Goal: Information Seeking & Learning: Learn about a topic

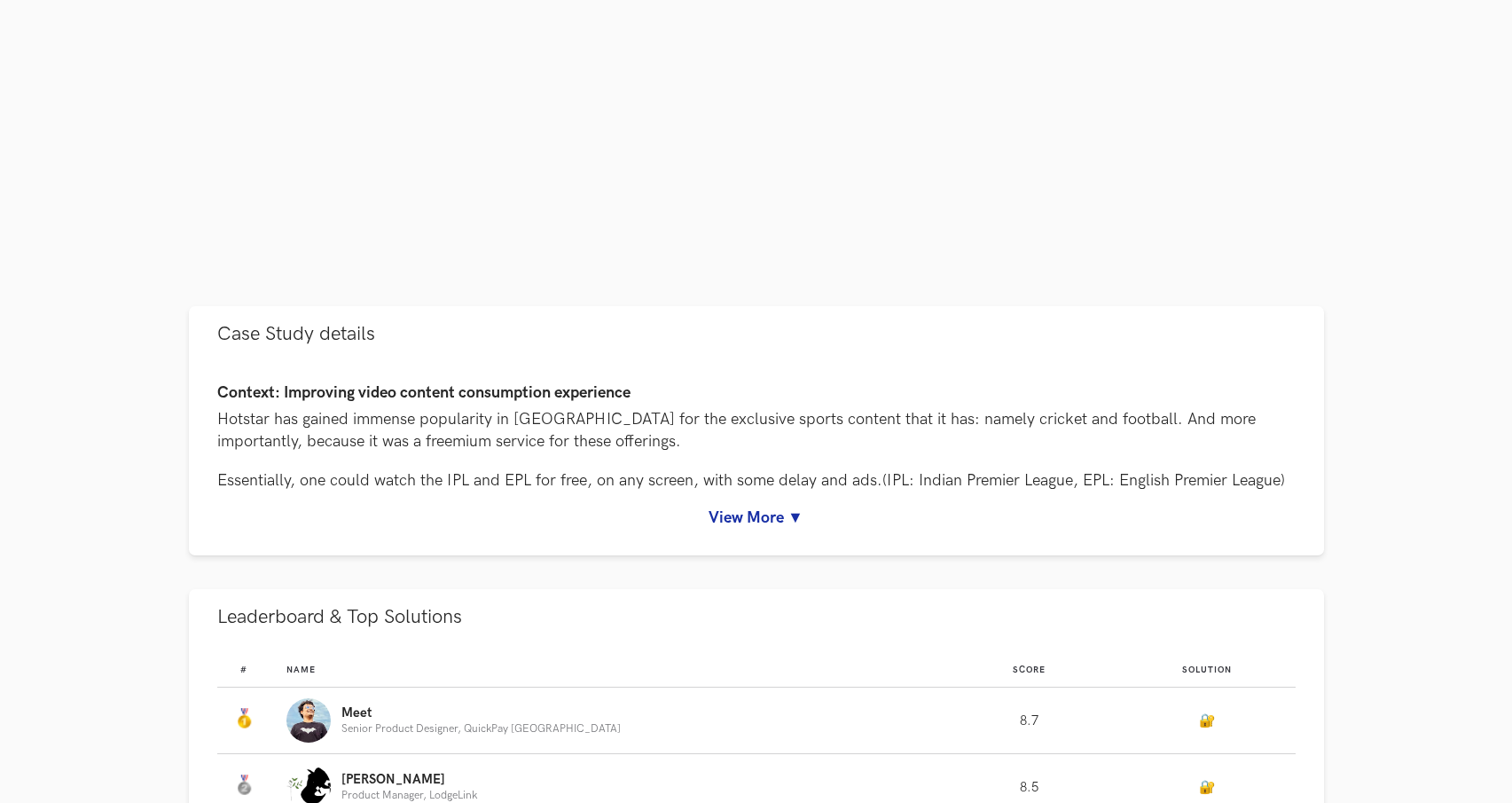
scroll to position [668, 0]
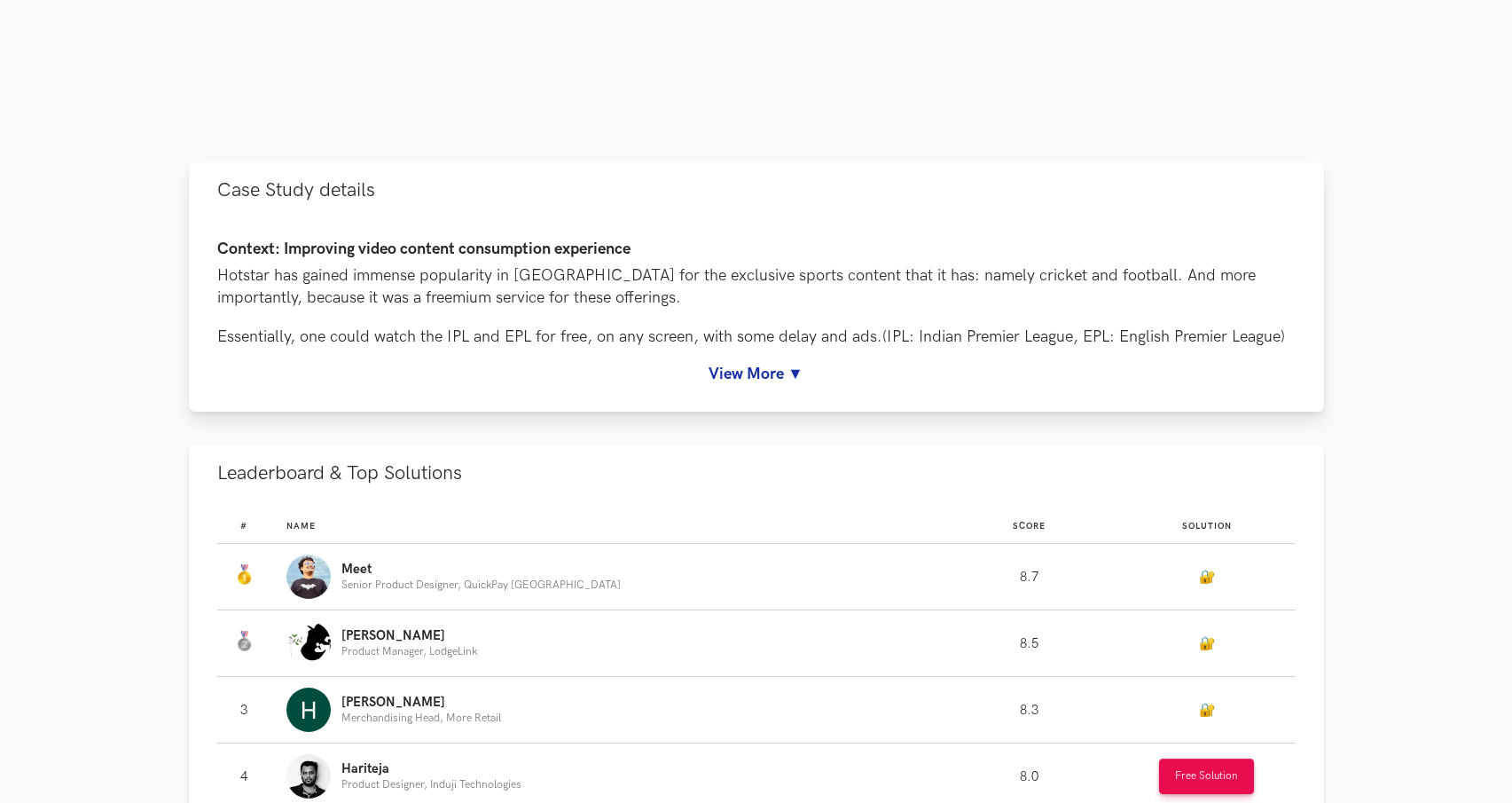
click at [764, 374] on link "View More ▼" at bounding box center [756, 373] width 1078 height 18
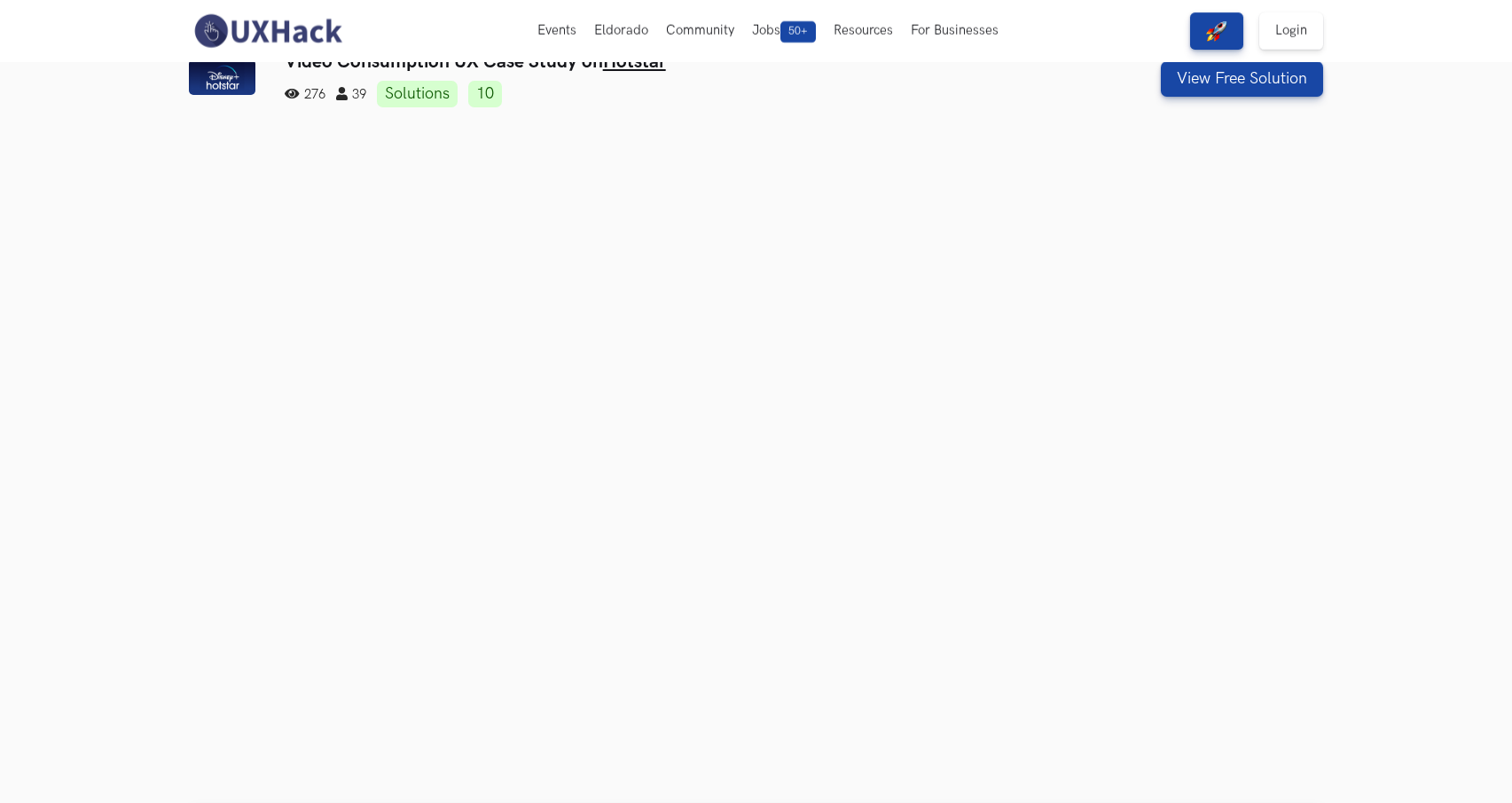
scroll to position [0, 0]
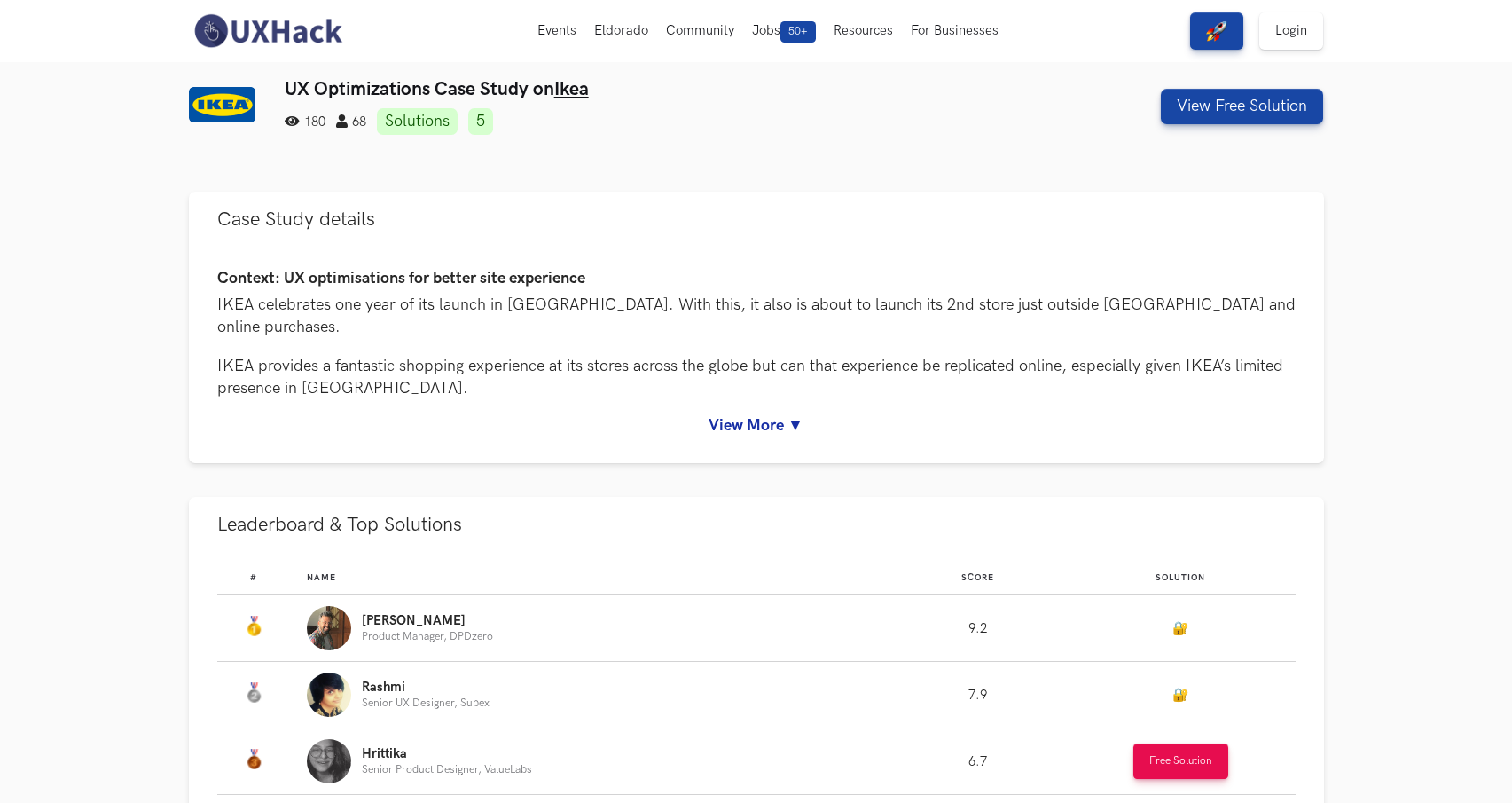
scroll to position [13, 0]
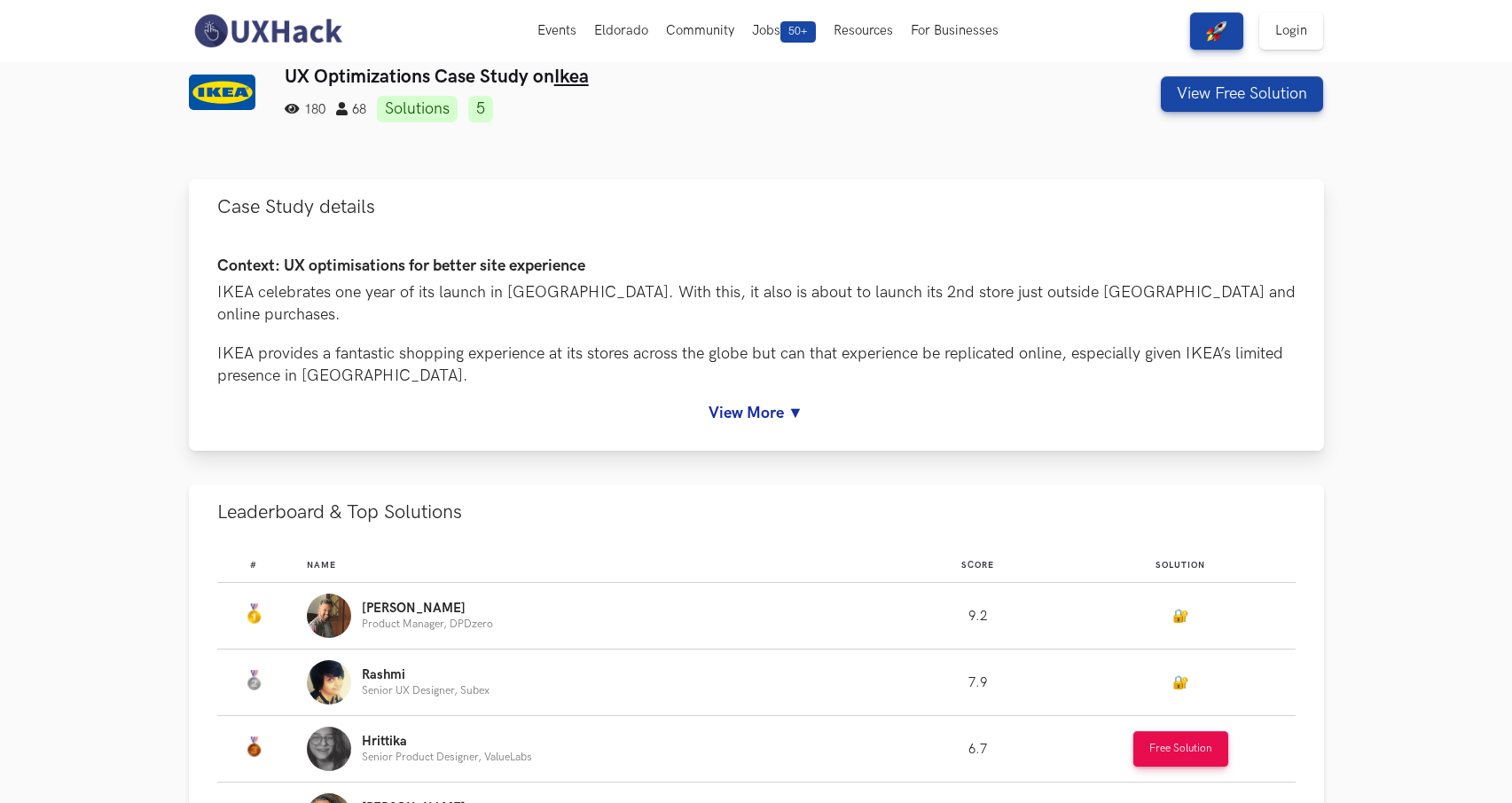
click at [749, 376] on div "Context: UX optimisations for better site experience IKEA celebrates one year o…" at bounding box center [756, 339] width 1078 height 165
click at [727, 404] on link "View More ▼" at bounding box center [756, 413] width 1078 height 18
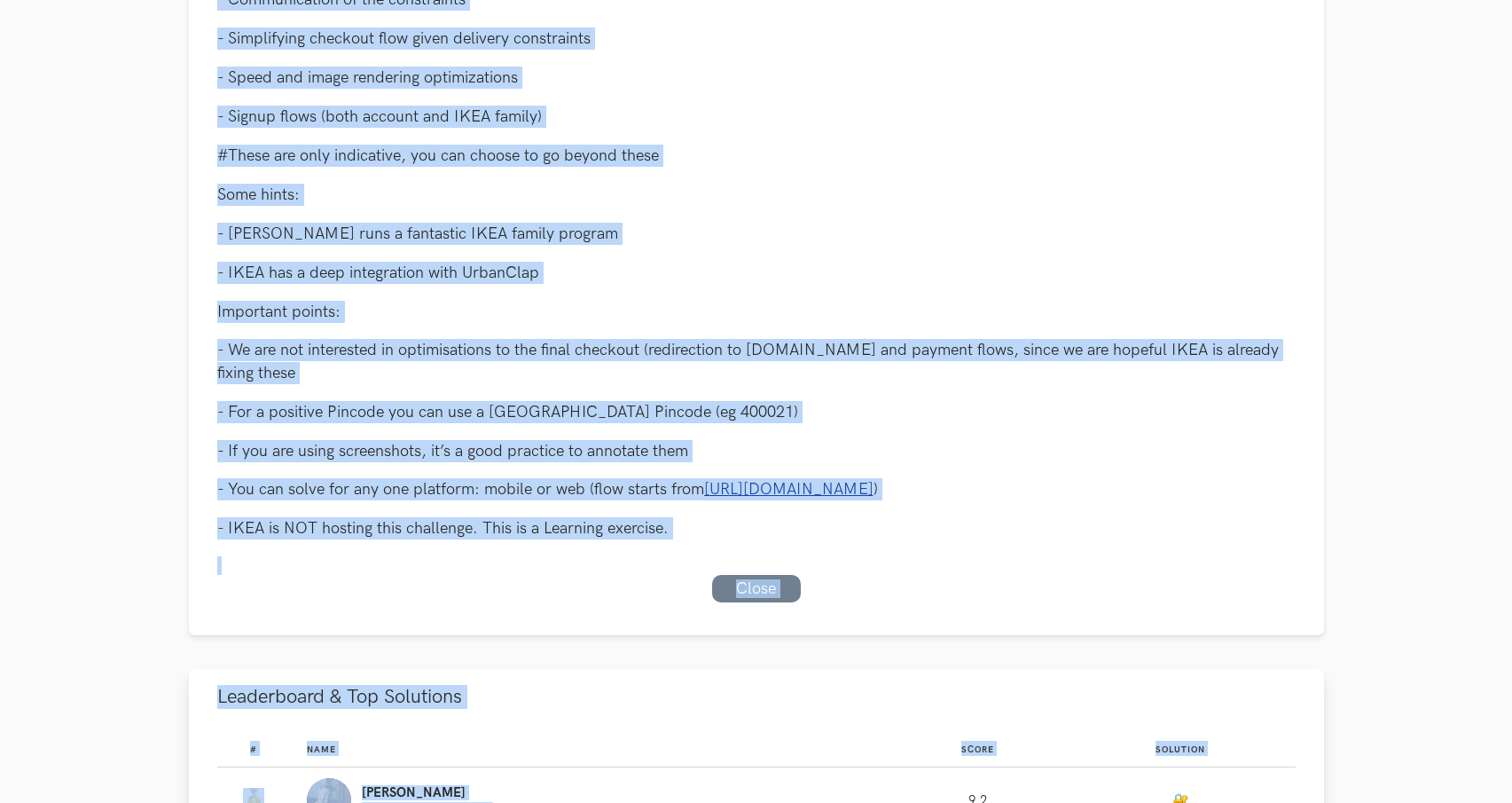
scroll to position [550, 0]
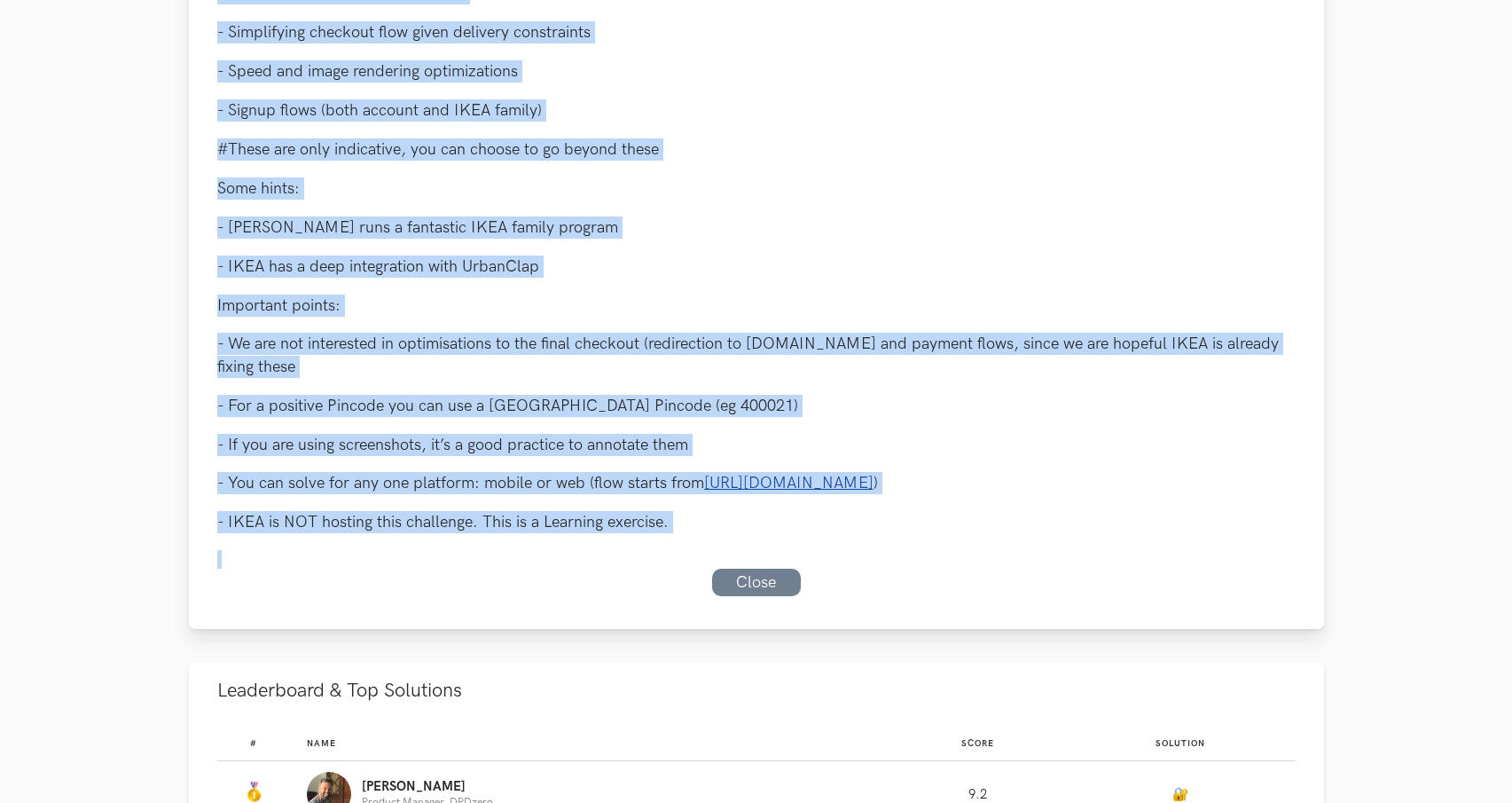
drag, startPoint x: 211, startPoint y: 278, endPoint x: 720, endPoint y: 519, distance: 563.2
click at [720, 519] on div "Context: UX optimisations for better site experience IKEA celebrates one year o…" at bounding box center [756, 162] width 1135 height 932
copy div "Context: UX optimisations for better site experience IKEA celebrates one year o…"
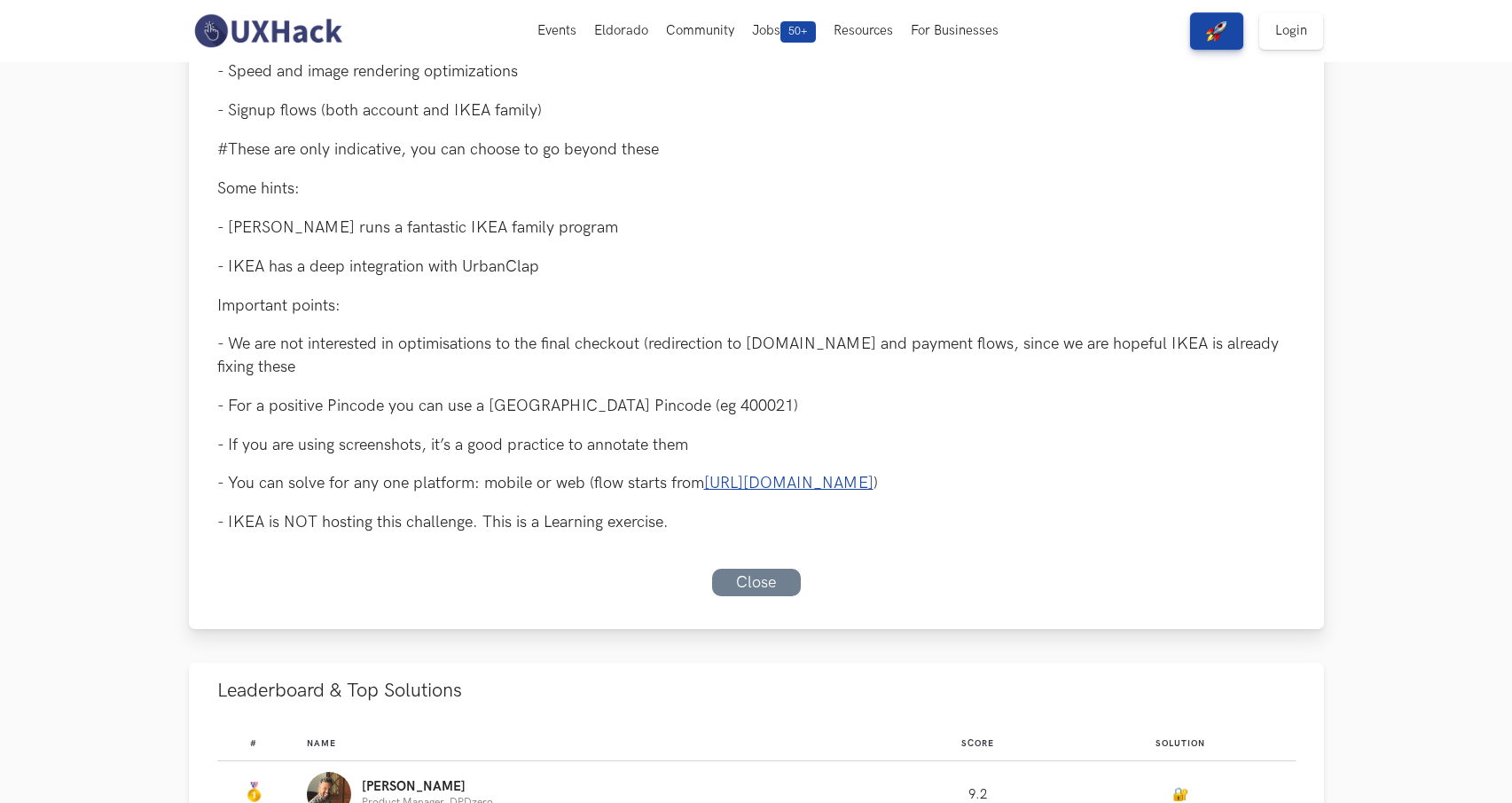
click at [759, 577] on div "Context: UX optimisations for better site experience IKEA celebrates one year o…" at bounding box center [756, 162] width 1135 height 932
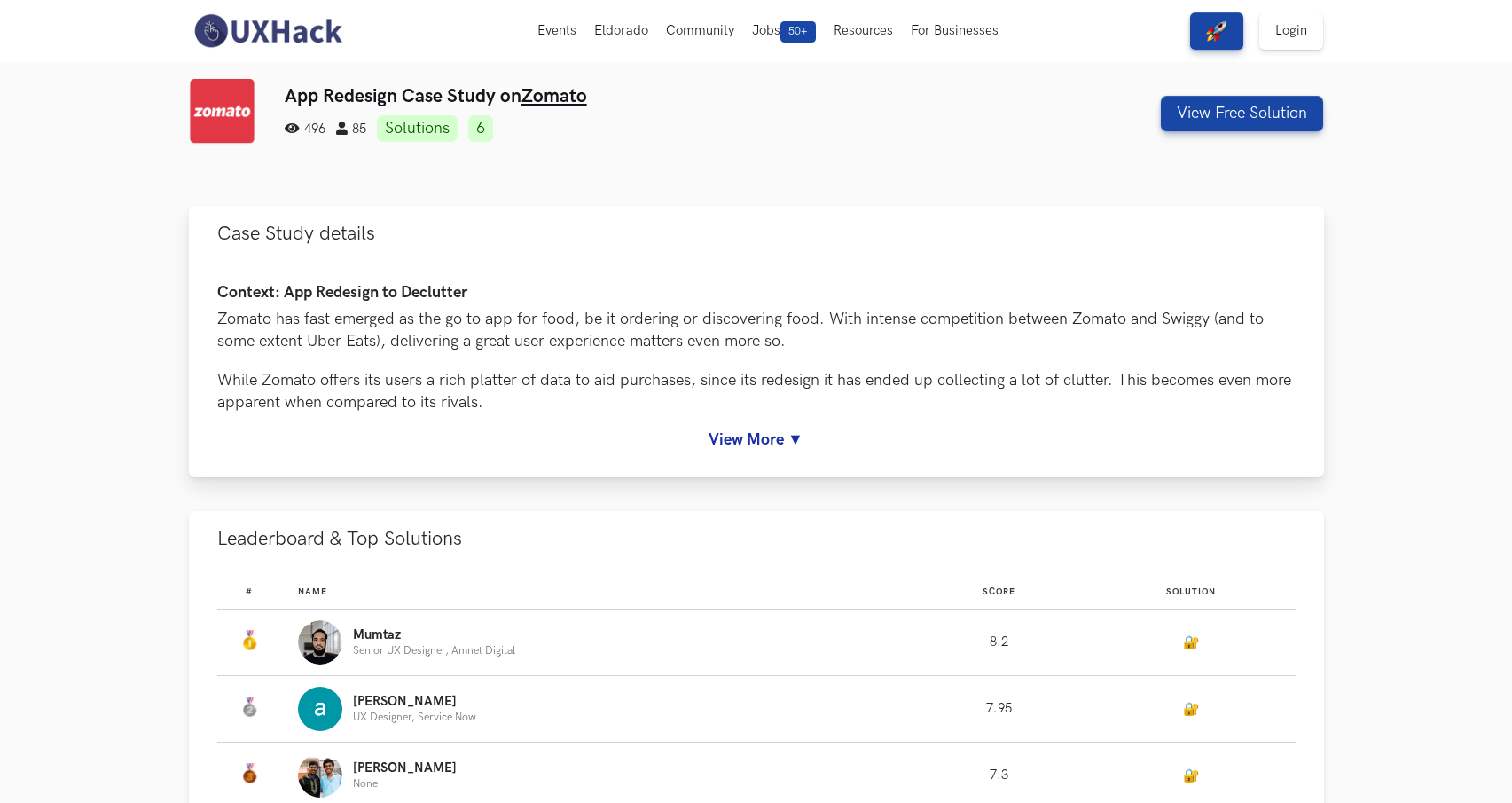
click at [737, 427] on div "Context: App Redesign to Declutter Zomato has fast emerged as the go to app for…" at bounding box center [756, 365] width 1078 height 165
click at [787, 433] on link "View More ▼" at bounding box center [756, 439] width 1078 height 18
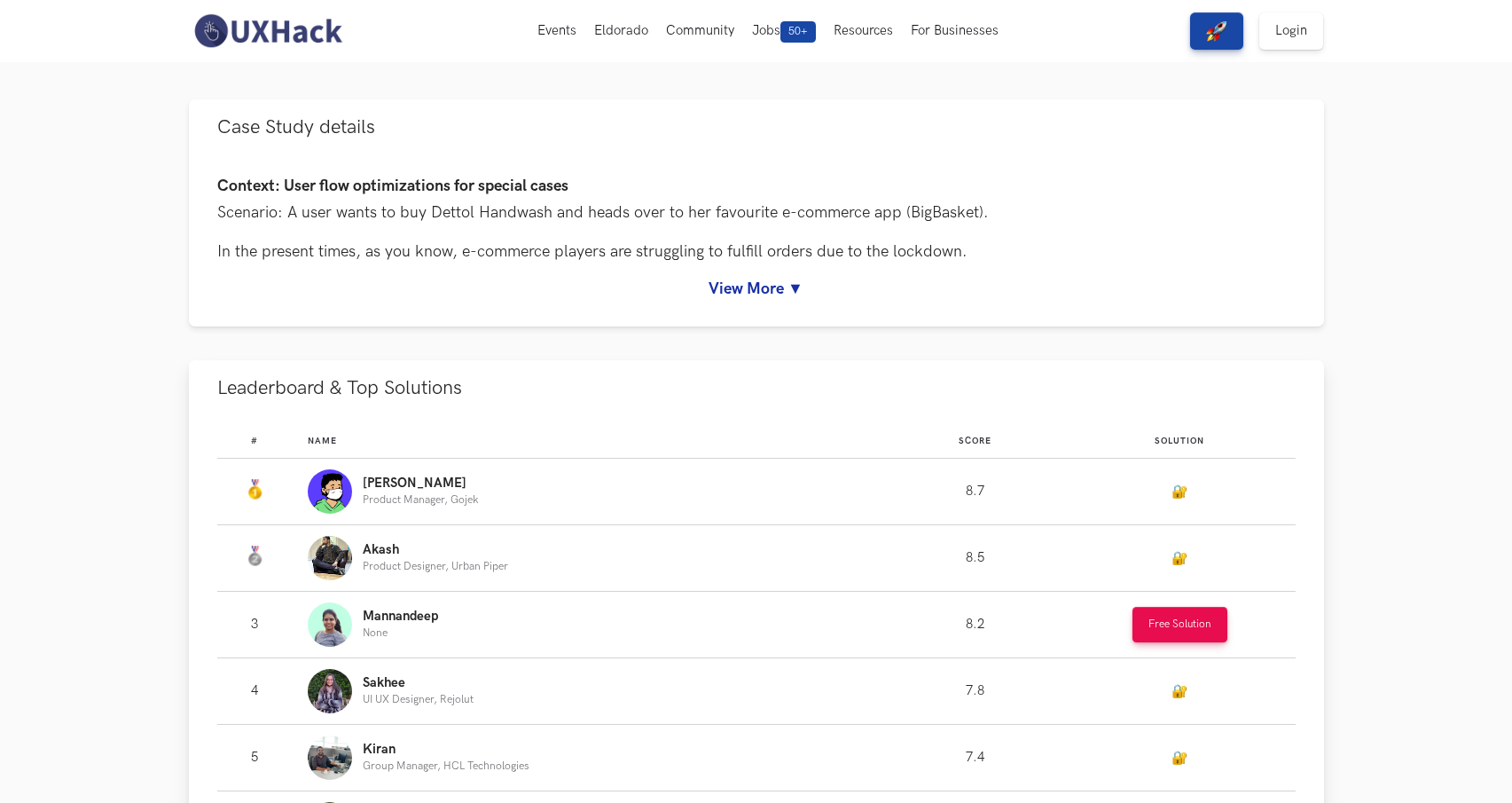
scroll to position [38, 0]
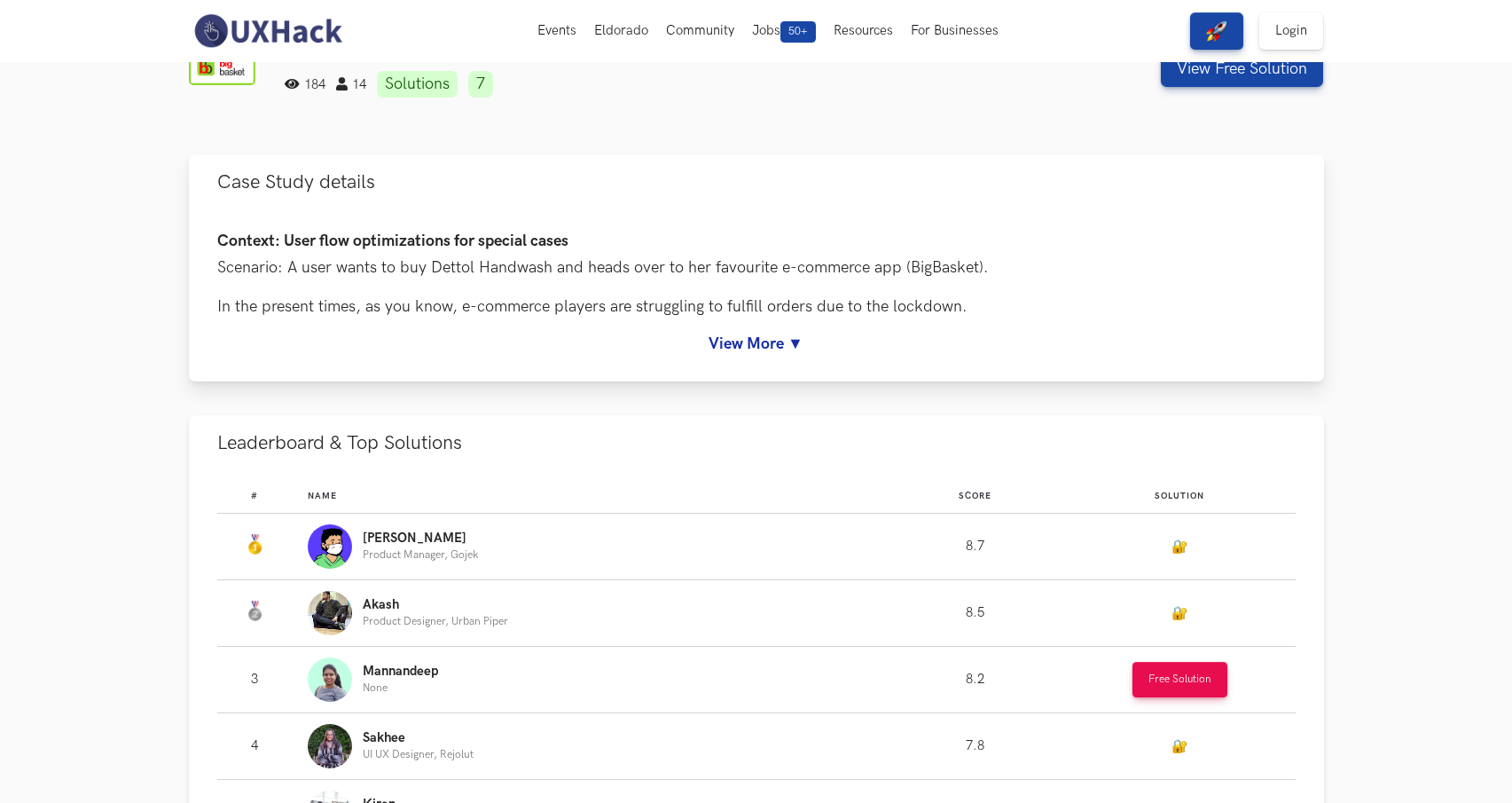
click at [727, 336] on link "View More ▼" at bounding box center [756, 343] width 1078 height 18
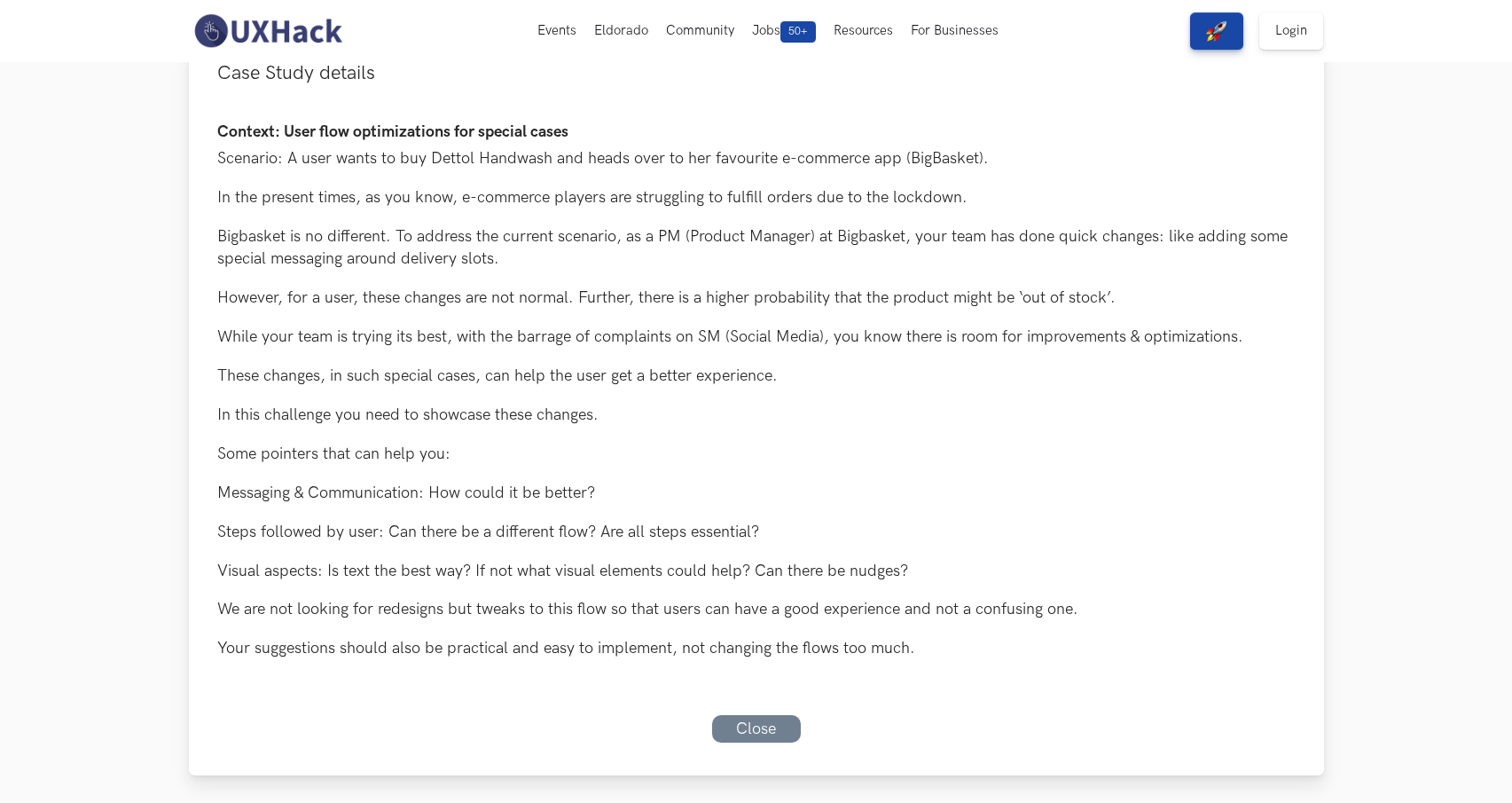
scroll to position [147, 0]
click at [745, 706] on div "Context: User flow optimizations for special cases Scenario: A user wants to bu…" at bounding box center [756, 432] width 1078 height 619
click at [745, 727] on link "Close" at bounding box center [756, 728] width 89 height 28
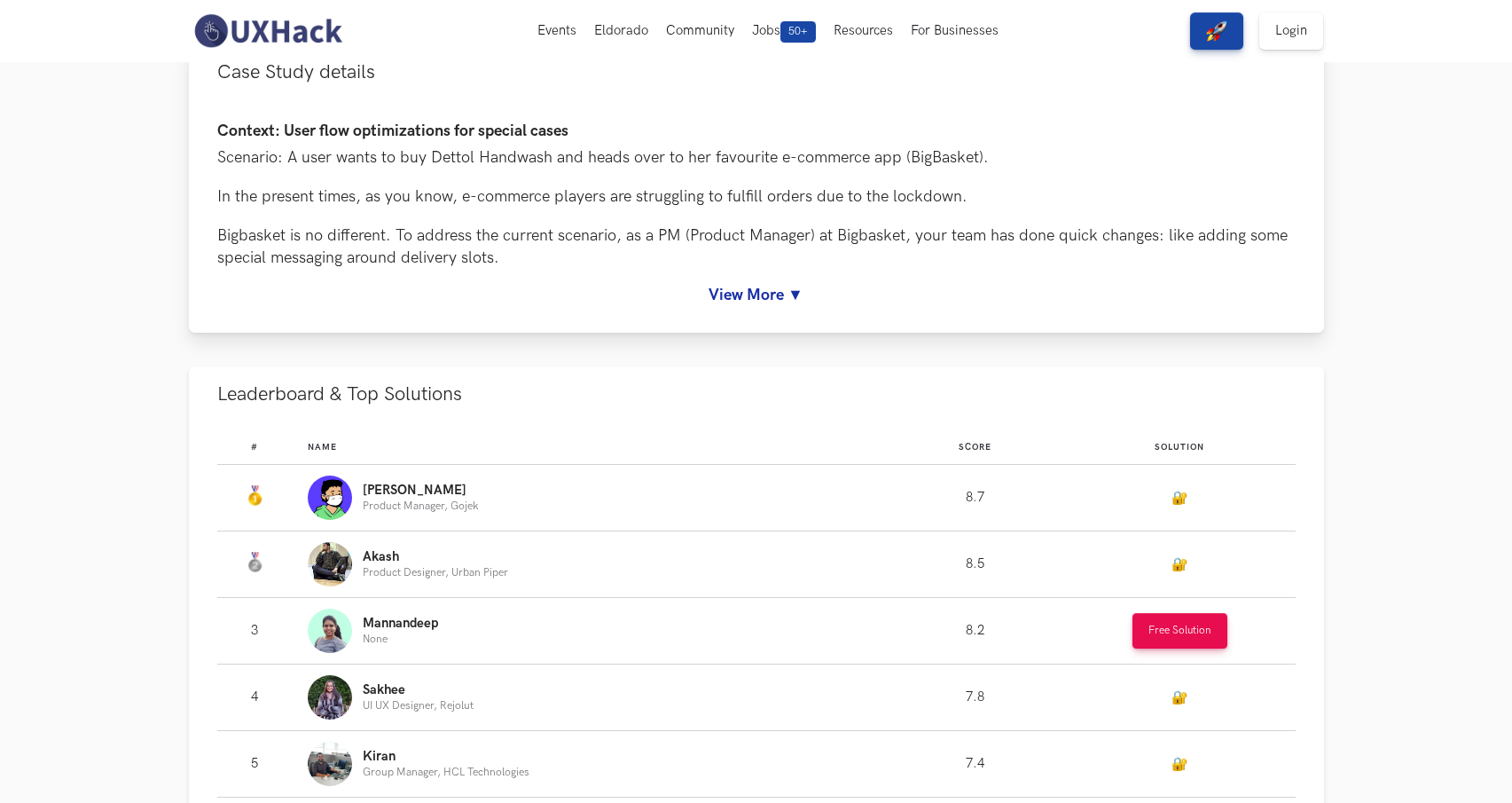
scroll to position [0, 0]
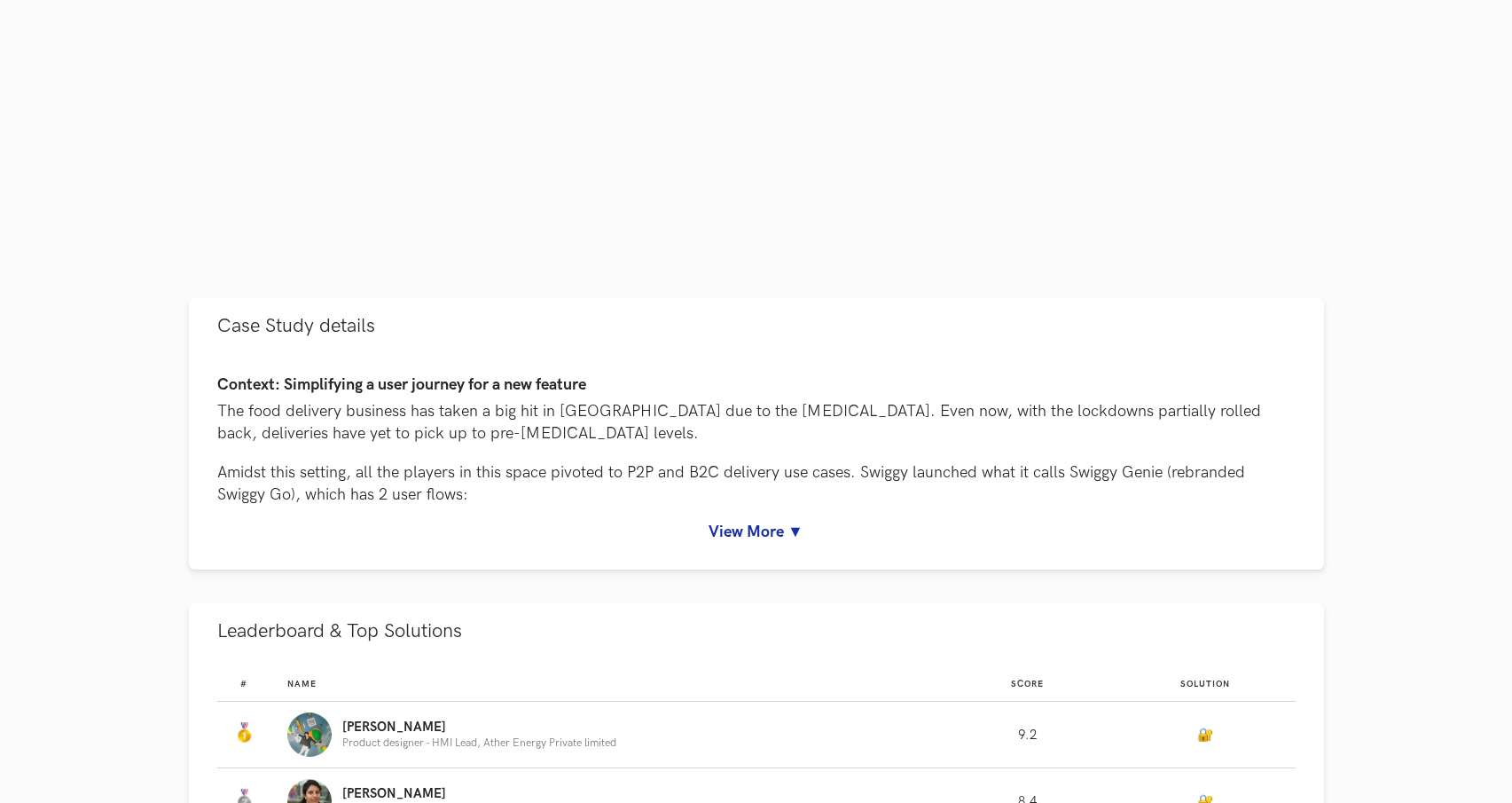
scroll to position [534, 0]
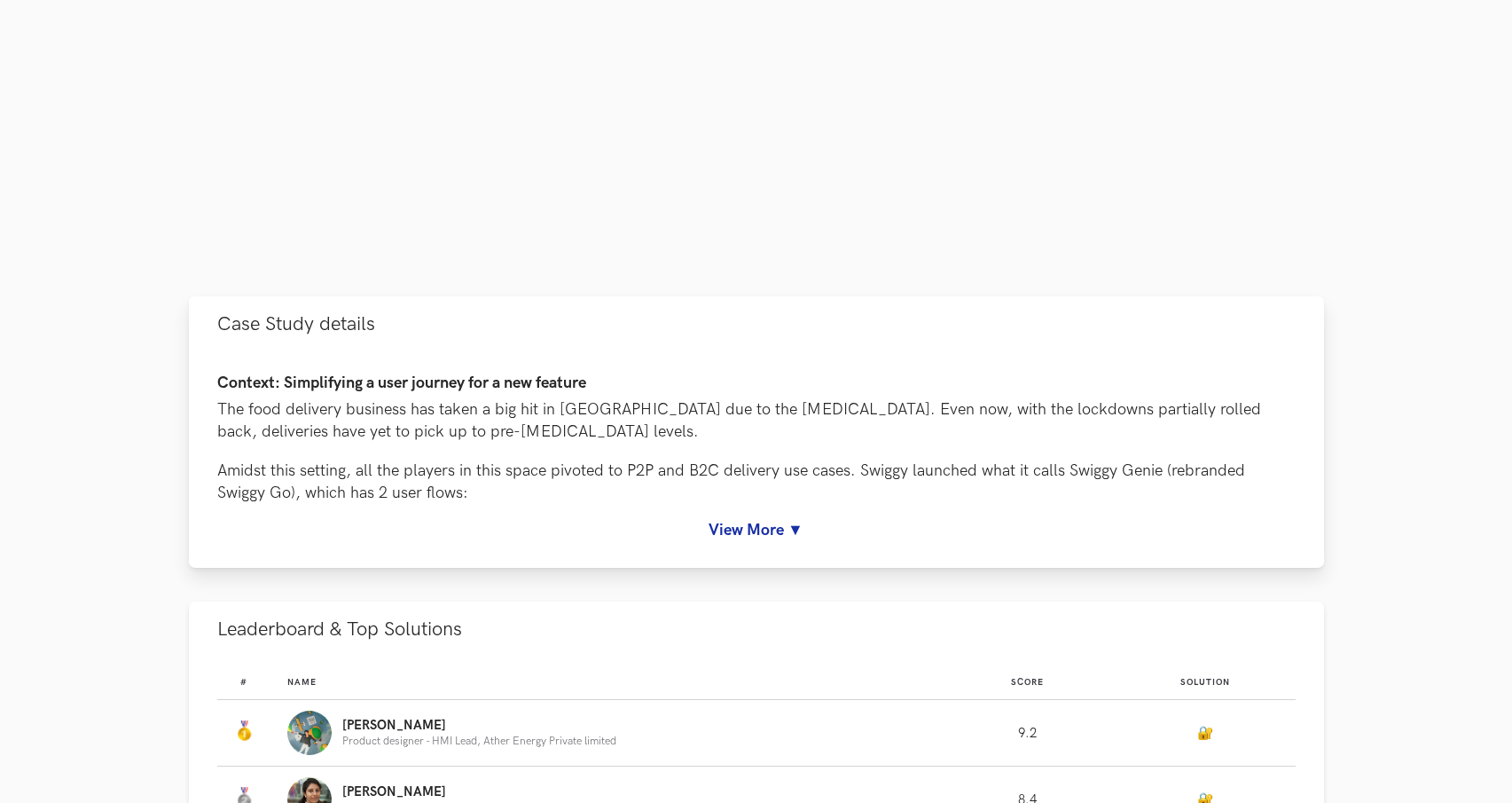
click at [718, 523] on link "View More ▼" at bounding box center [756, 529] width 1078 height 18
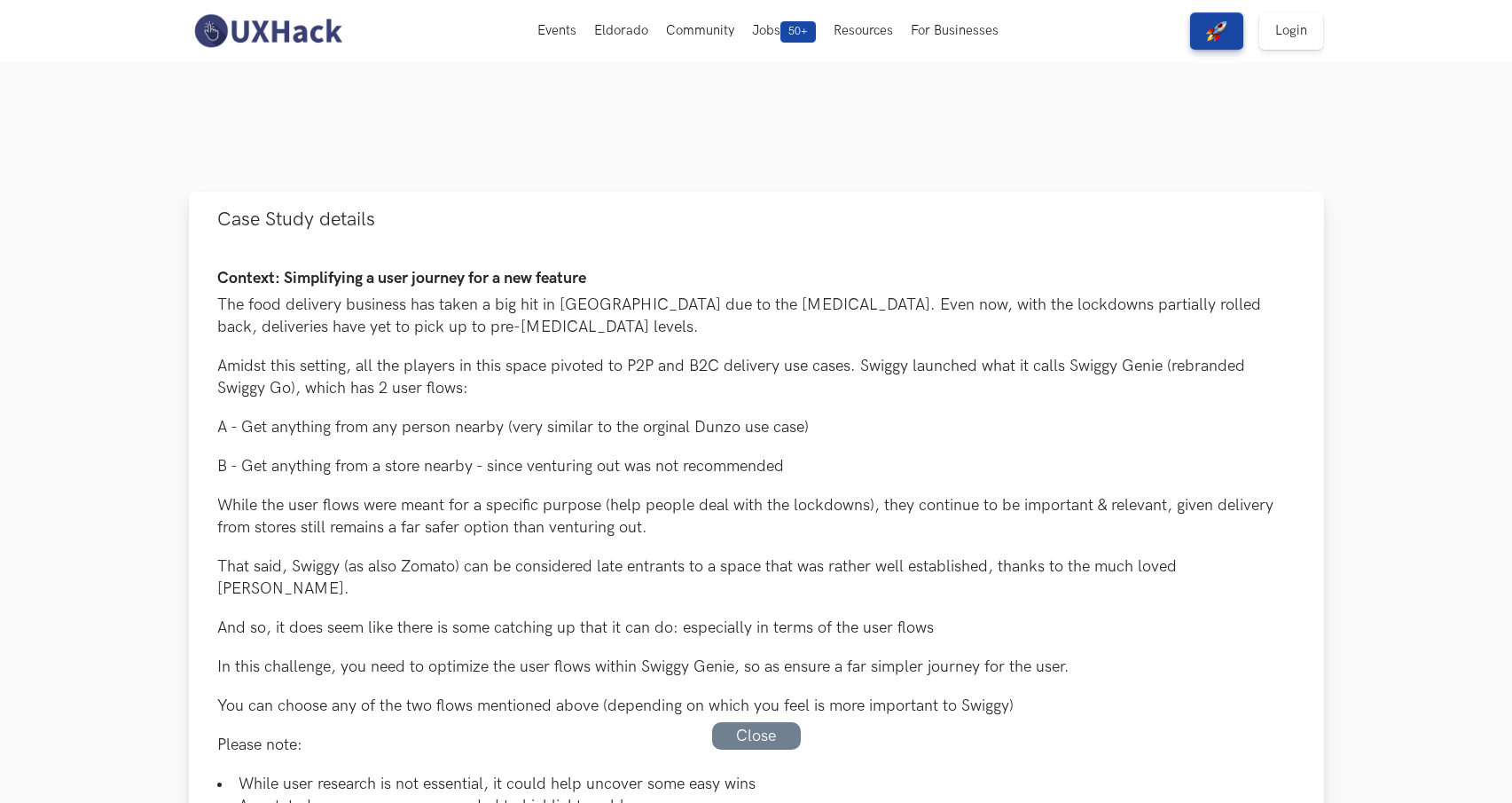
scroll to position [121, 0]
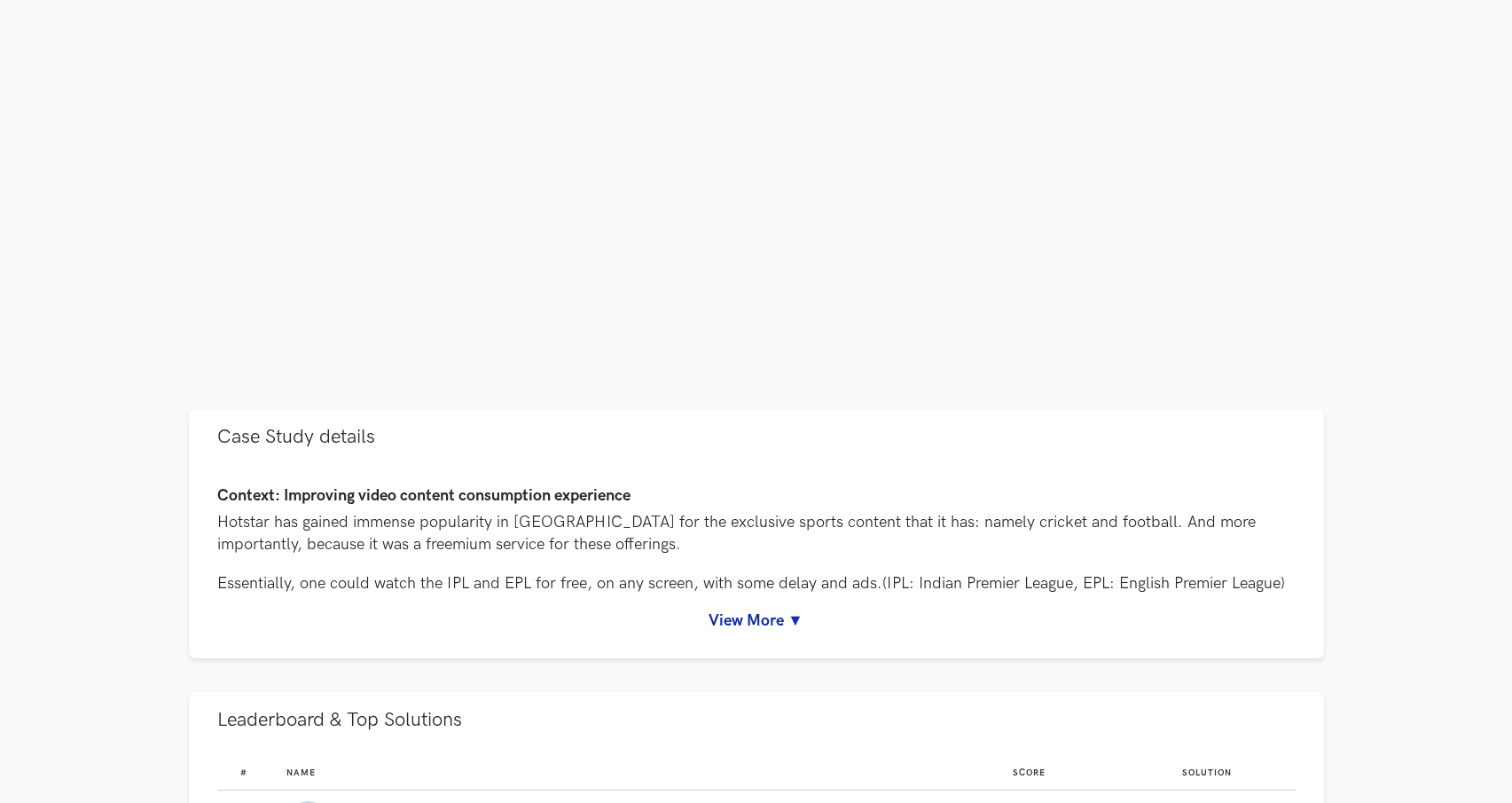
scroll to position [449, 0]
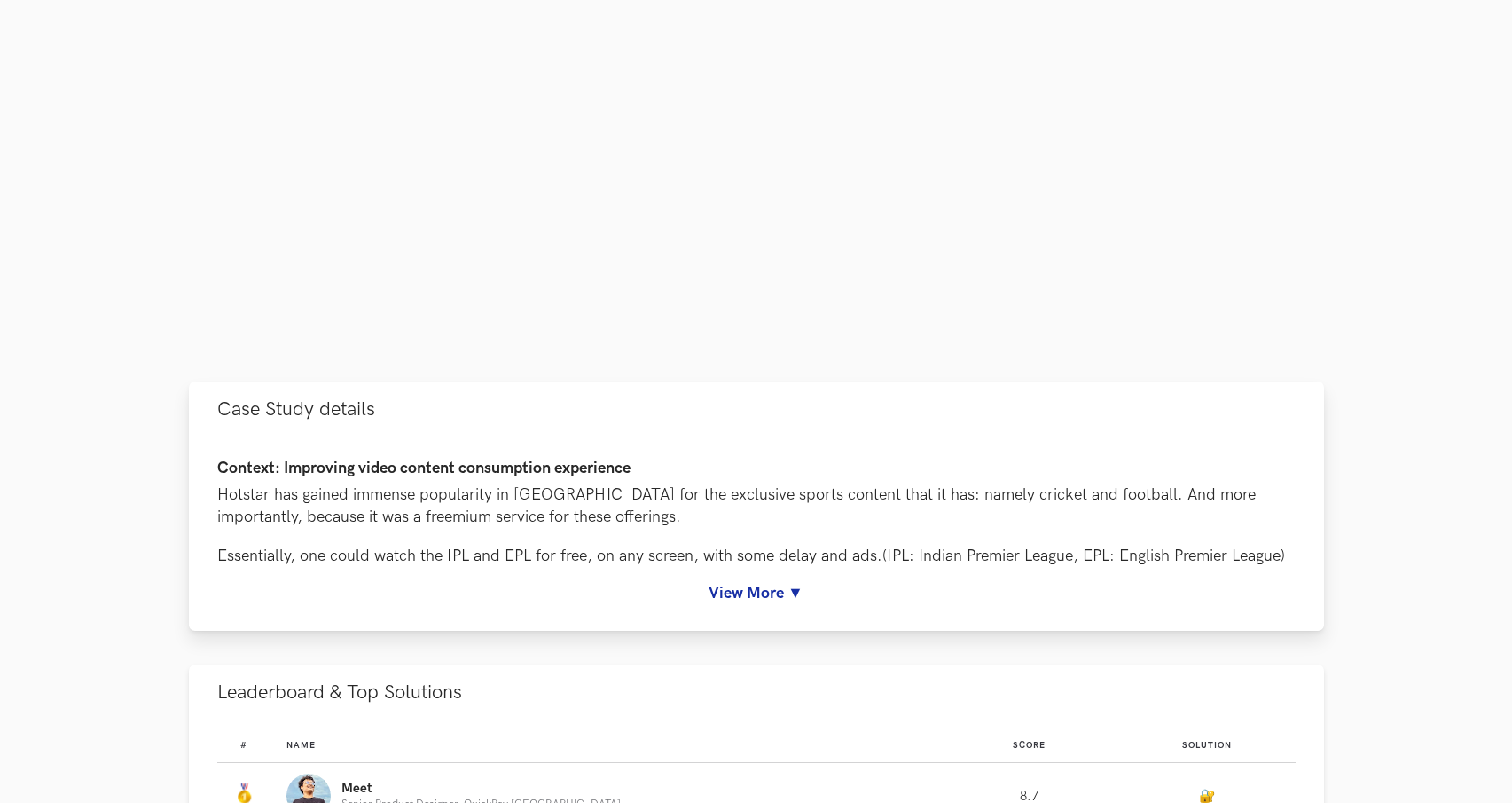
click at [744, 600] on link "View More ▼" at bounding box center [756, 592] width 1078 height 18
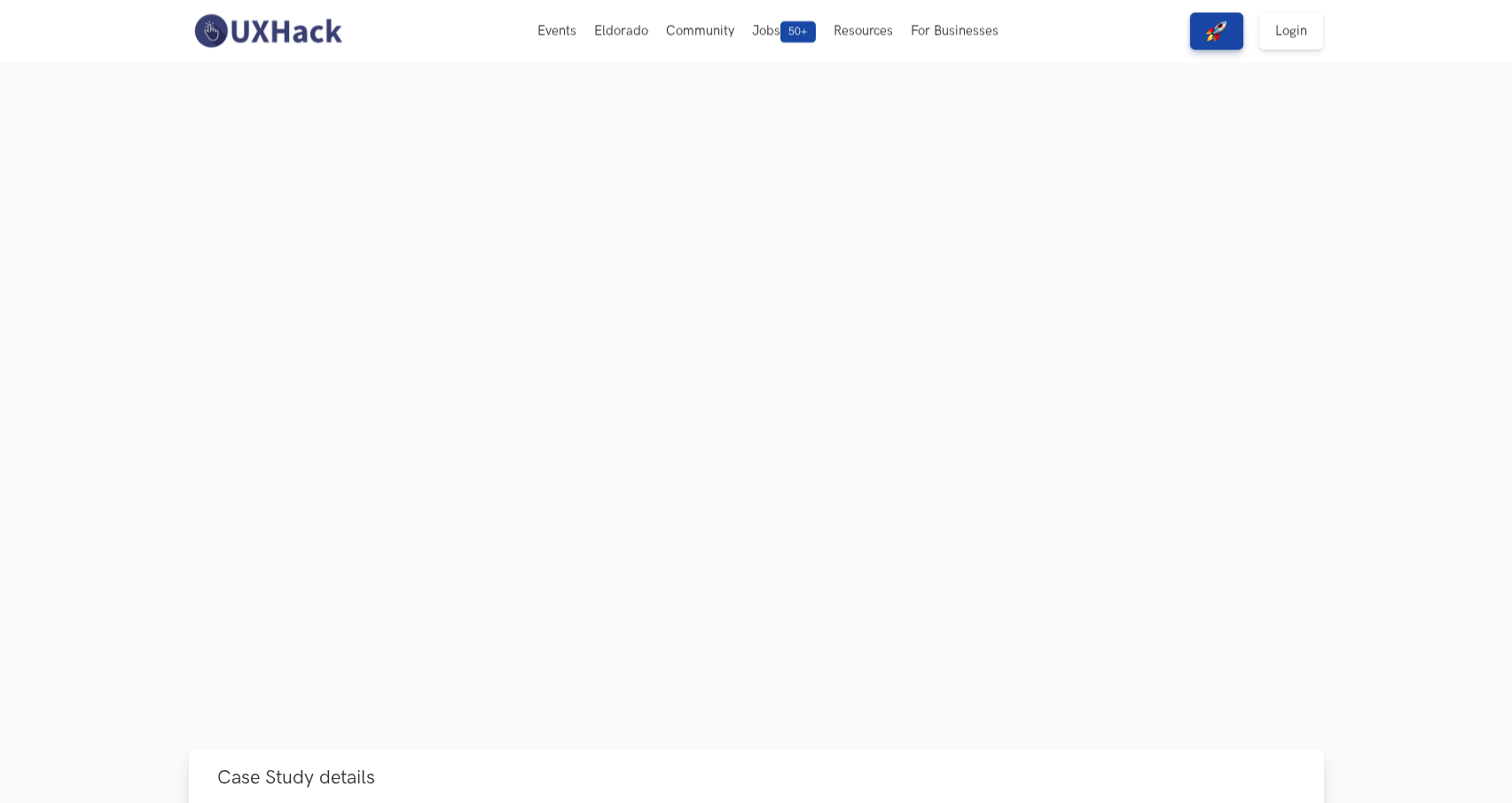
scroll to position [0, 0]
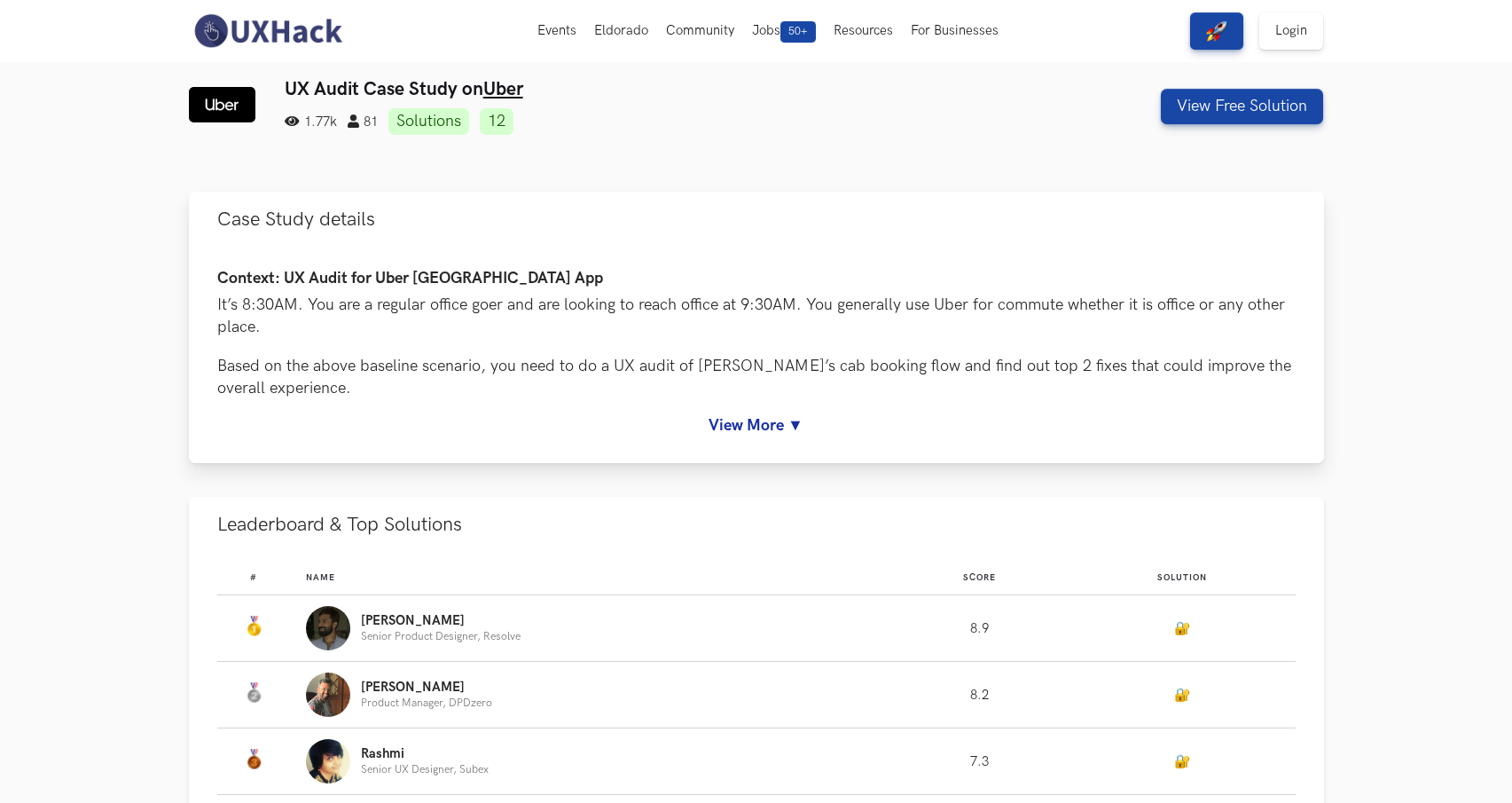
click at [735, 428] on link "View More ▼" at bounding box center [756, 425] width 1078 height 18
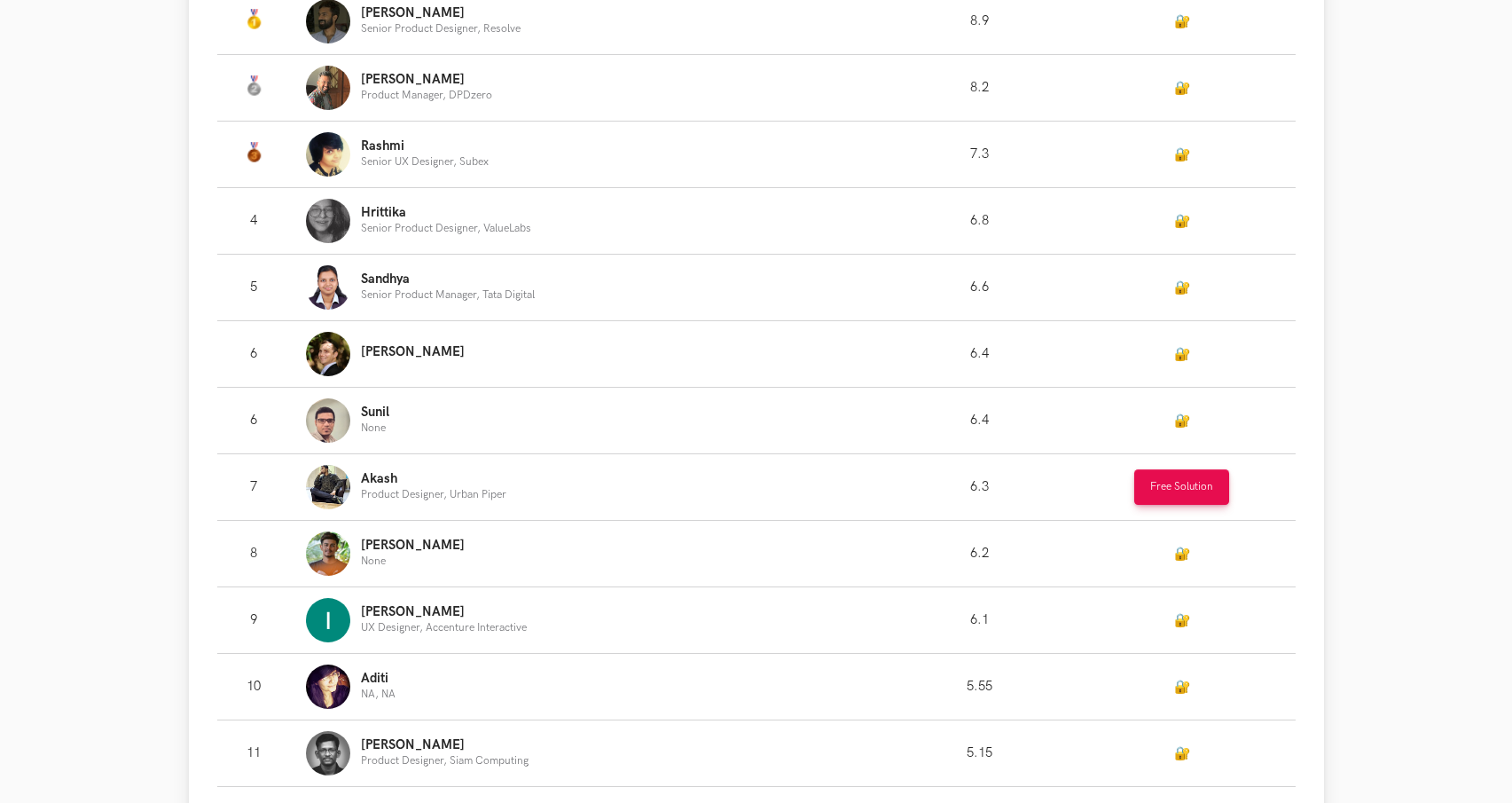
scroll to position [1655, 0]
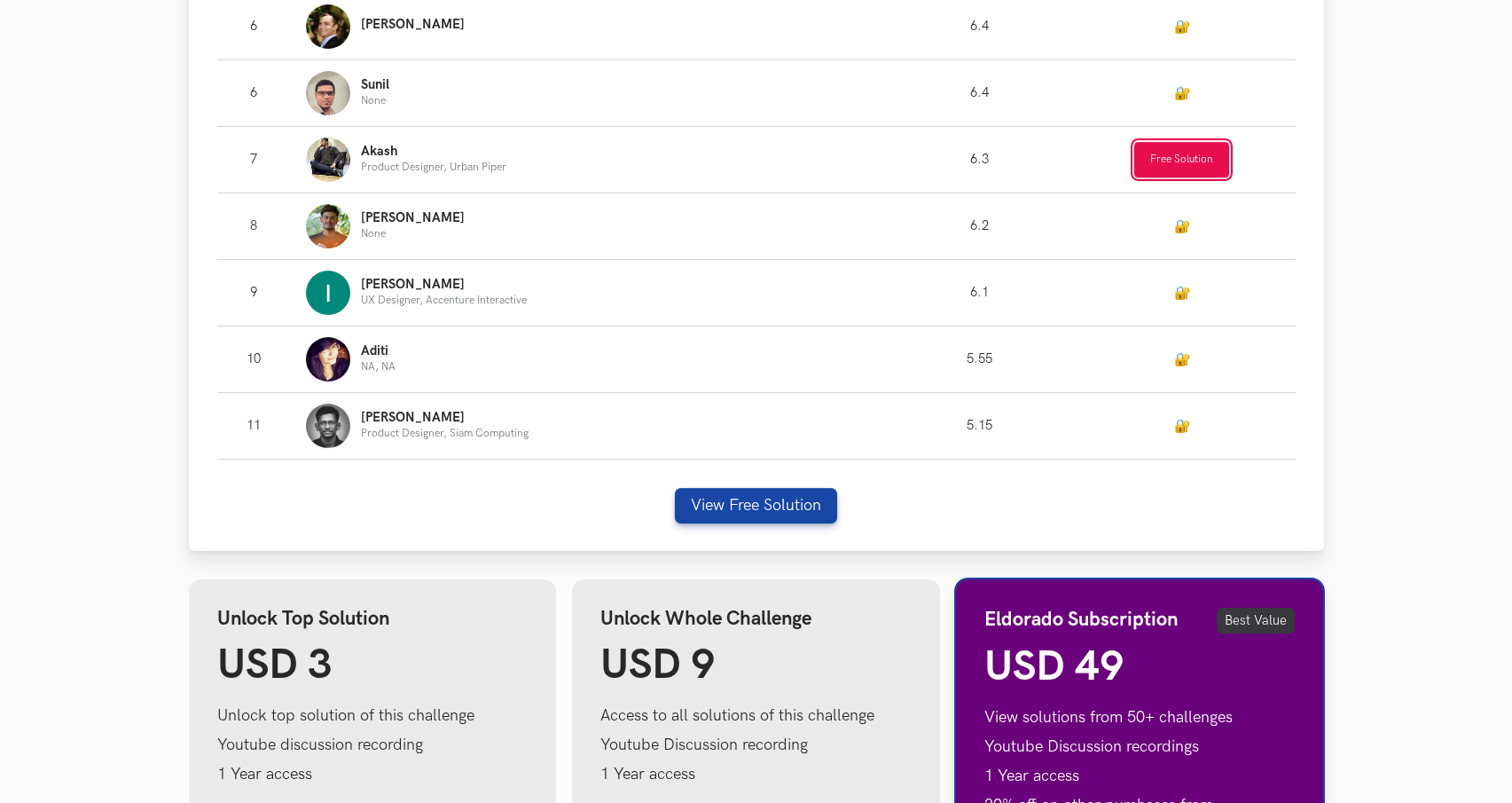
click at [1166, 153] on button "Free Solution" at bounding box center [1181, 159] width 94 height 36
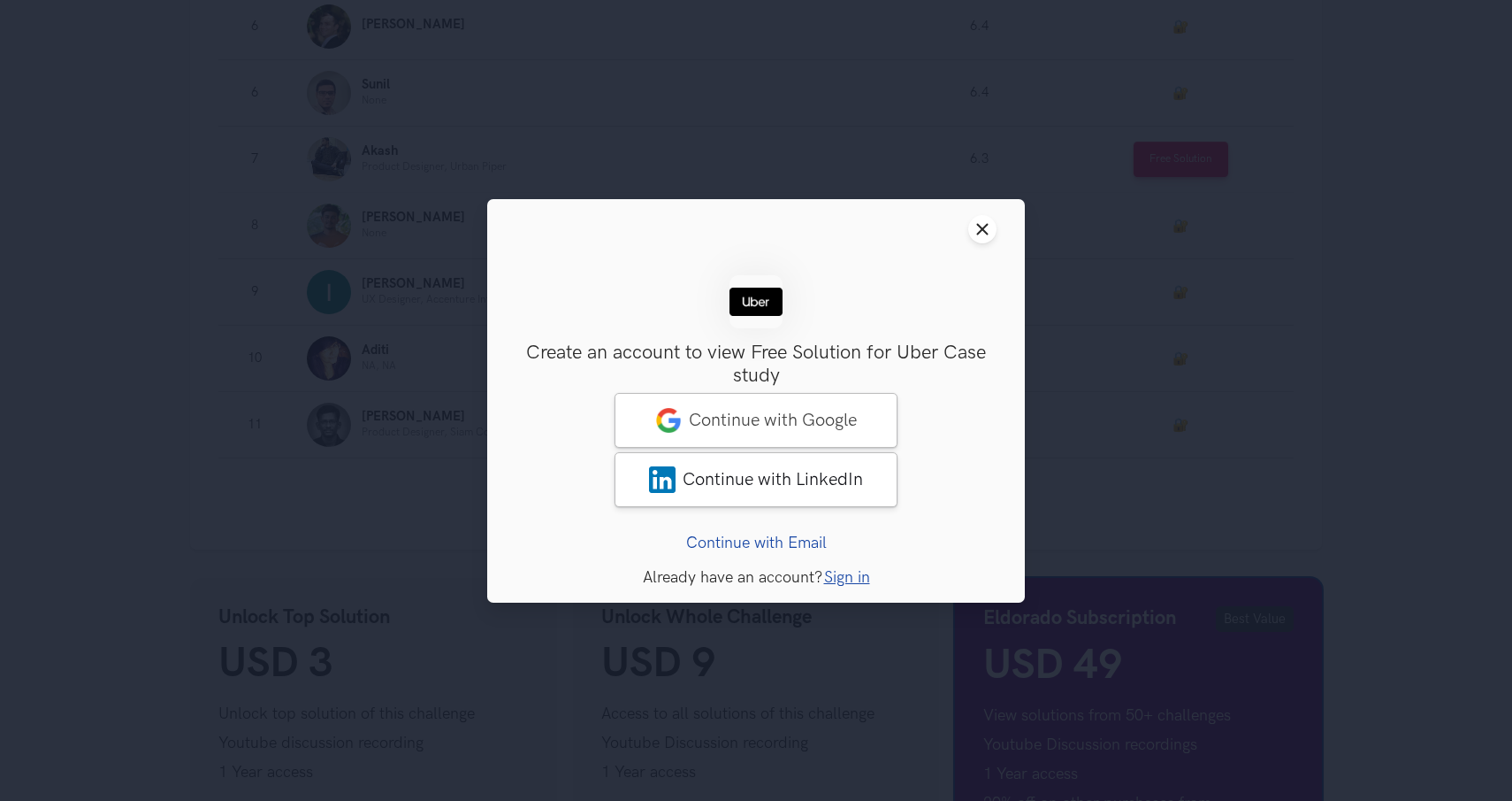
click at [989, 247] on header "Close modal window" at bounding box center [756, 229] width 537 height 61
click at [985, 240] on button "Close modal window" at bounding box center [981, 229] width 28 height 28
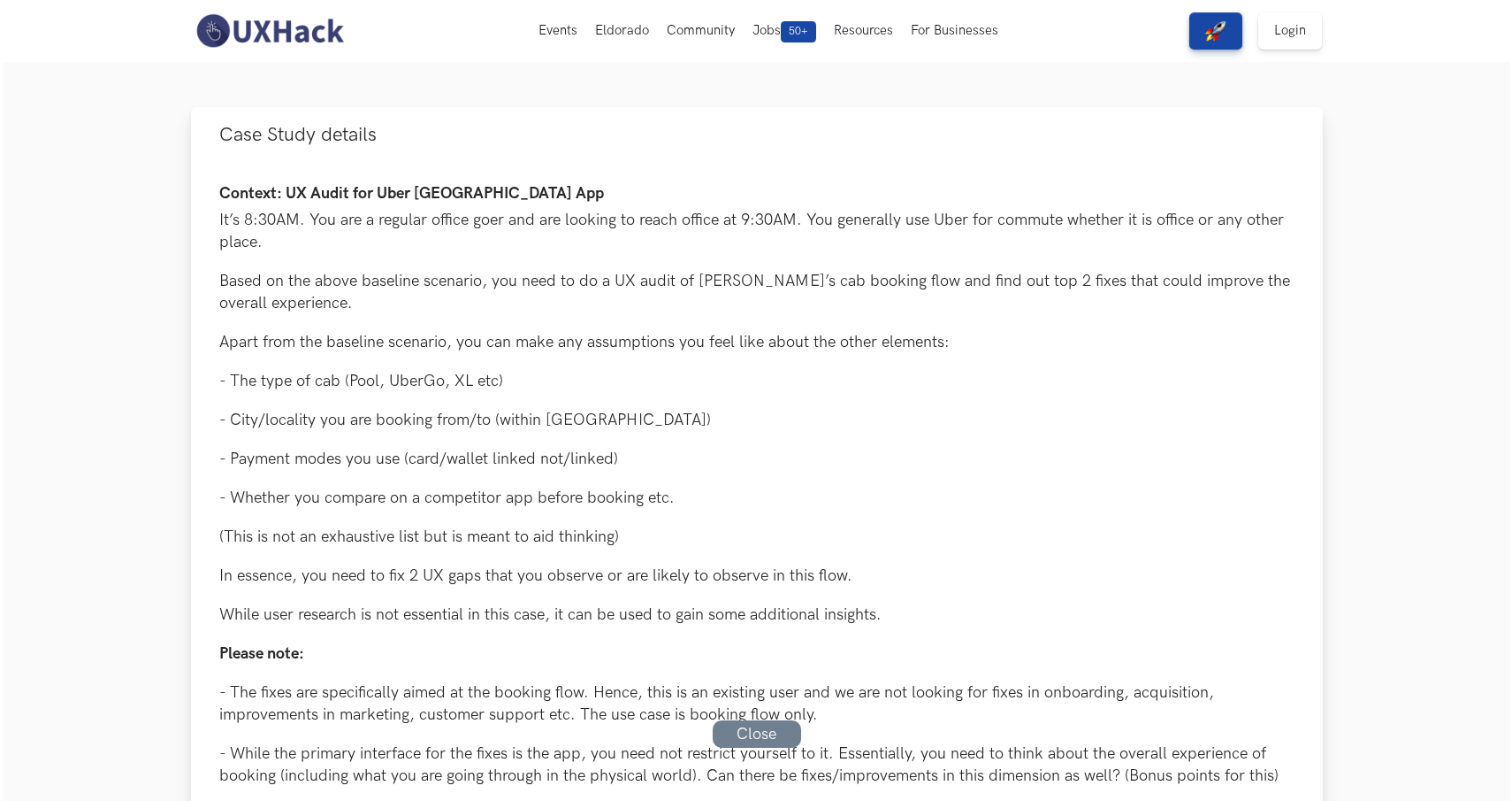
scroll to position [0, 0]
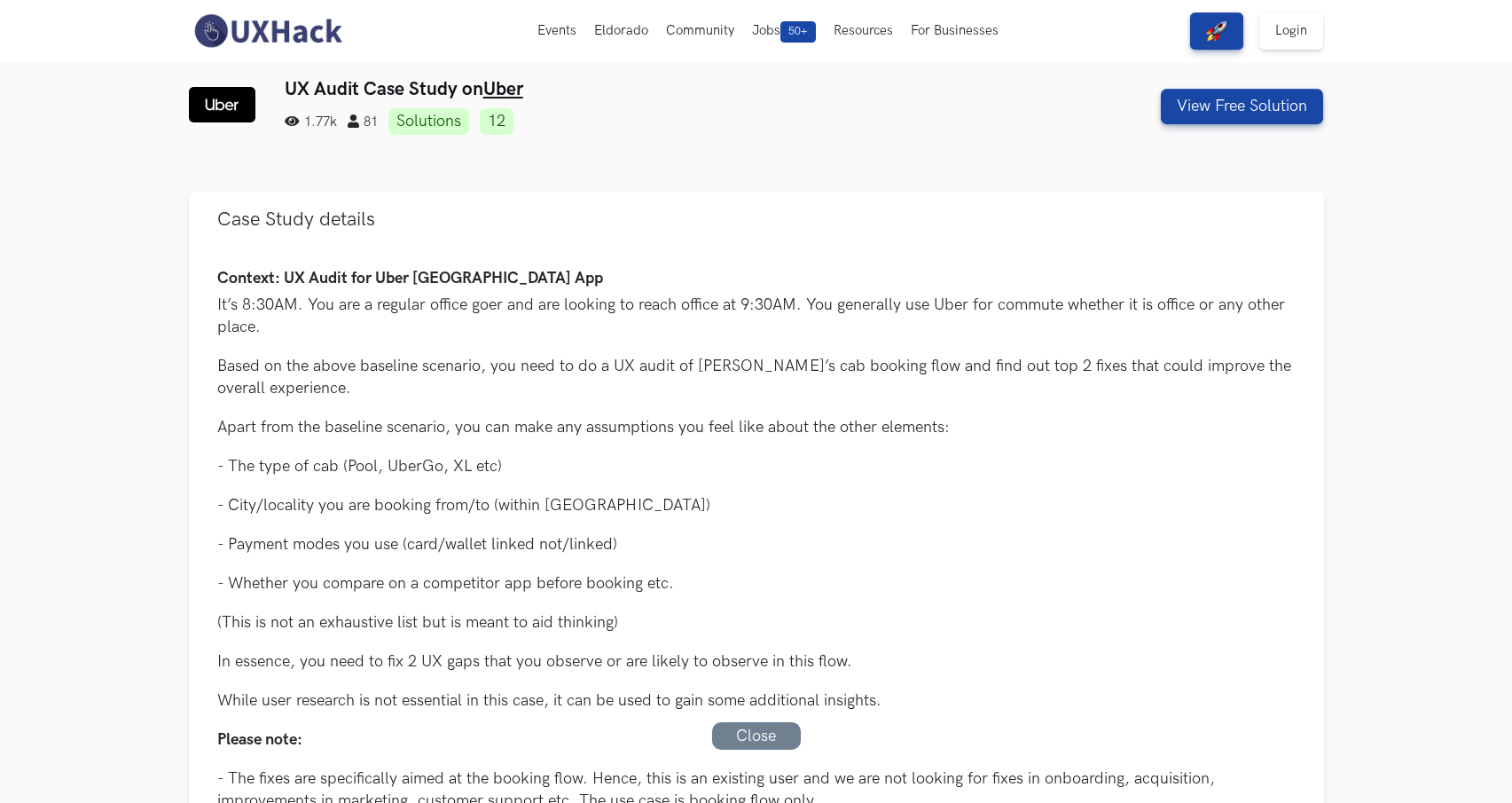
click at [1226, 127] on div "UX Audit Case Study on Uber 1.77k 81 Solutions 12 View Free Solution" at bounding box center [756, 106] width 1135 height 57
click at [1226, 107] on button "View Free Solution" at bounding box center [1241, 106] width 162 height 36
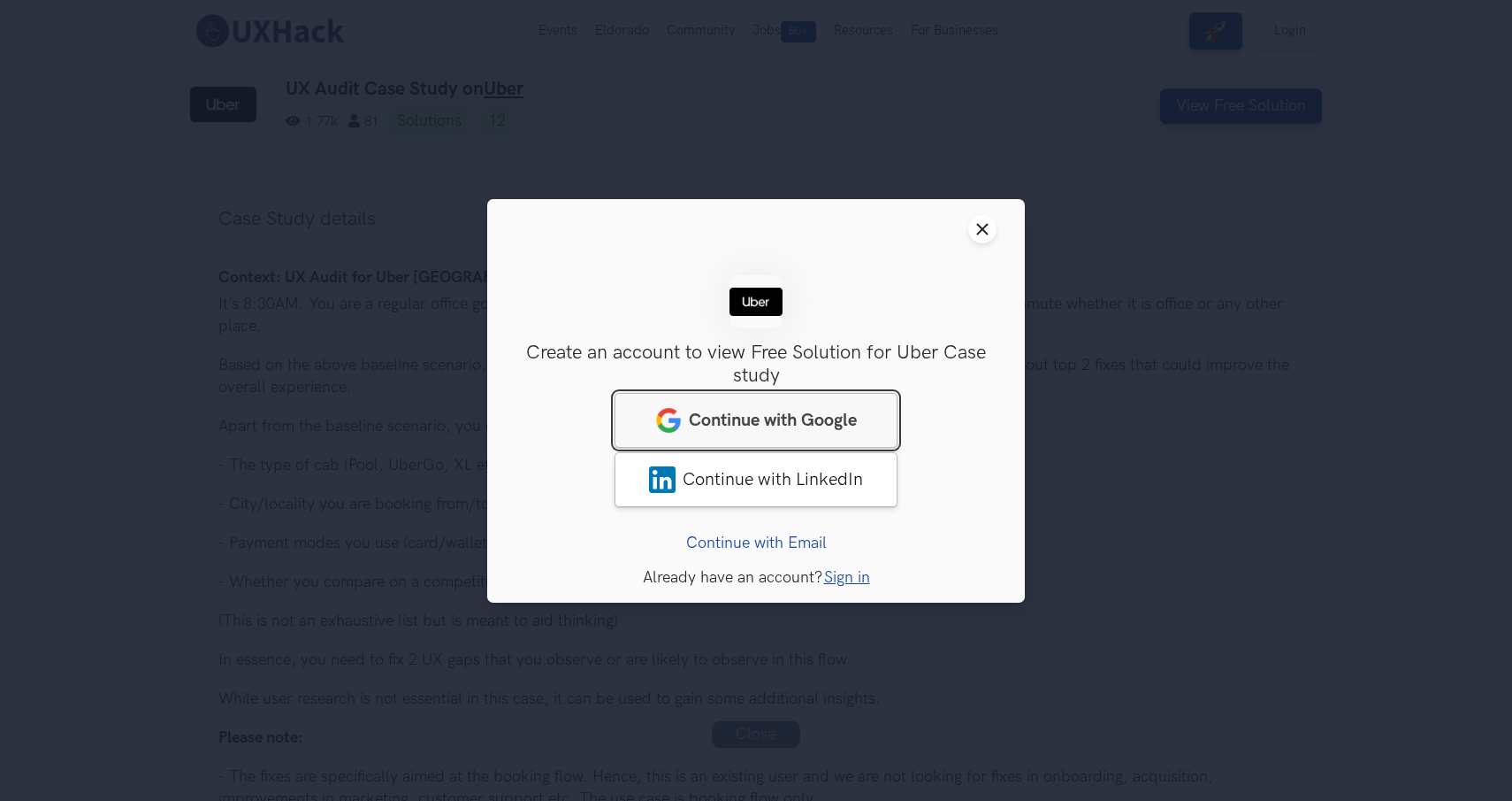
click at [774, 428] on span "Continue with Google" at bounding box center [773, 419] width 168 height 21
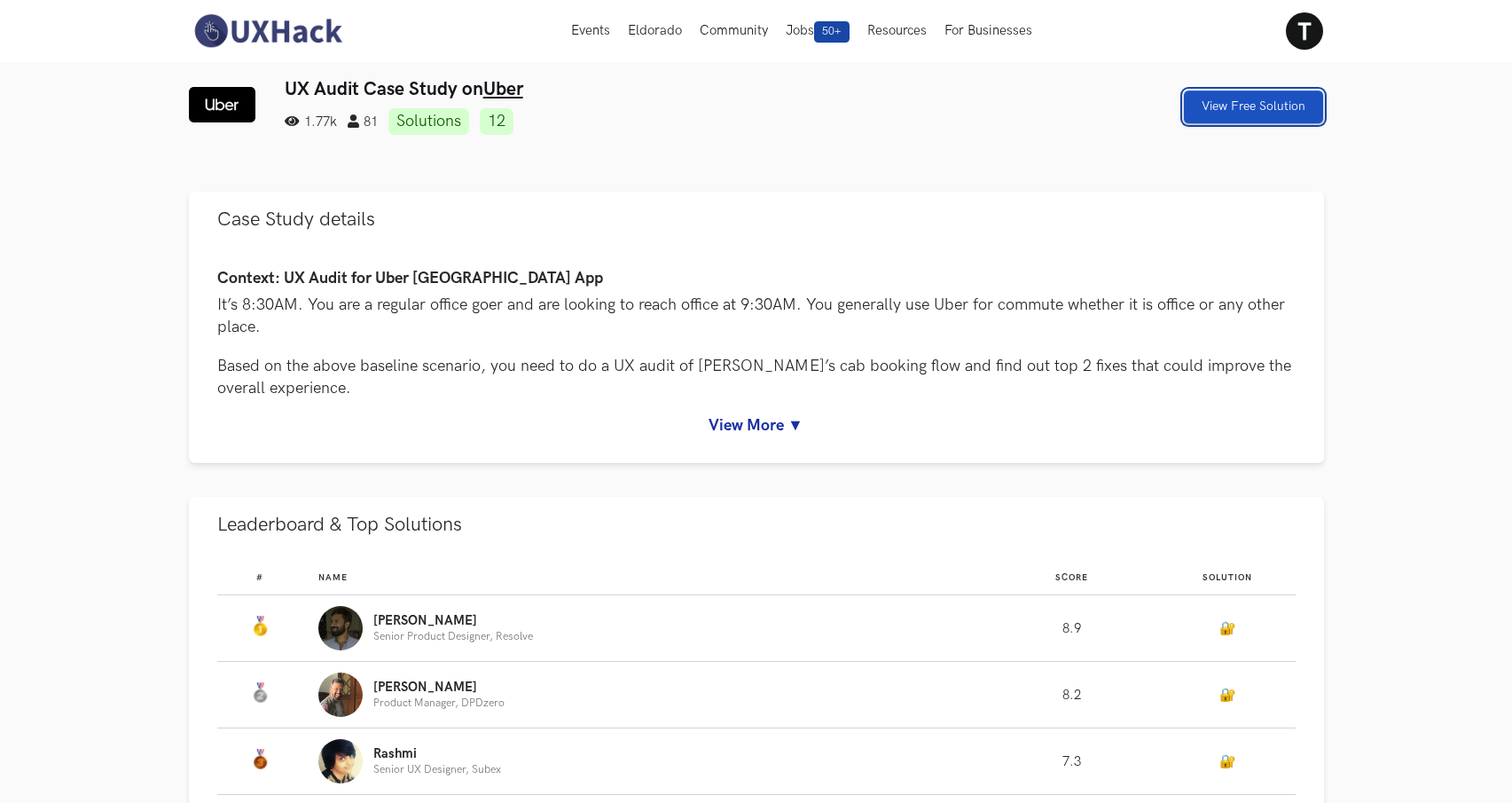
click at [1197, 107] on link "View Free Solution" at bounding box center [1253, 107] width 139 height 33
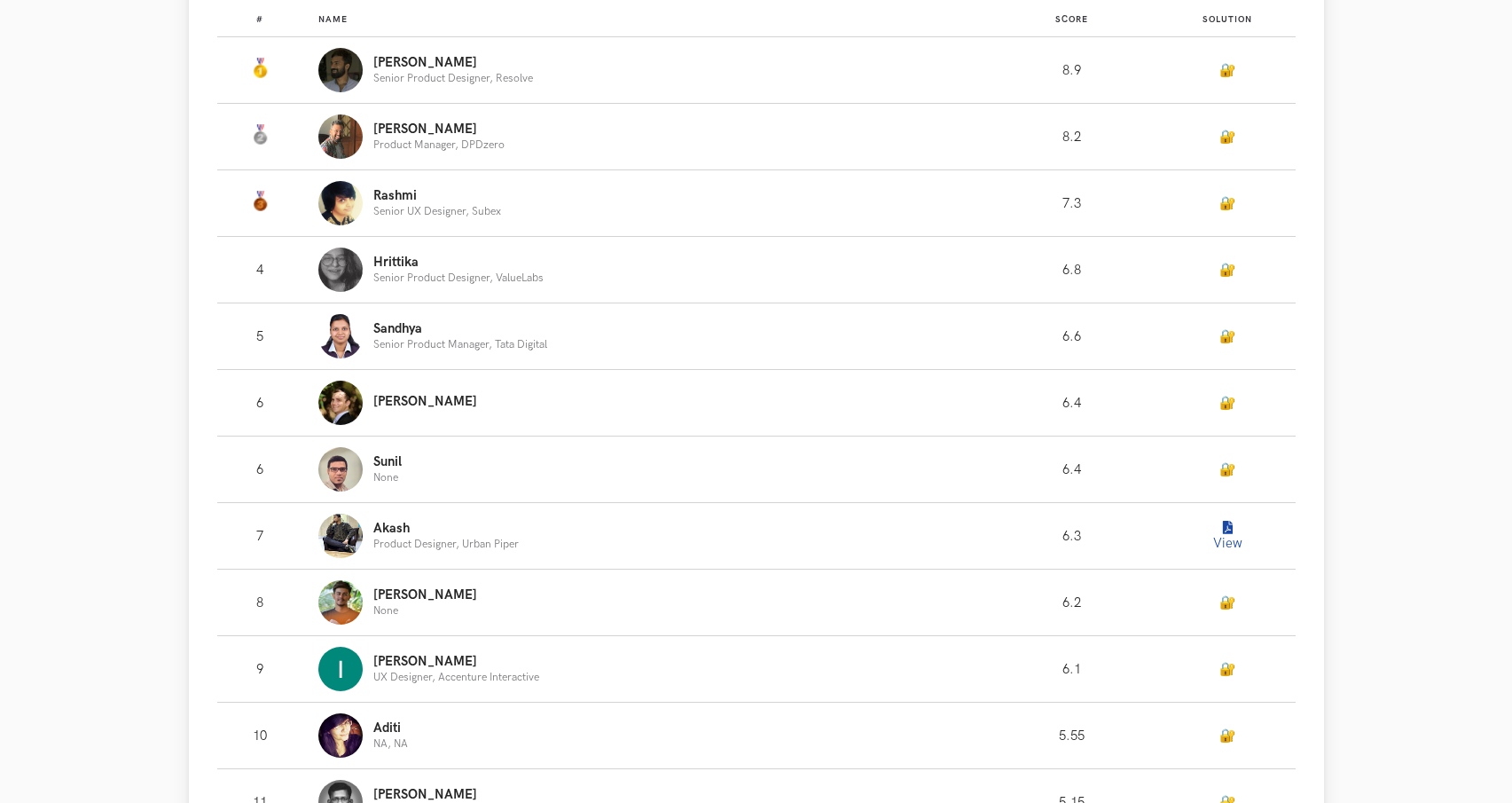
scroll to position [558, 0]
click at [1226, 520] on button "View" at bounding box center [1227, 535] width 36 height 36
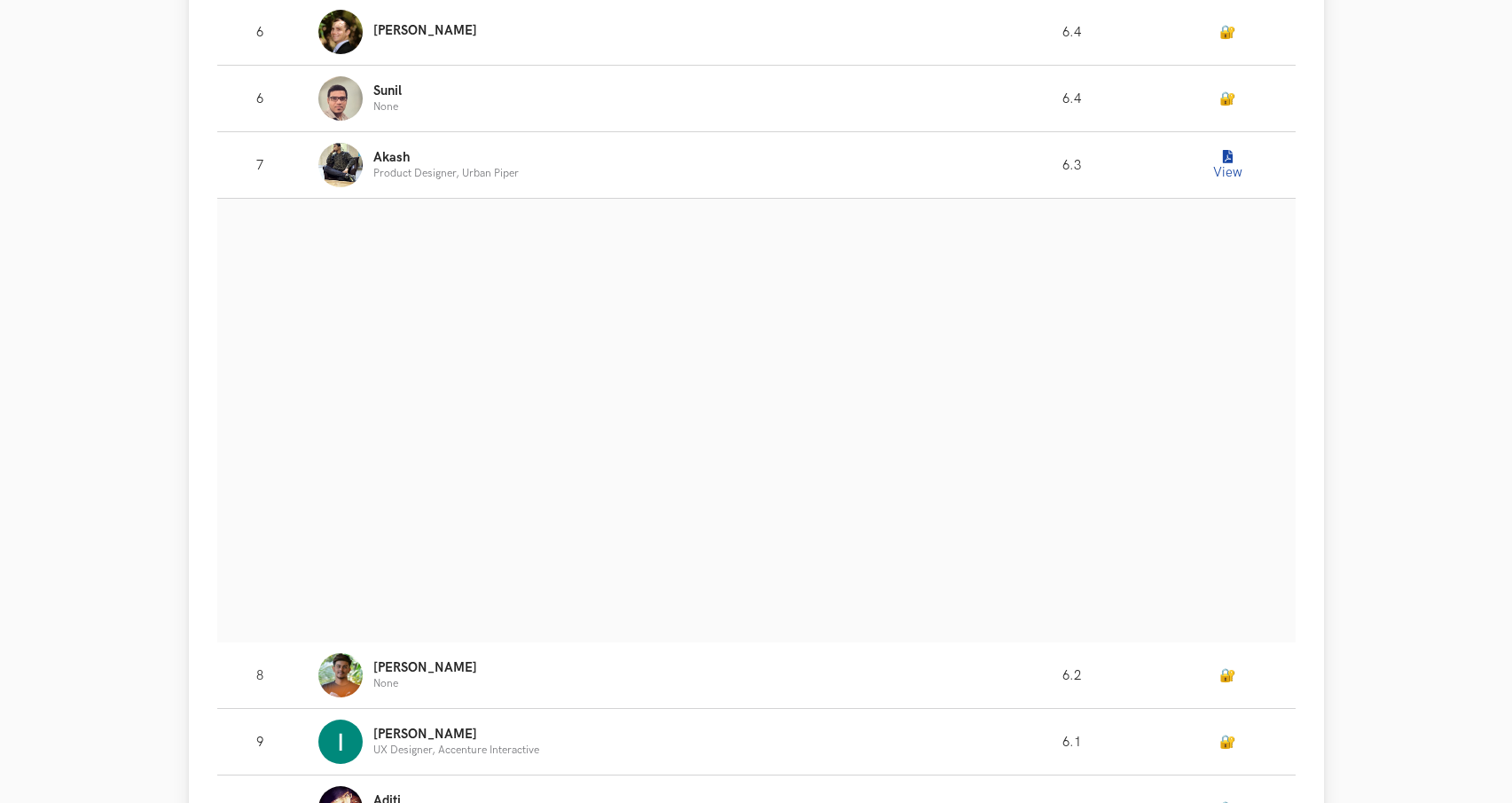
scroll to position [935, 0]
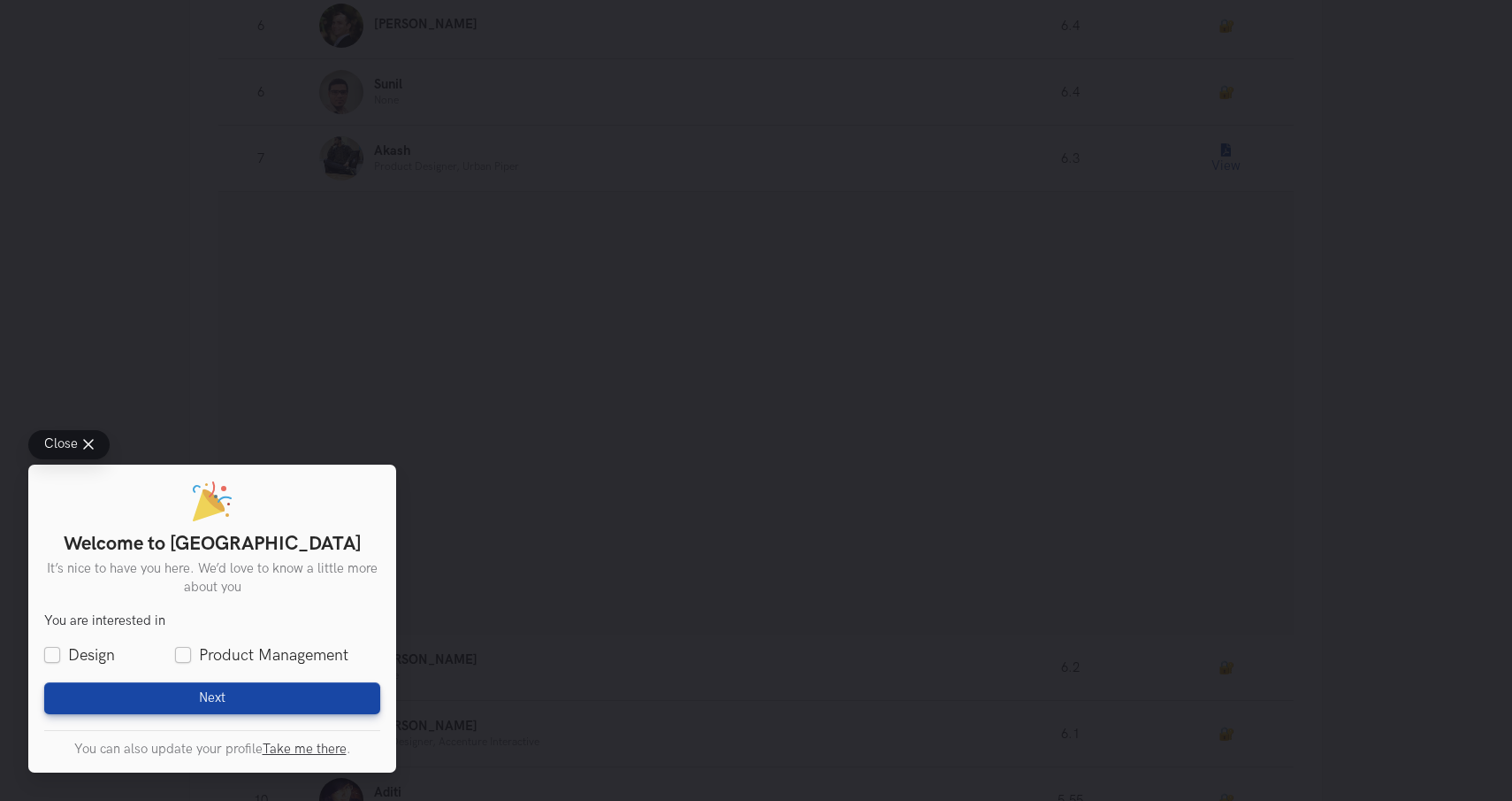
click at [83, 442] on icon at bounding box center [87, 443] width 11 height 11
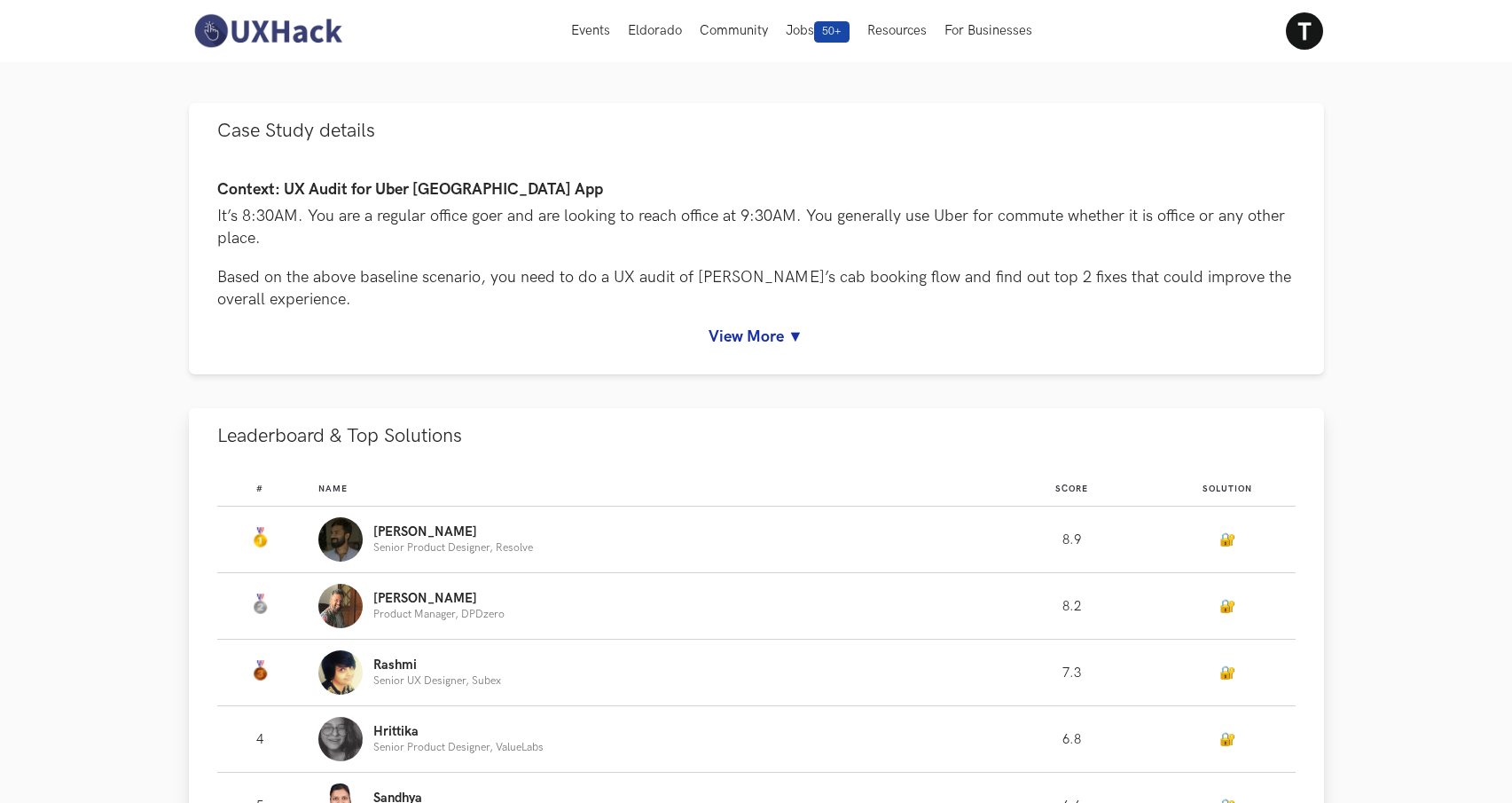
scroll to position [0, 0]
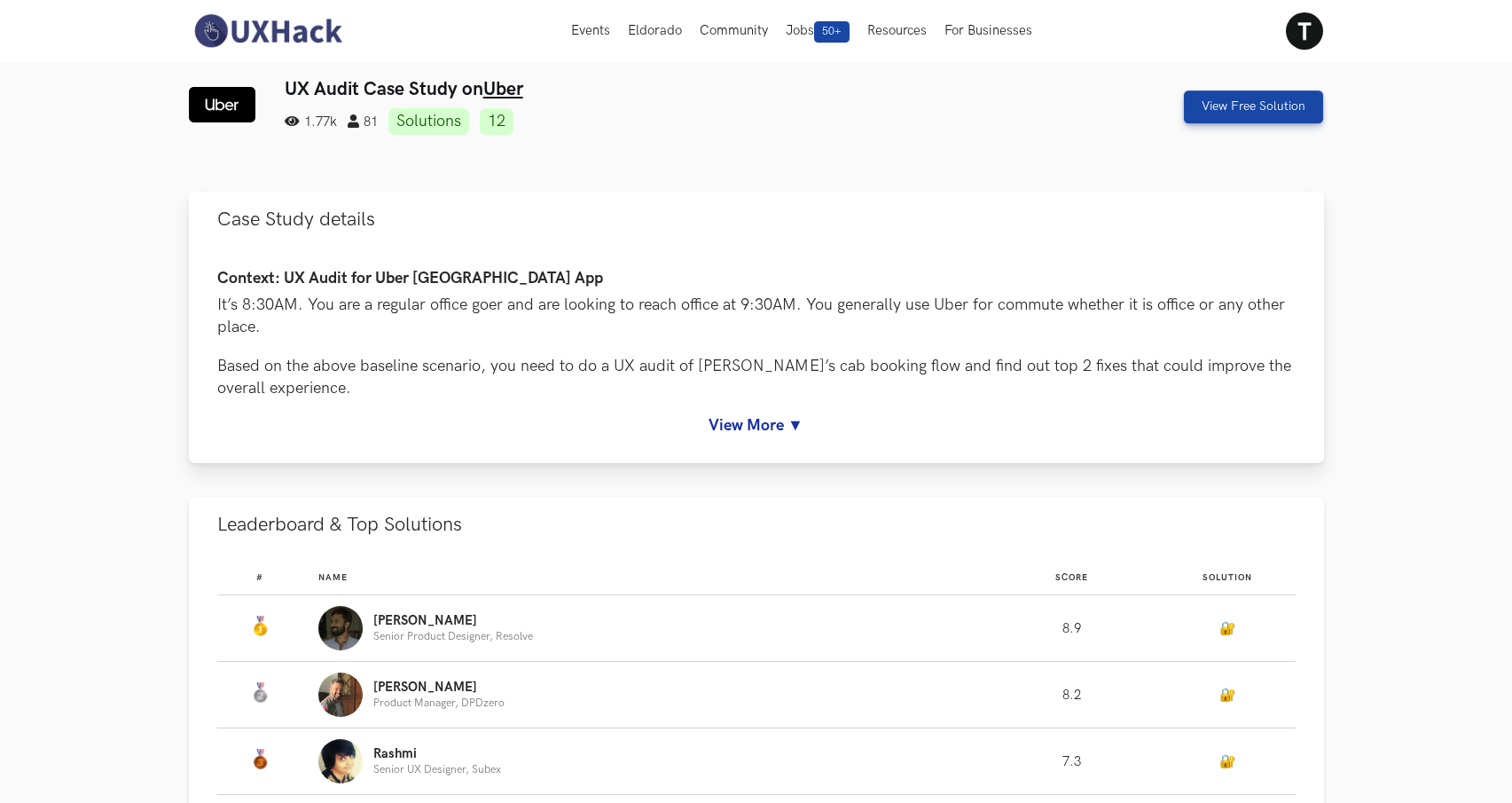
click at [782, 422] on link "View More ▼" at bounding box center [756, 425] width 1078 height 18
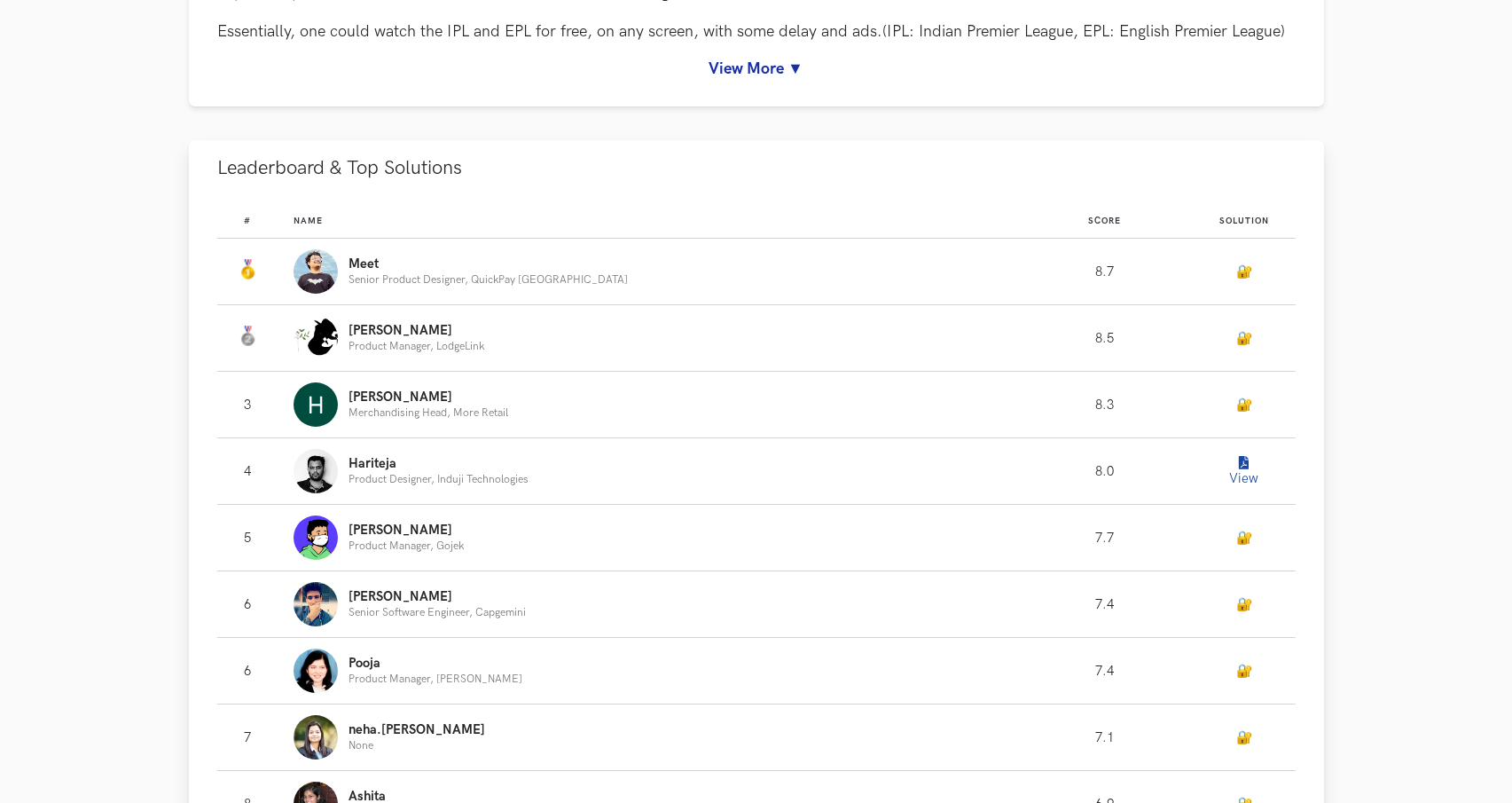
scroll to position [1019, 0]
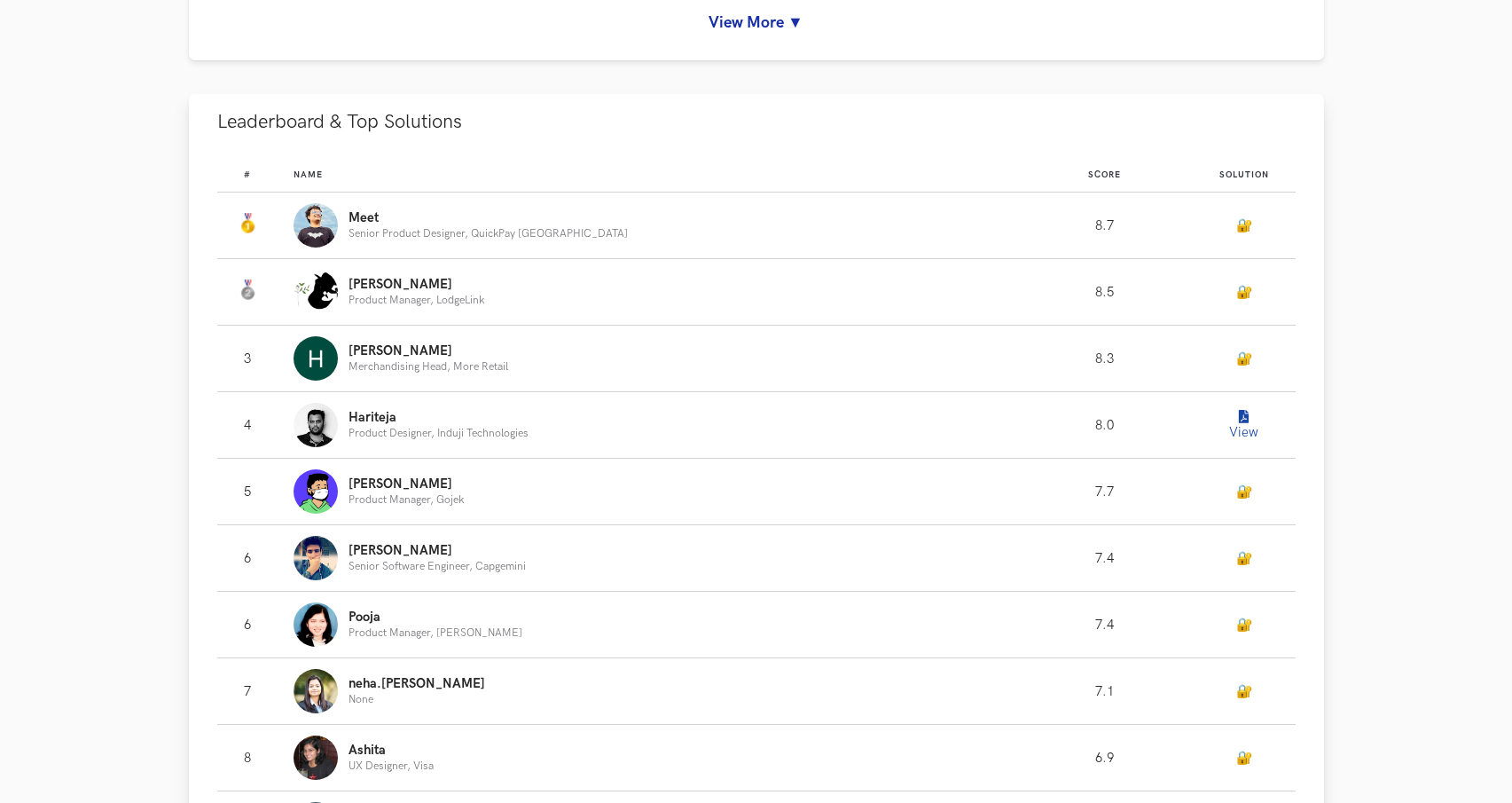
click at [1238, 420] on icon "Leaderboard" at bounding box center [1243, 417] width 10 height 13
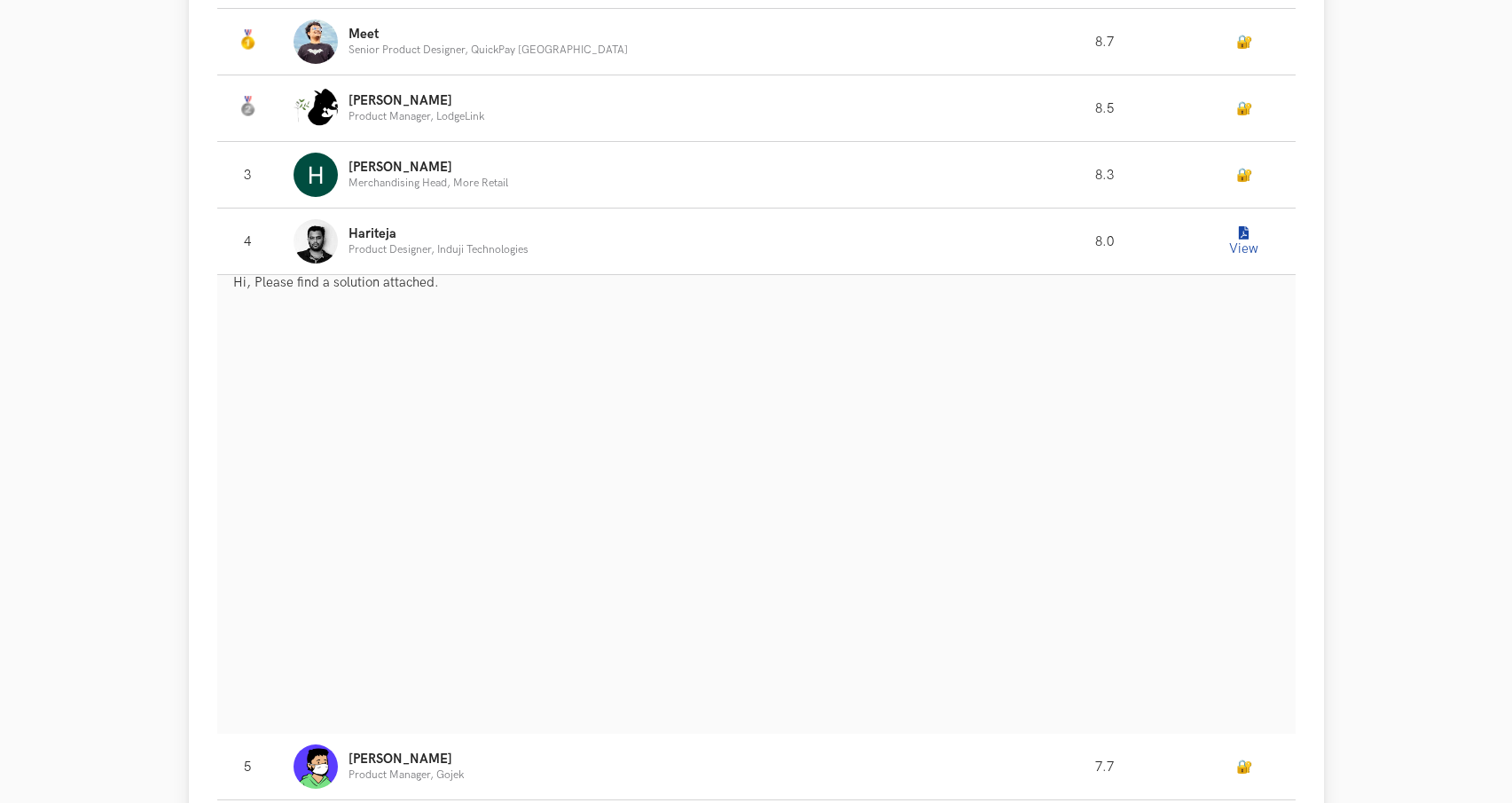
scroll to position [1397, 0]
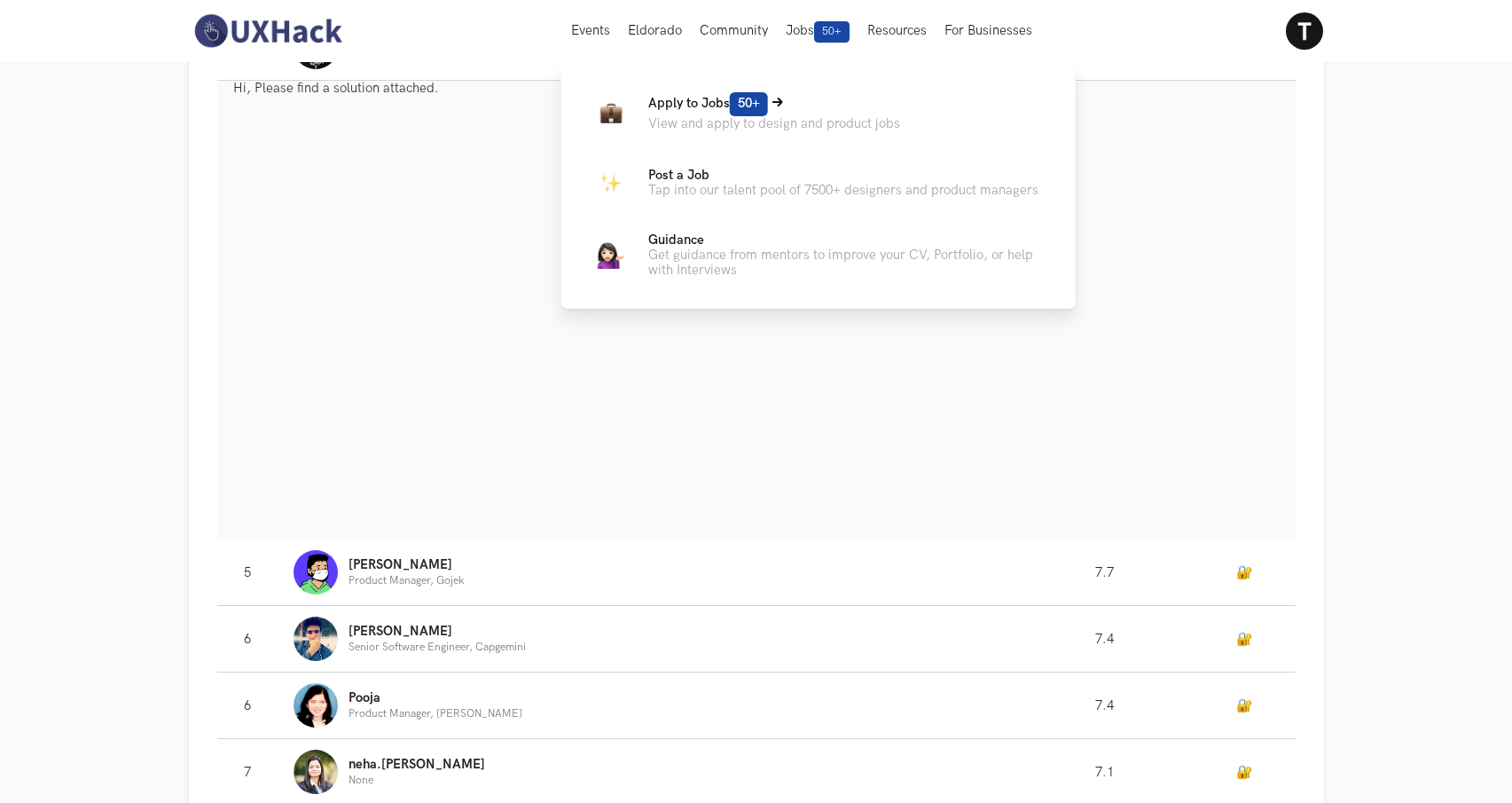
click at [816, 108] on p "Apply to Jobs 50+" at bounding box center [774, 104] width 252 height 24
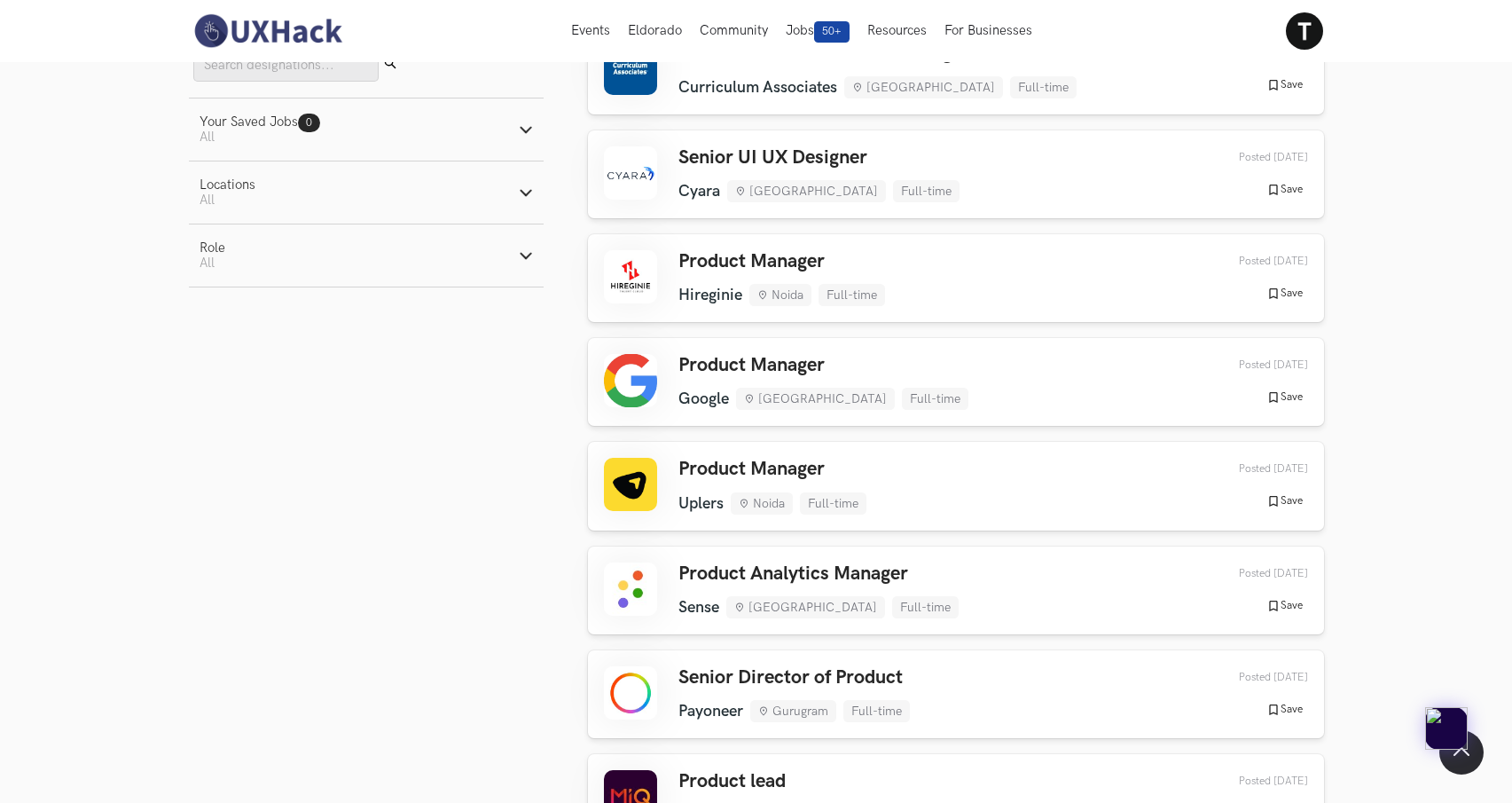
scroll to position [147, 0]
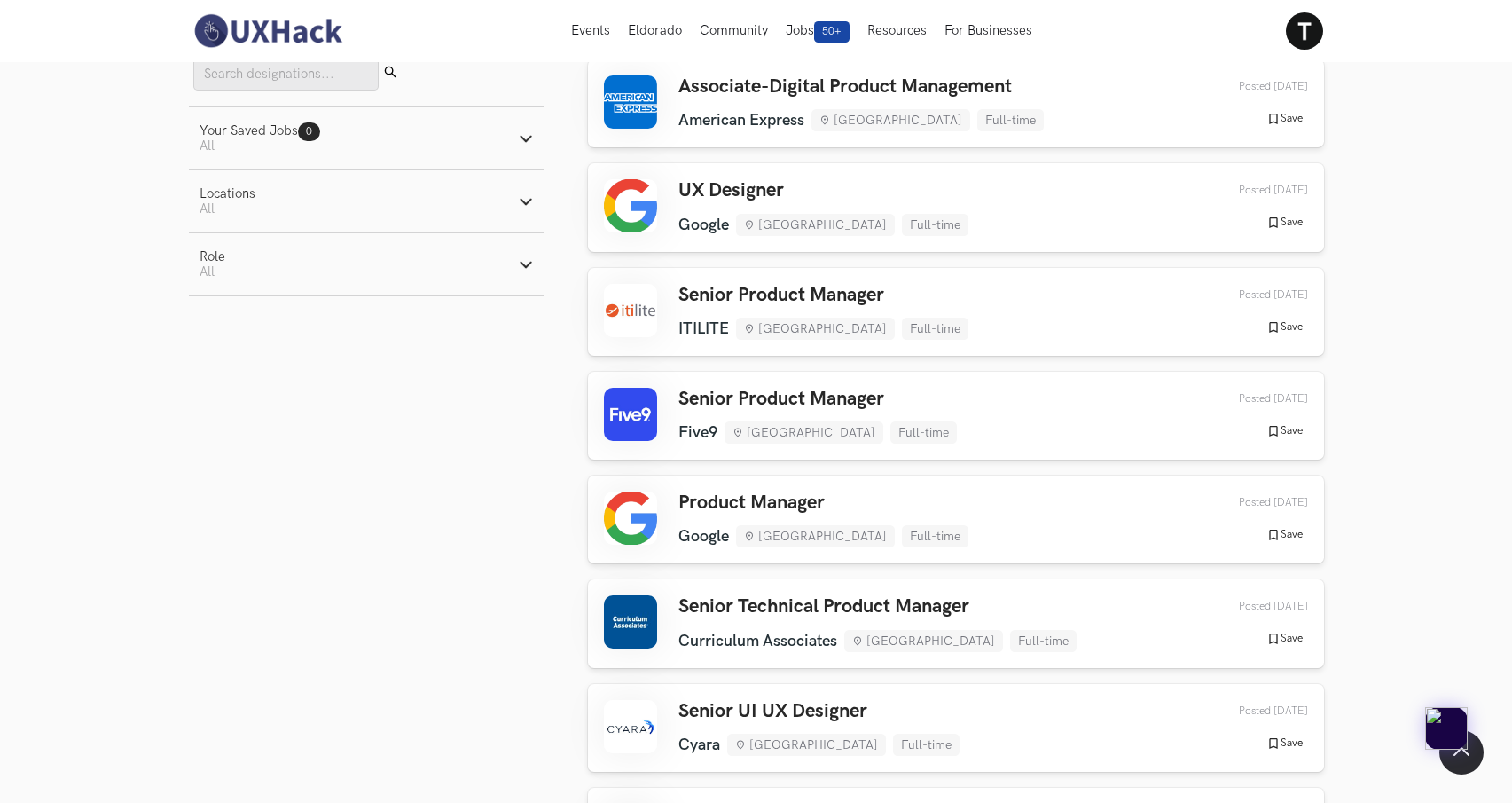
click at [516, 220] on button "Locations Active filters: All" at bounding box center [366, 201] width 355 height 62
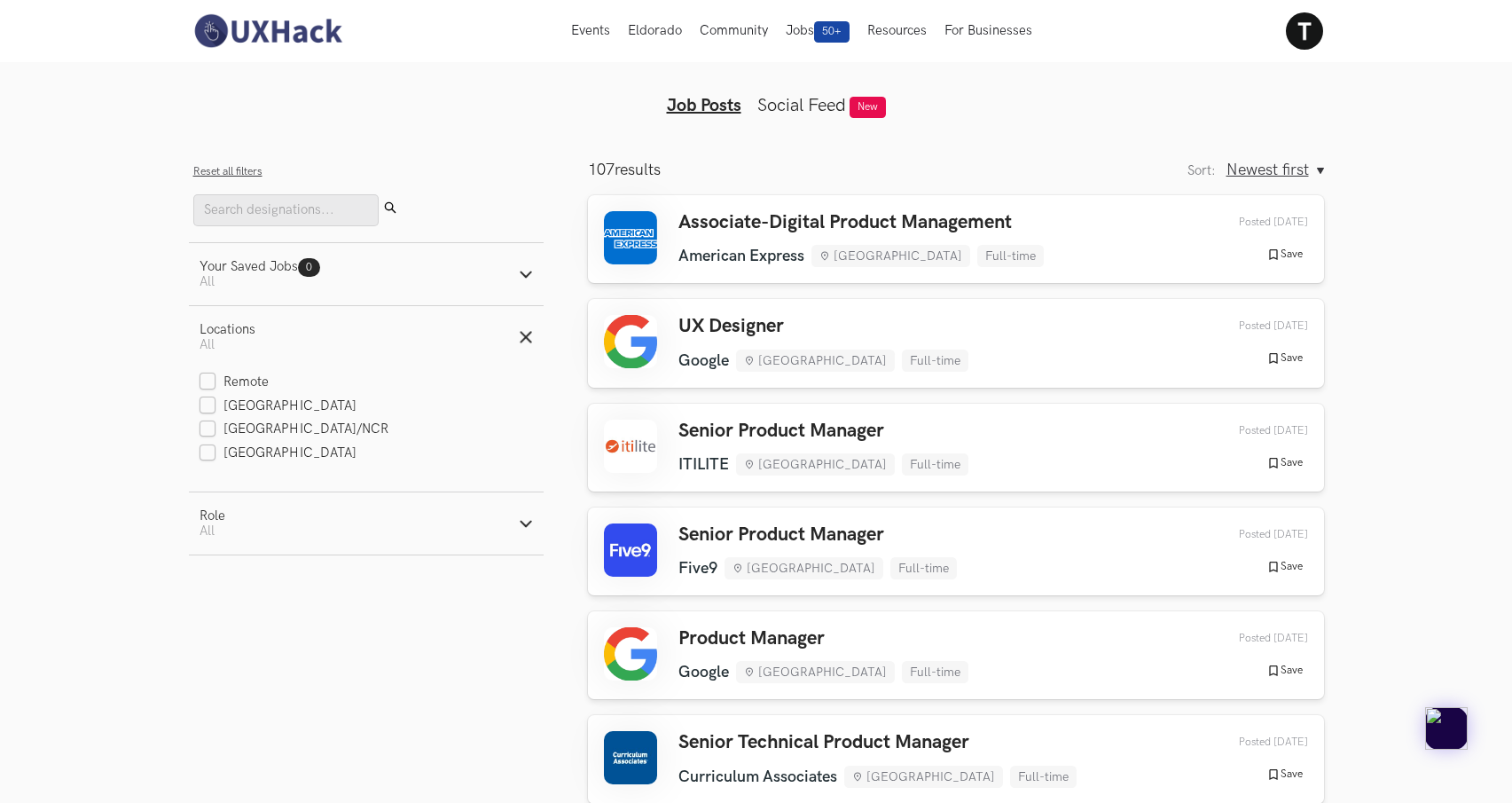
scroll to position [0, 0]
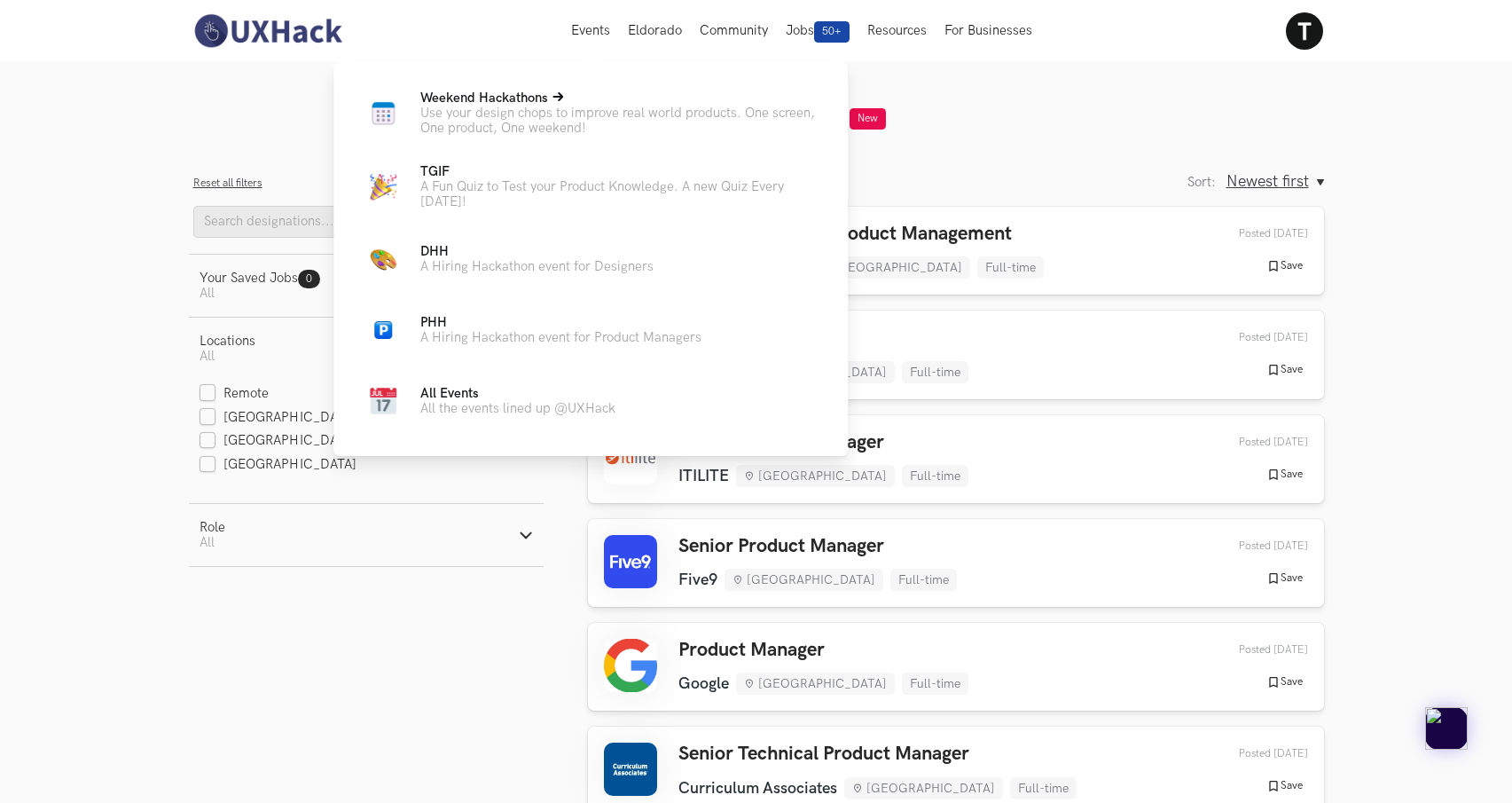
click at [557, 133] on p "Use your design chops to improve real world products. One screen, One product, …" at bounding box center [620, 120] width 399 height 30
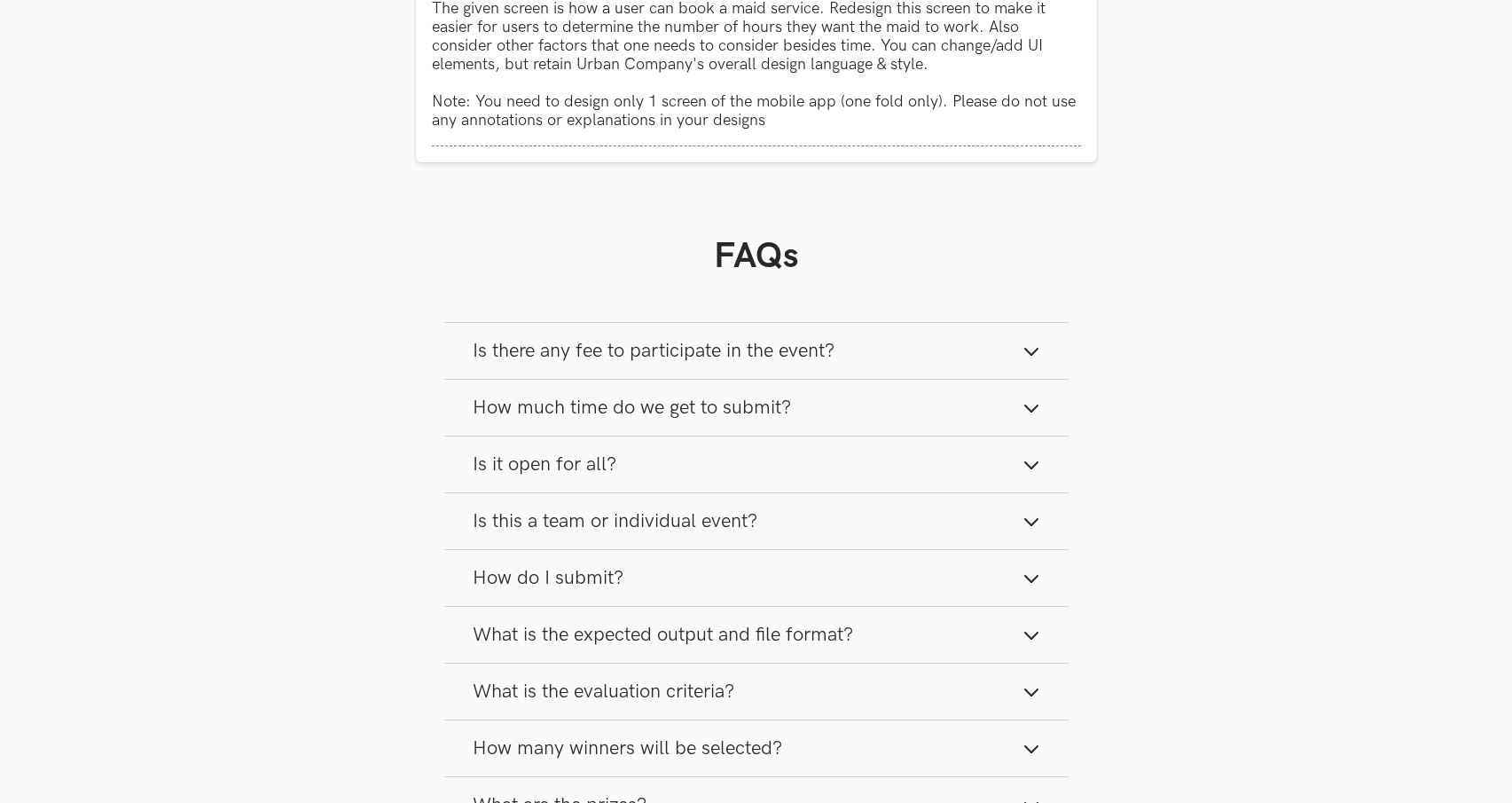
scroll to position [1801, 0]
click at [820, 338] on button "Is there any fee to participate in the event?" at bounding box center [756, 349] width 624 height 56
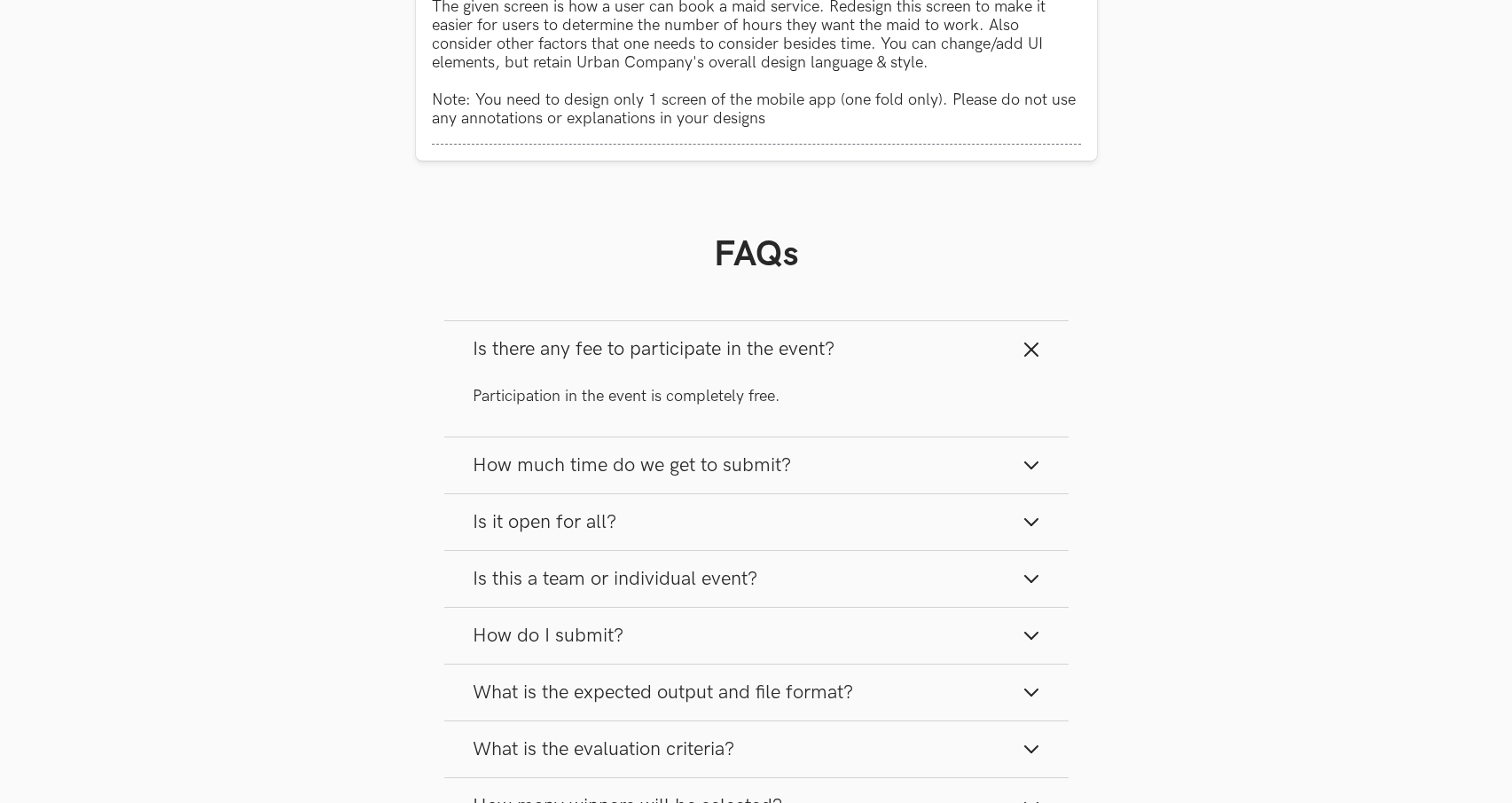
click at [820, 338] on button "Is there any fee to participate in the event?" at bounding box center [756, 349] width 624 height 56
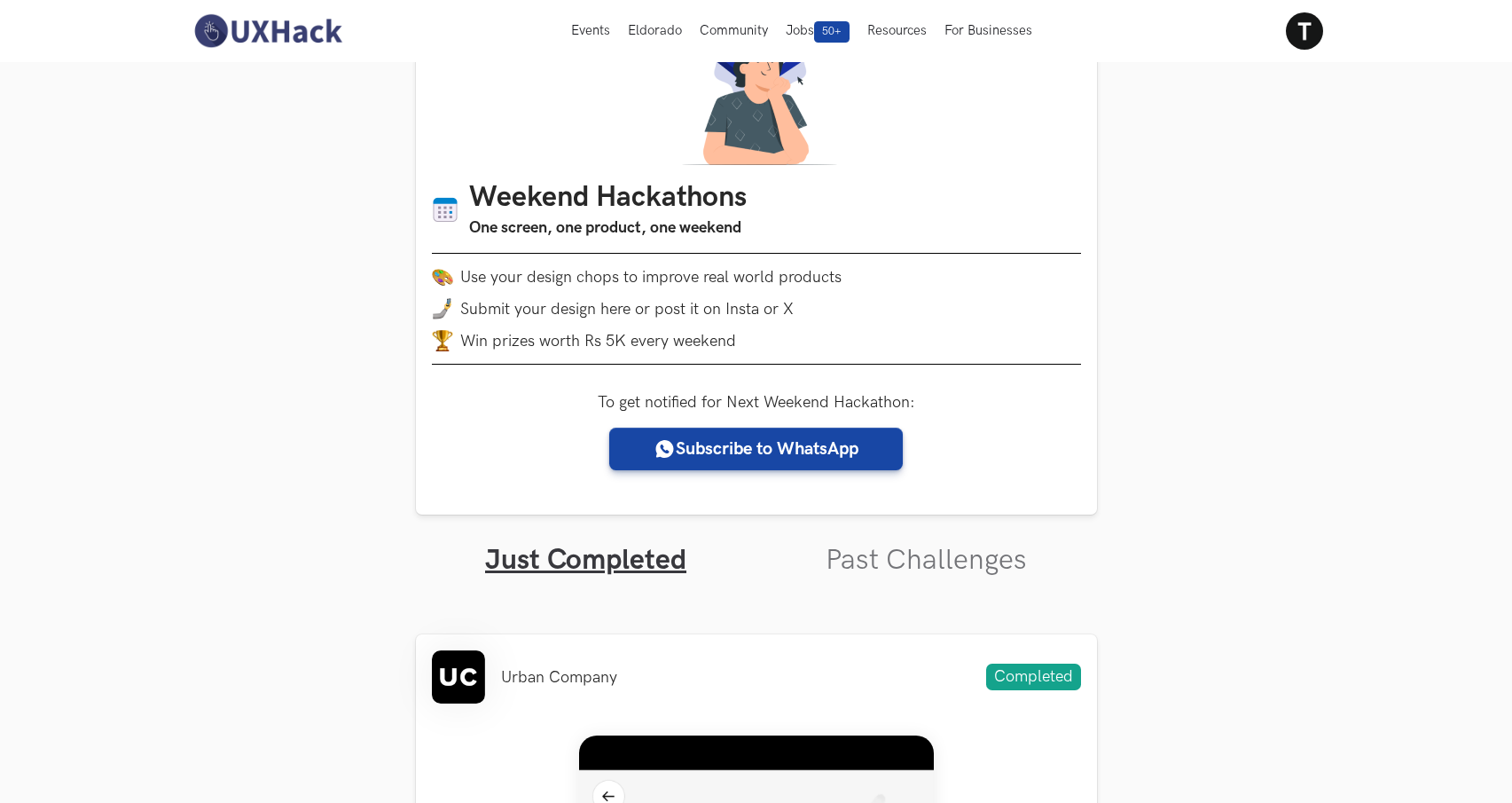
scroll to position [0, 0]
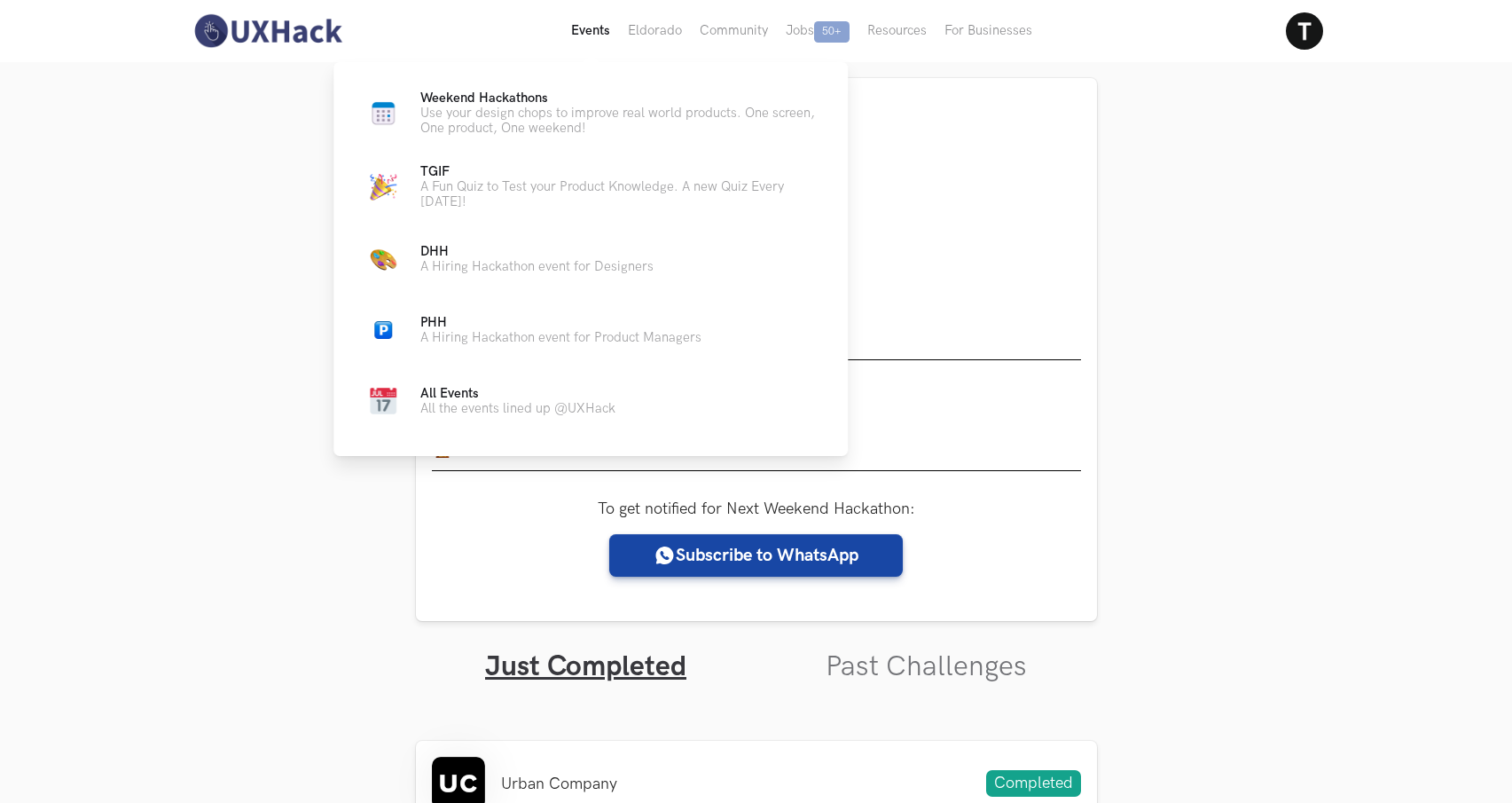
click at [592, 39] on button "Events Live" at bounding box center [590, 31] width 57 height 62
click at [671, 404] on link "All Events All the events lined up @UXHack" at bounding box center [590, 401] width 458 height 42
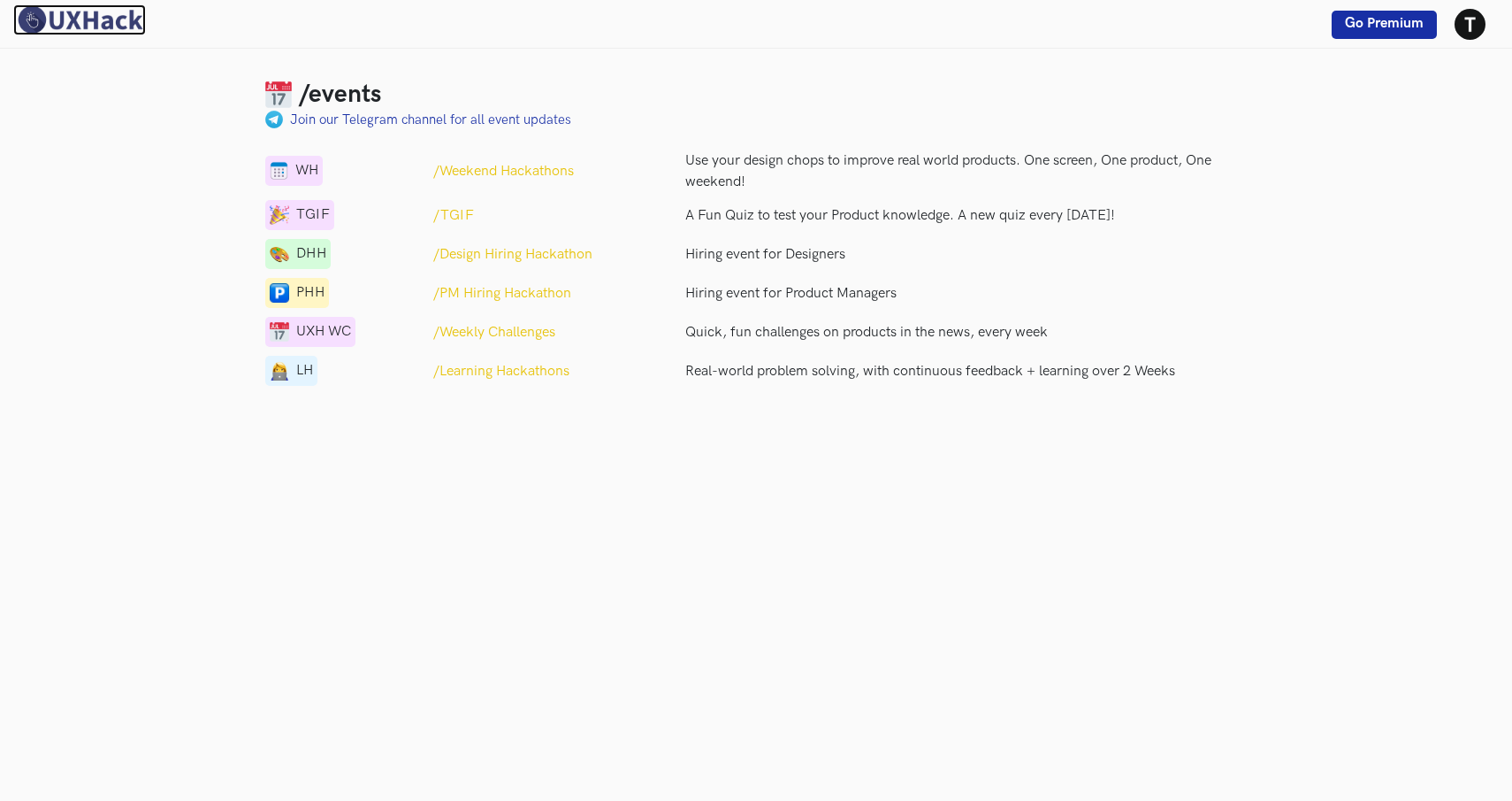
click at [96, 35] on img at bounding box center [80, 20] width 133 height 31
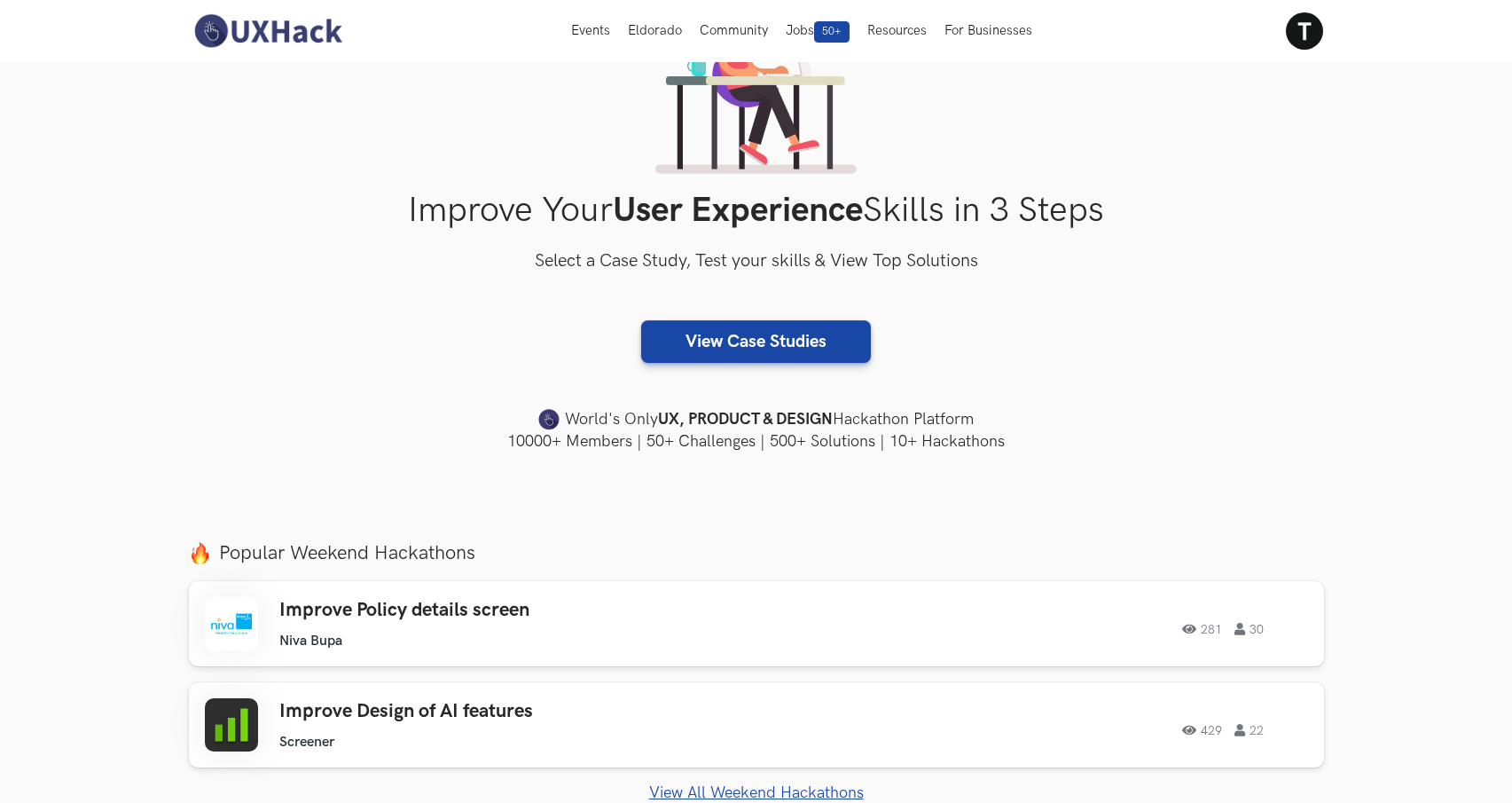
scroll to position [170, 0]
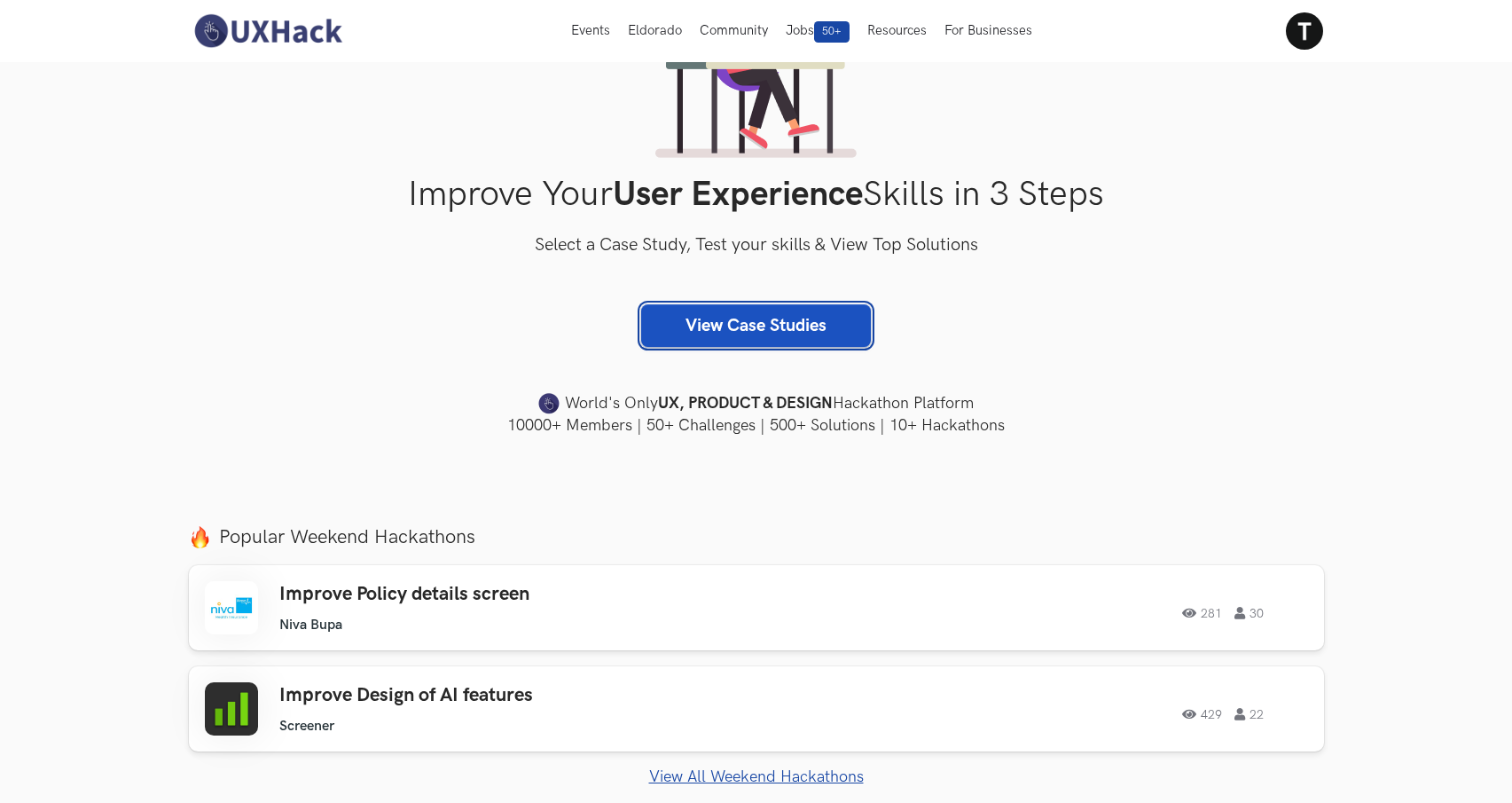
click at [771, 330] on link "View Case Studies" at bounding box center [756, 326] width 229 height 42
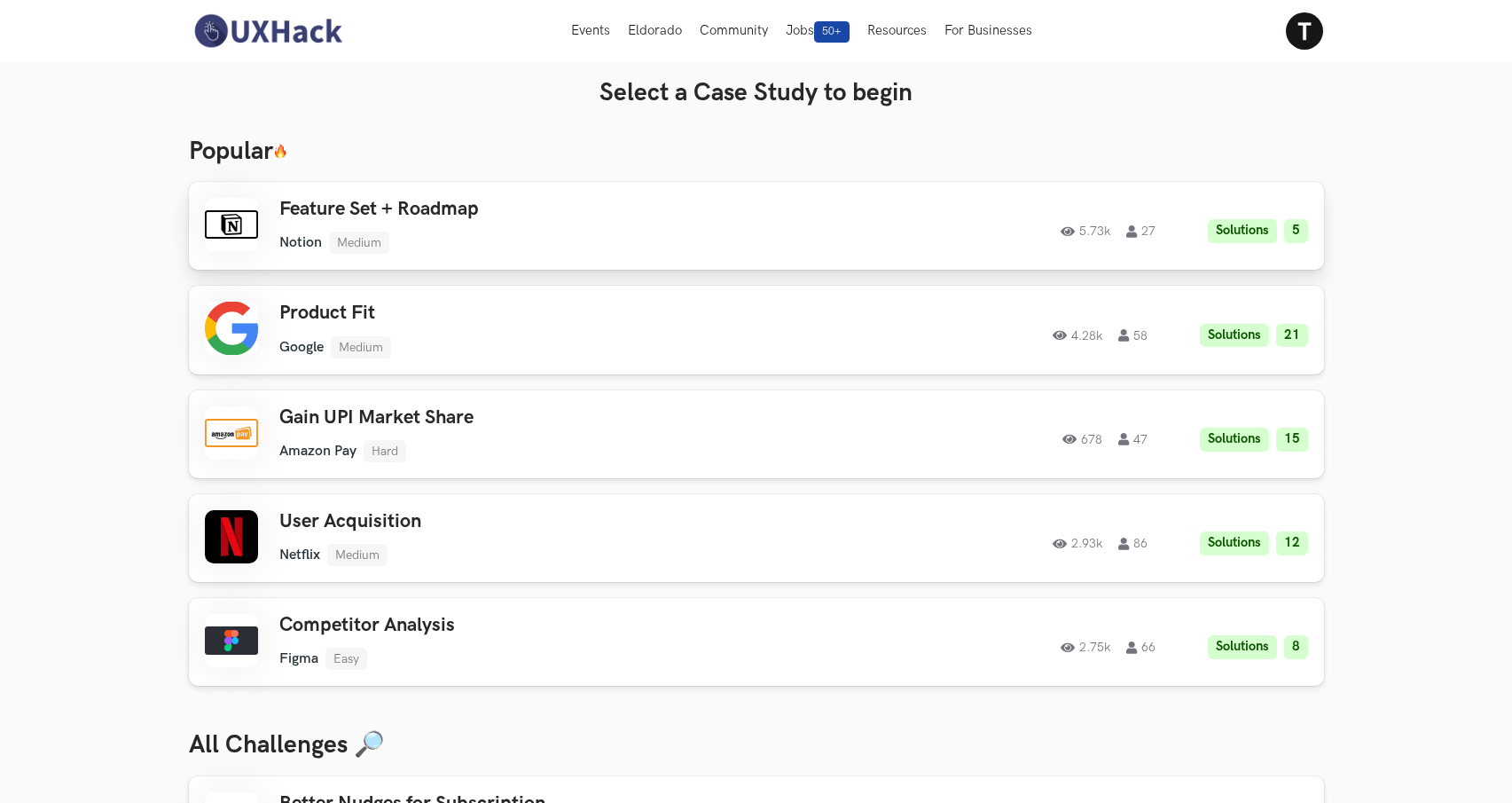
click at [784, 217] on div "Feature Set + Roadmap Notion Medium Notion Medium Solutions 5 5.73k 27 5.73k 27…" at bounding box center [756, 226] width 1103 height 56
click at [754, 526] on h3 "User Acquisition" at bounding box center [531, 522] width 504 height 23
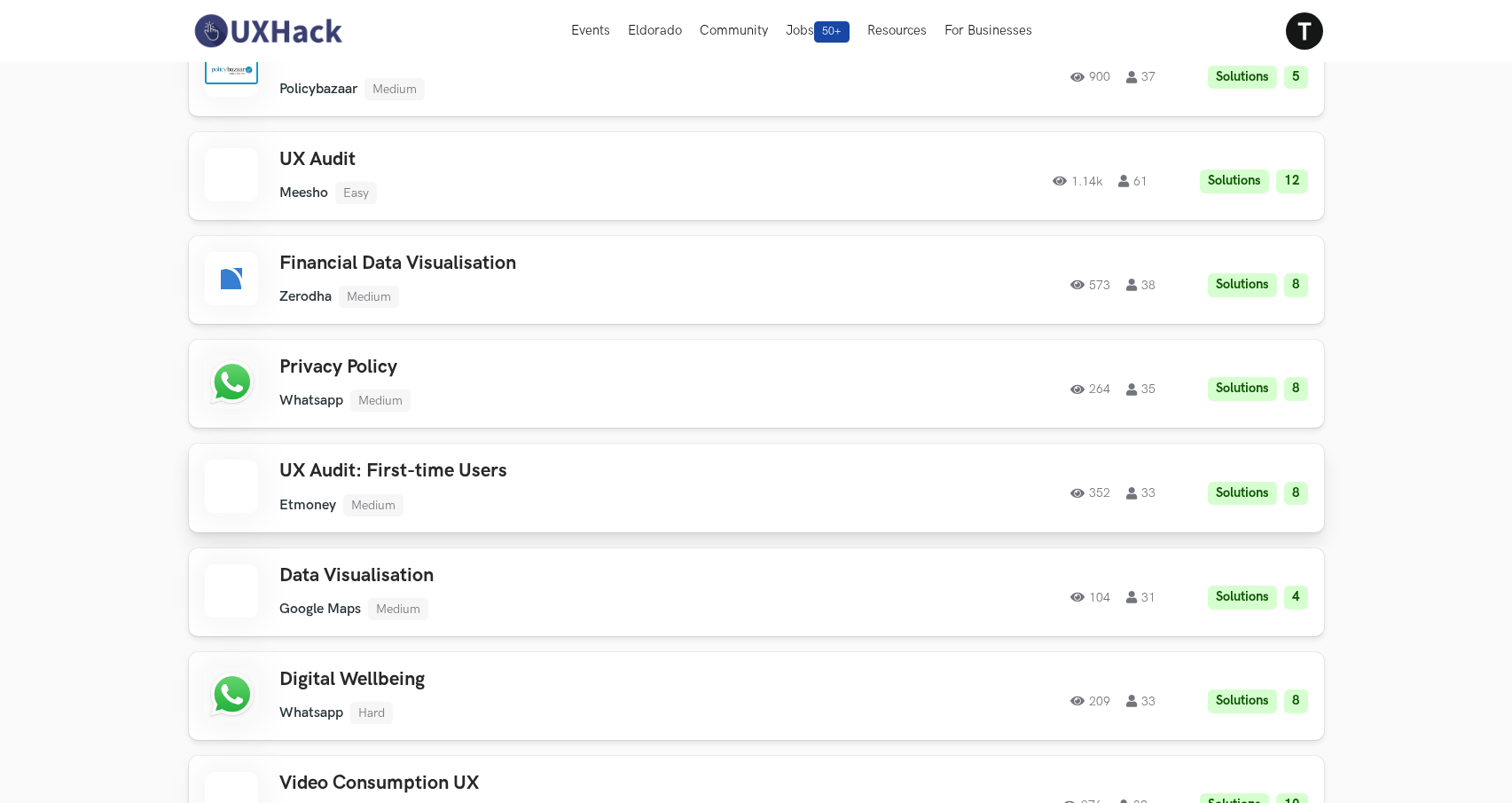
scroll to position [2036, 0]
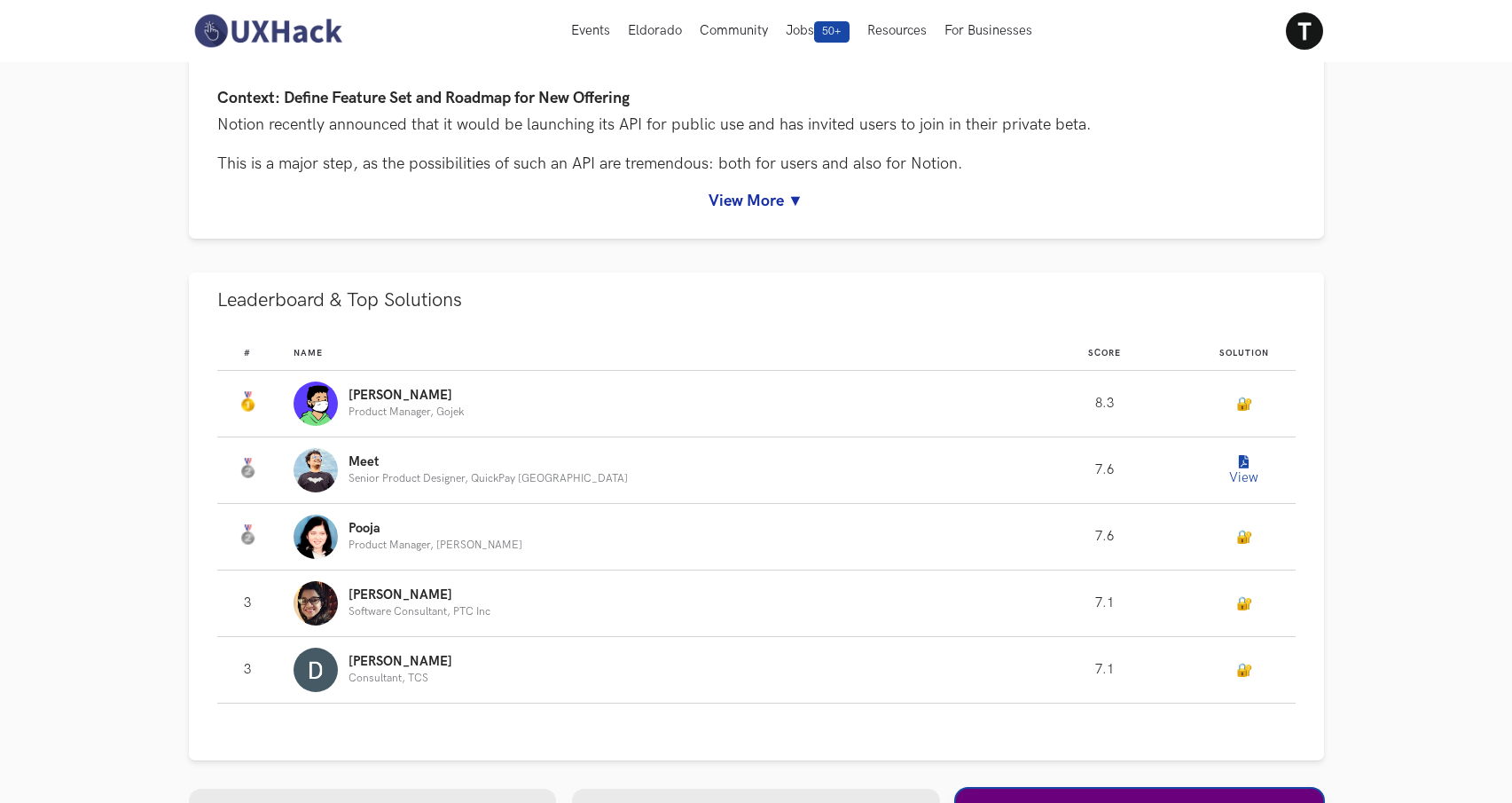
scroll to position [760, 0]
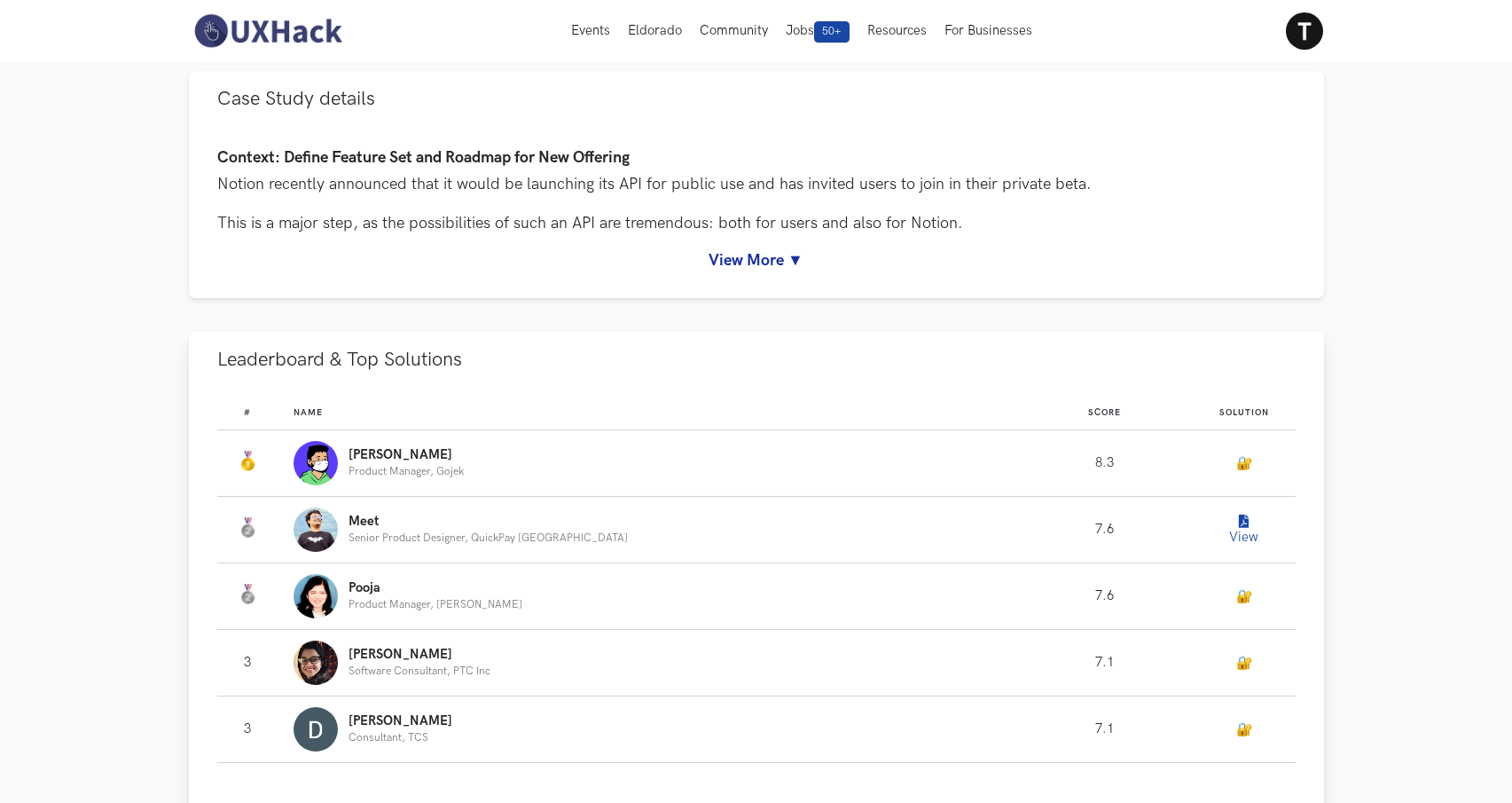
click at [1226, 517] on button "View" at bounding box center [1243, 529] width 36 height 36
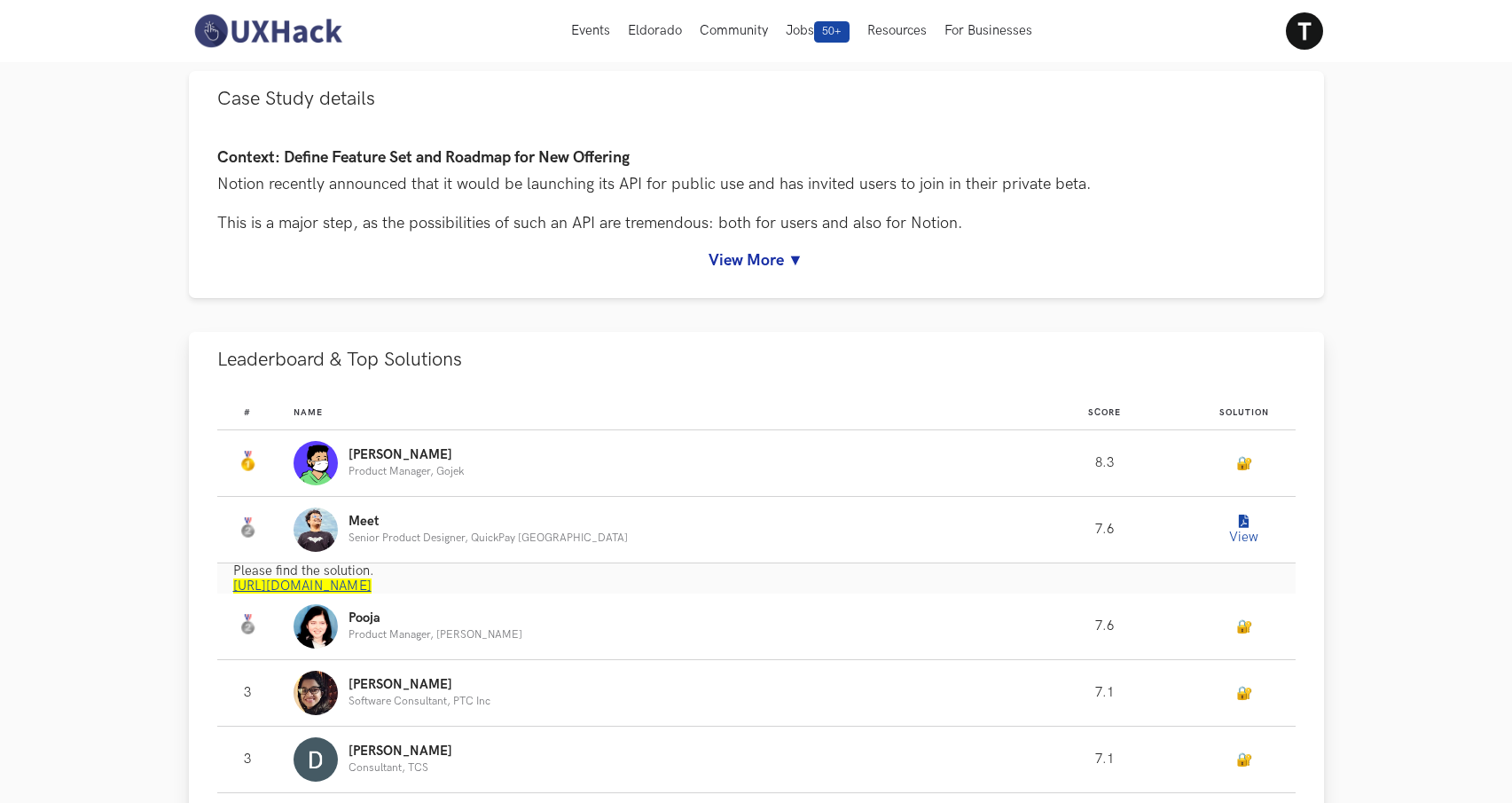
click at [371, 588] on link "https://www.notion.so/meetshah/UXHack-Notion-API-f25949084daf4890a738403b0e96c7…" at bounding box center [303, 586] width 139 height 15
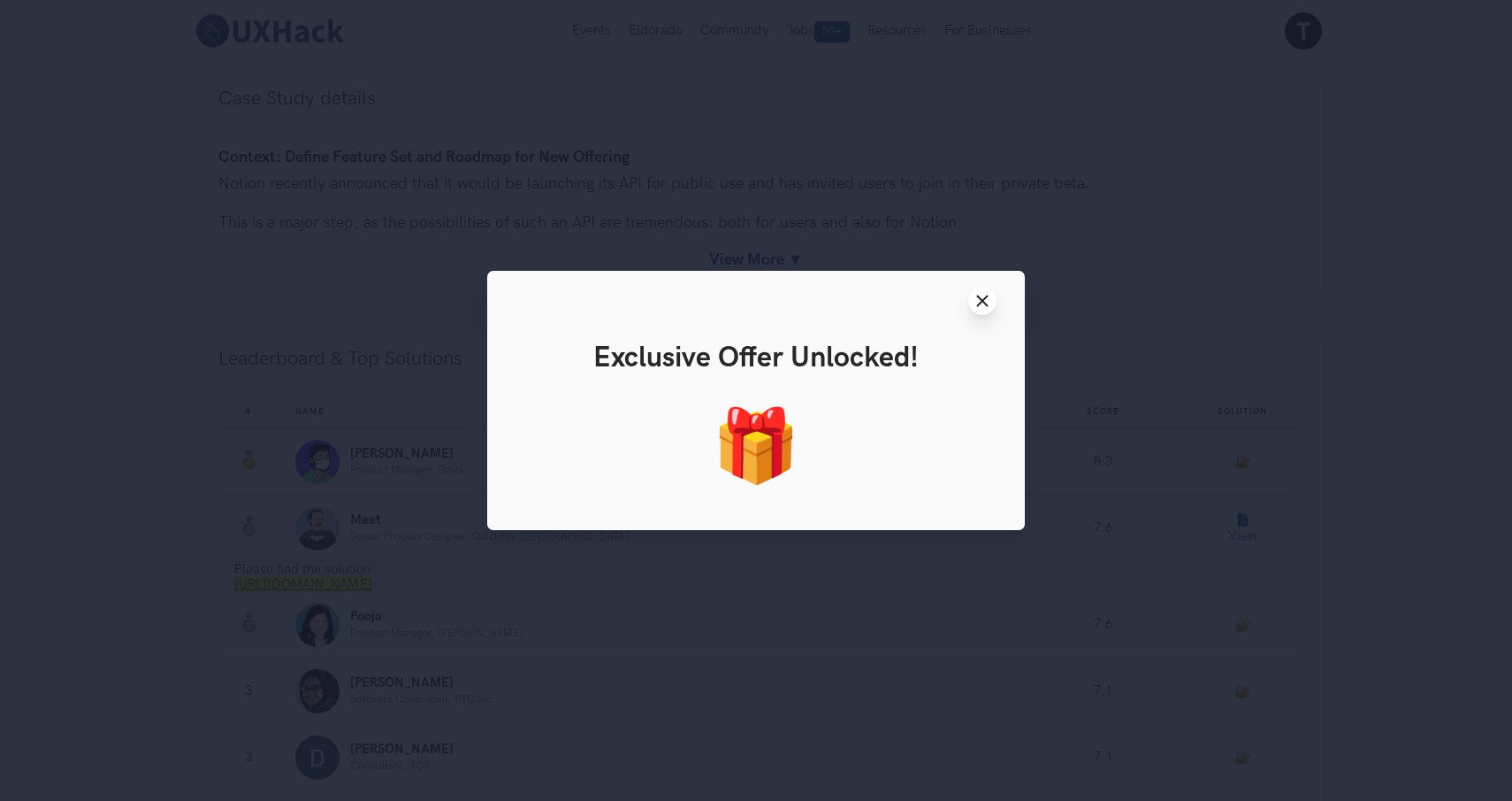
click at [979, 301] on icon "Close modal window" at bounding box center [982, 300] width 14 height 14
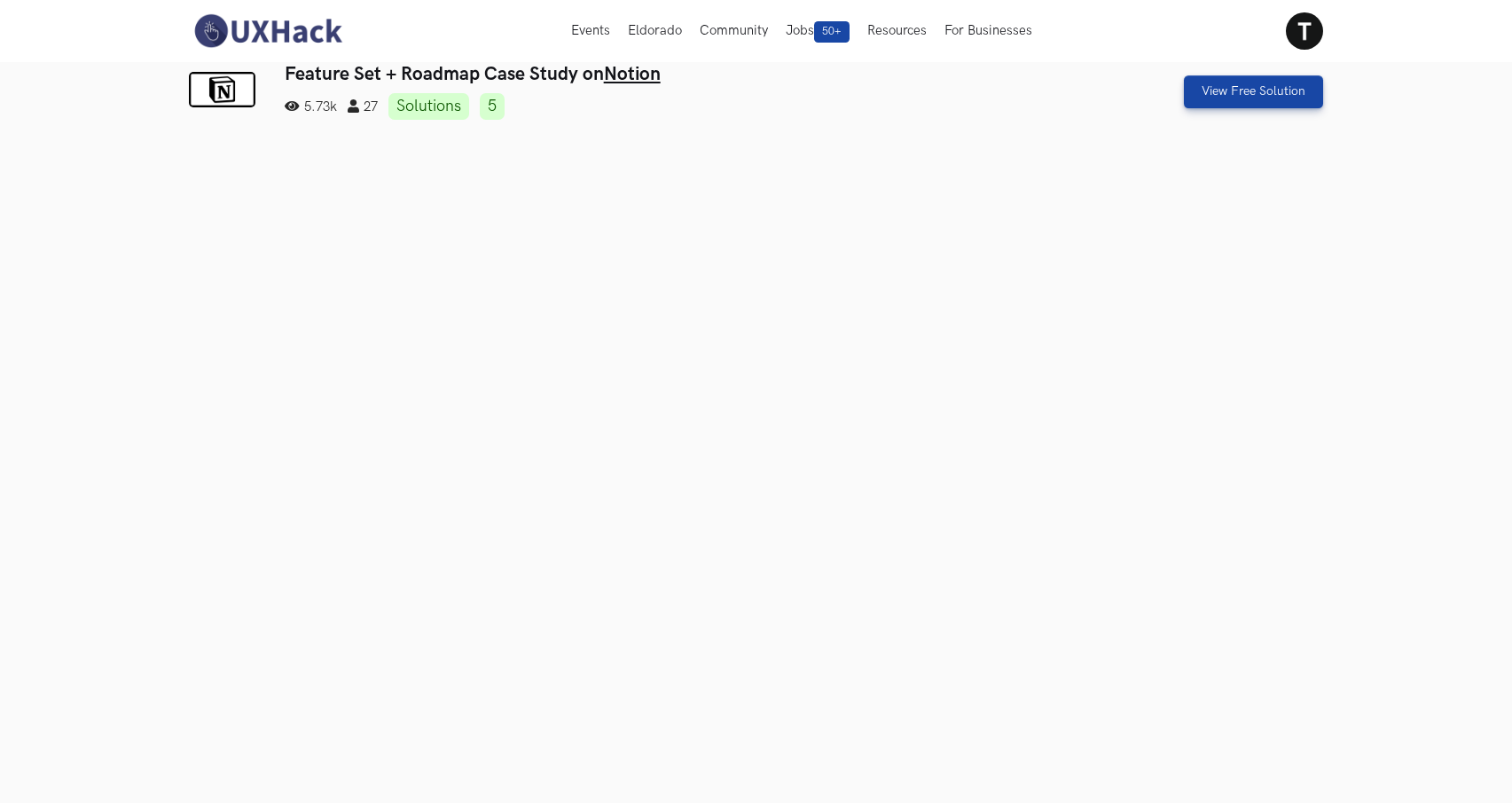
scroll to position [0, 0]
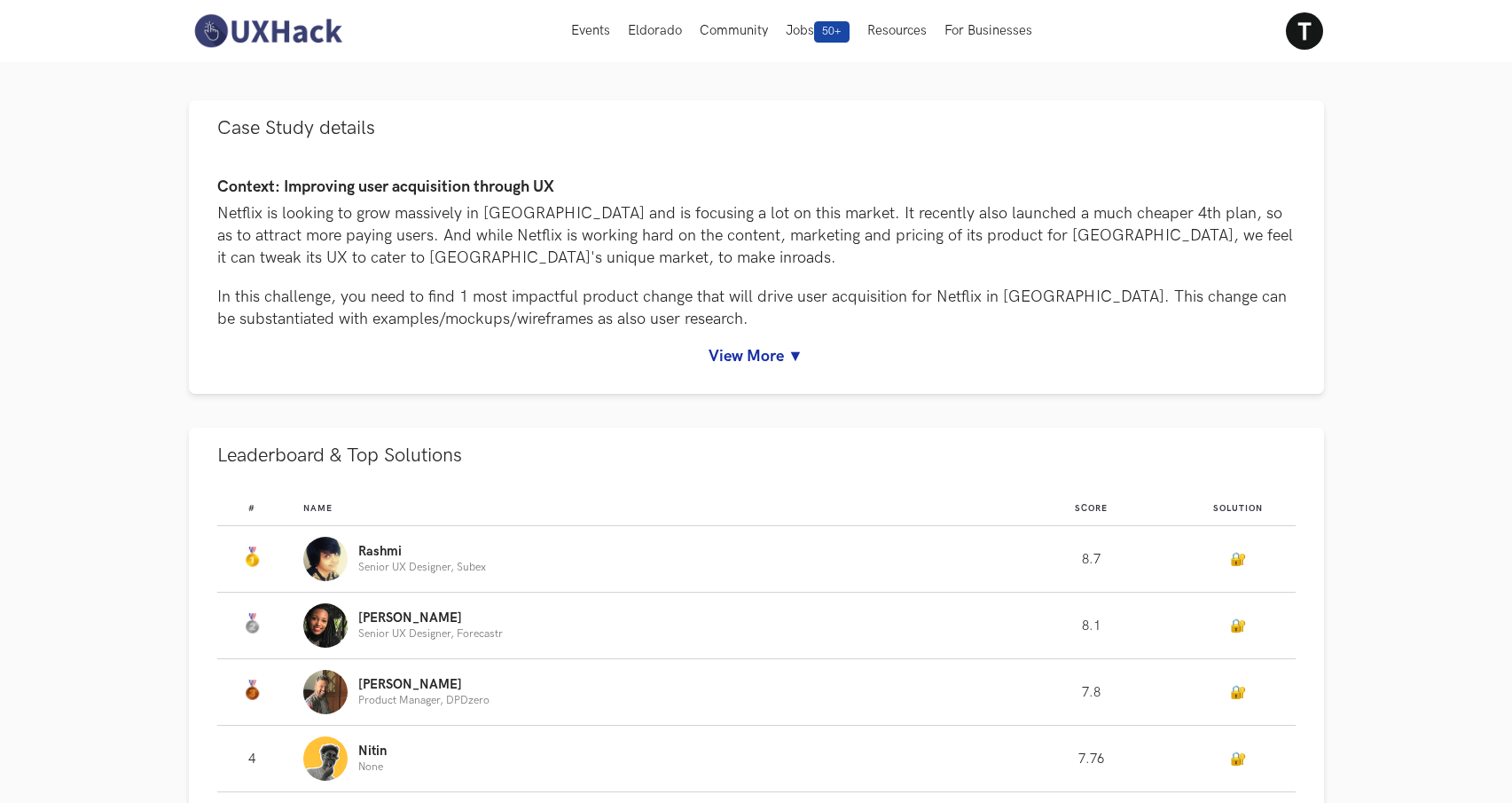
scroll to position [70, 0]
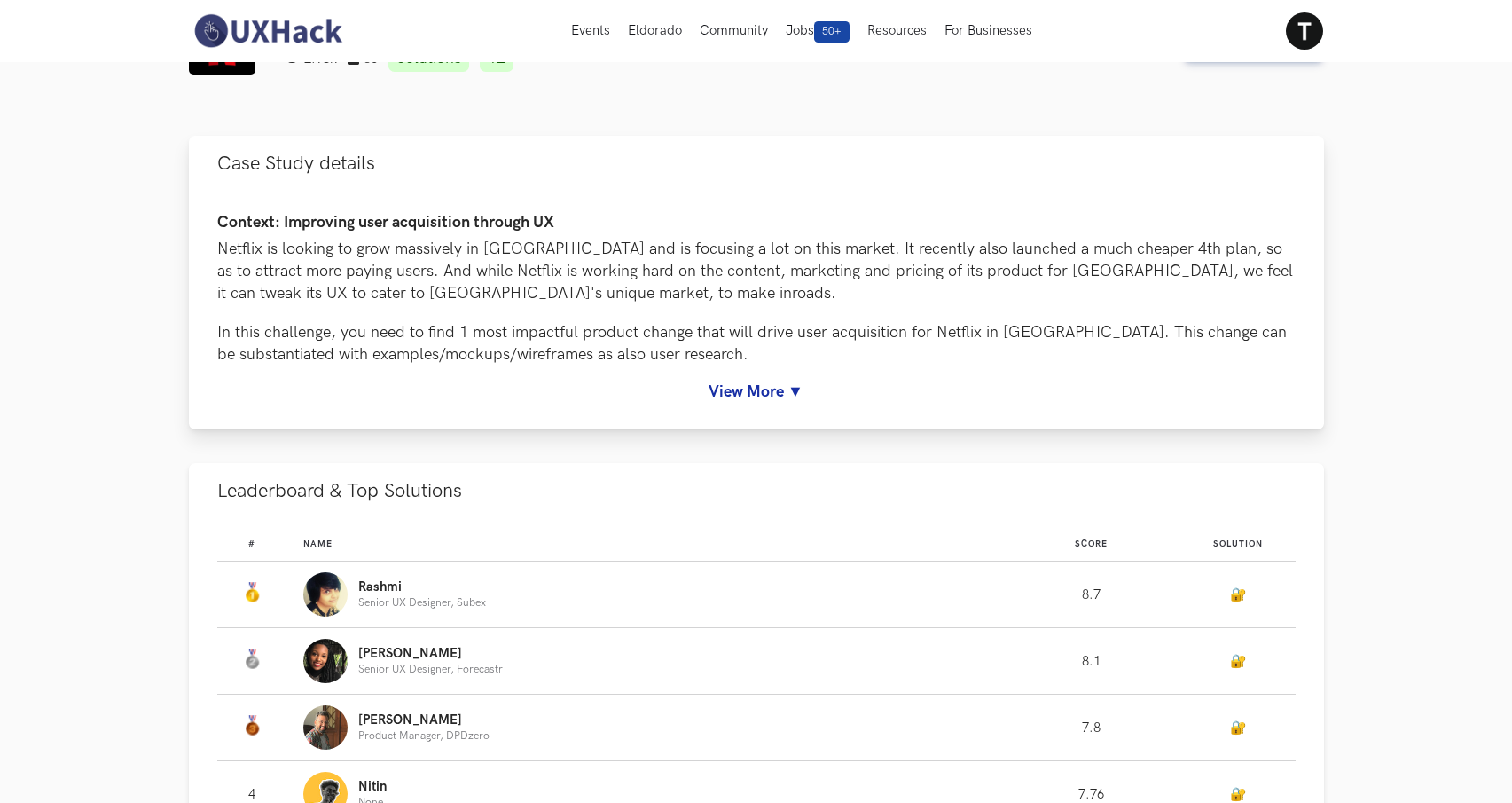
click at [771, 393] on link "View More ▼" at bounding box center [756, 391] width 1078 height 18
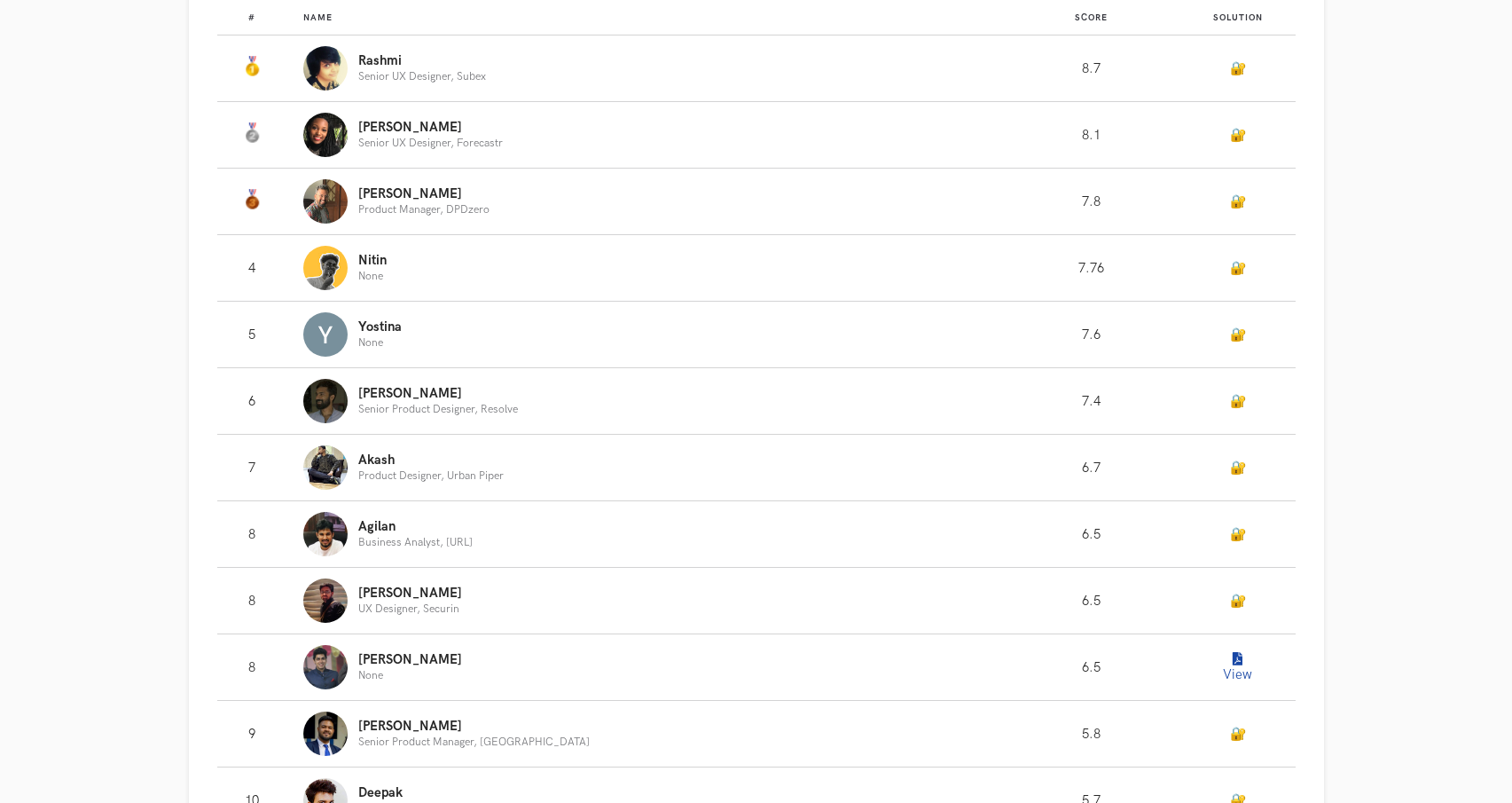
scroll to position [1671, 0]
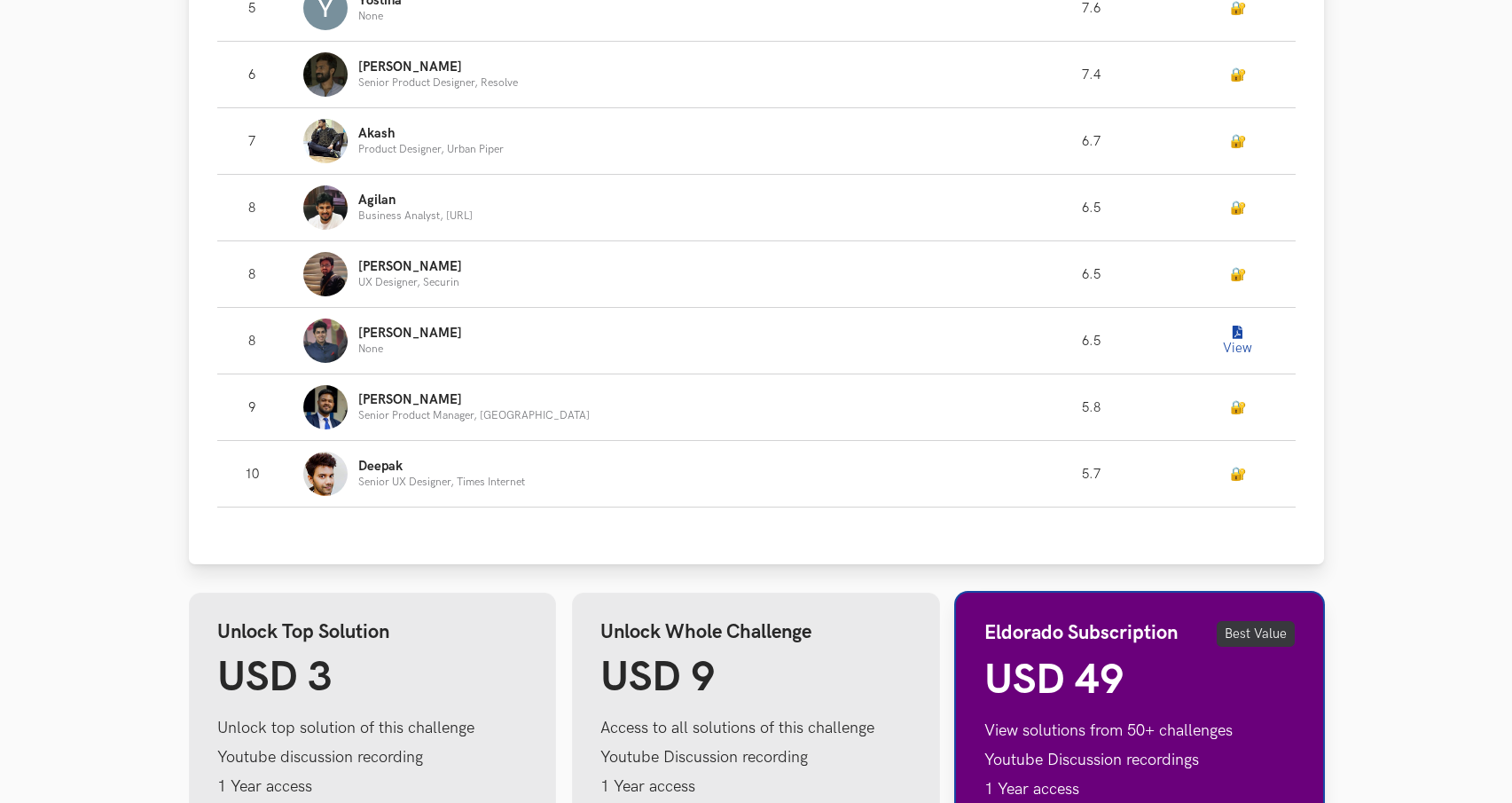
click at [1234, 344] on button "View" at bounding box center [1237, 340] width 36 height 36
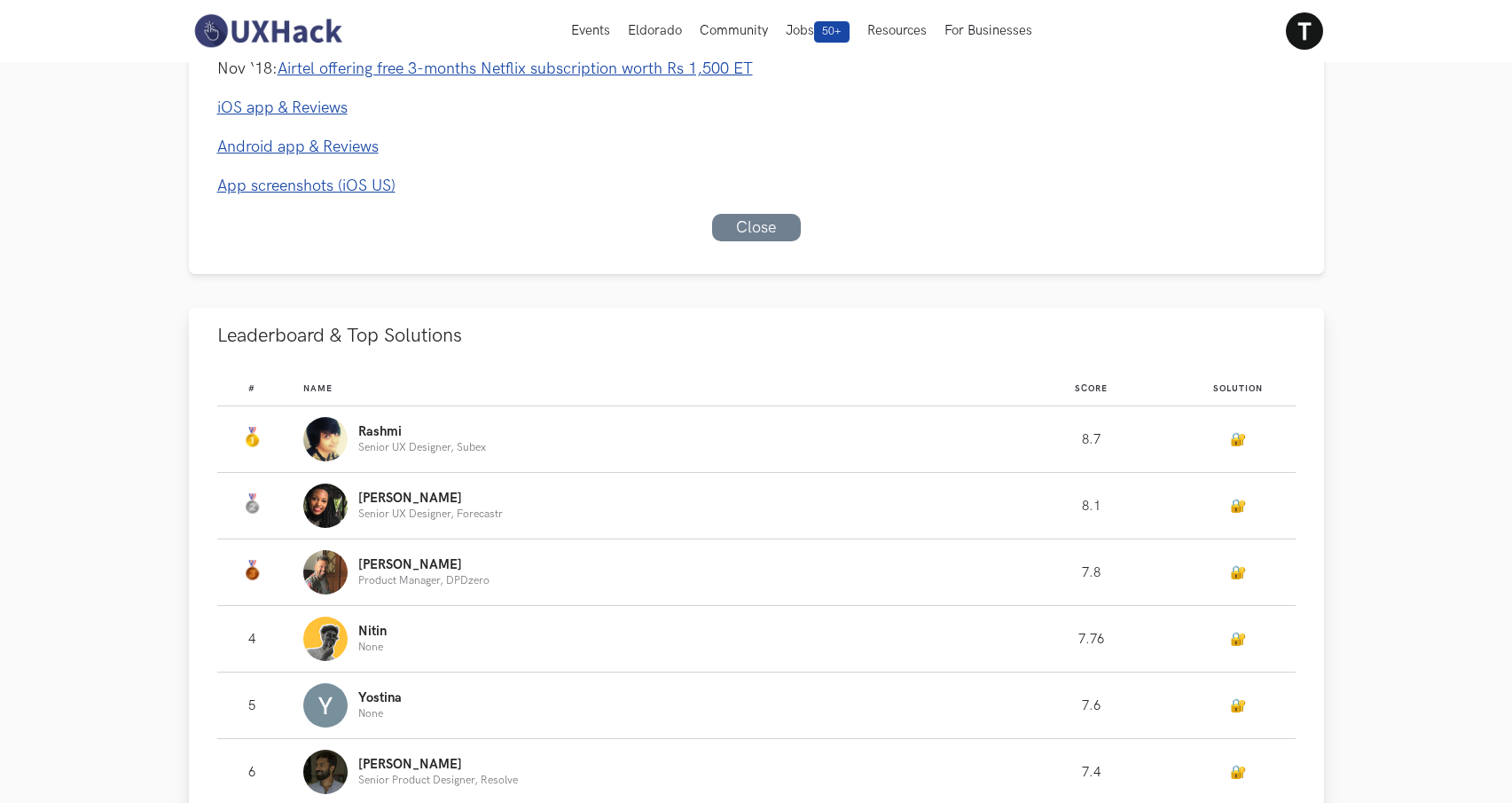
scroll to position [0, 0]
